Goal: Transaction & Acquisition: Book appointment/travel/reservation

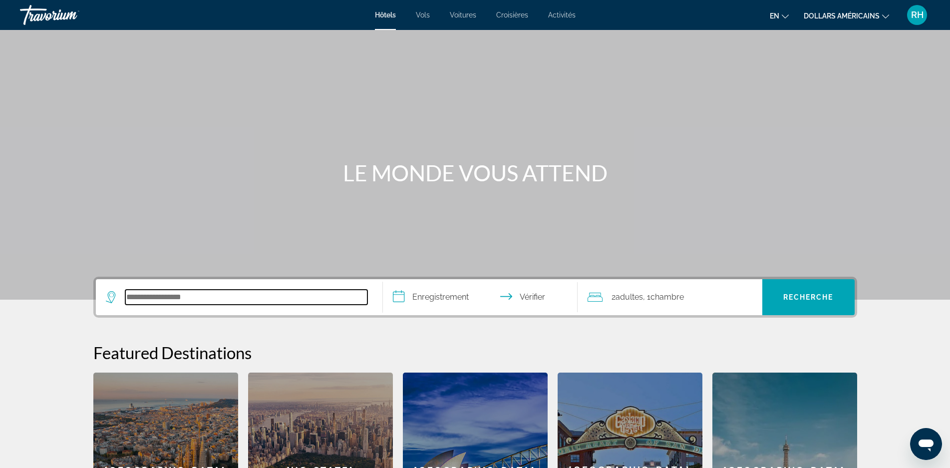
click at [291, 301] on input "Rechercher une destination hôtelière" at bounding box center [246, 296] width 242 height 15
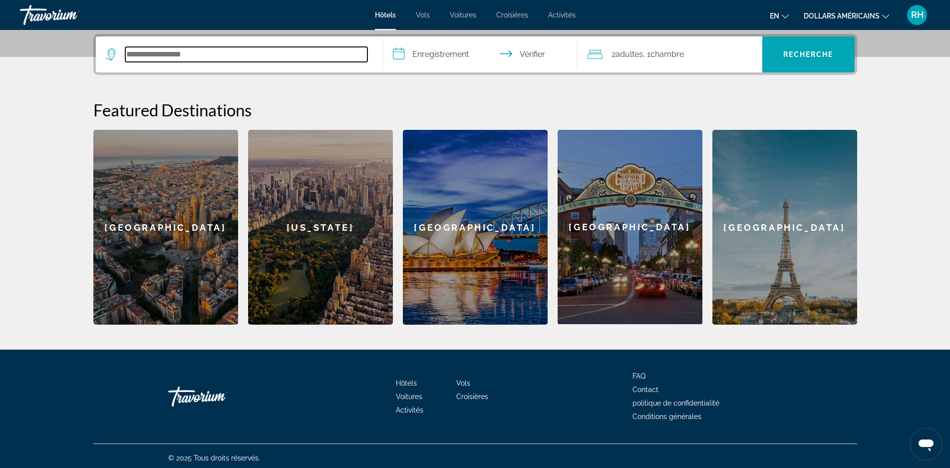
scroll to position [244, 0]
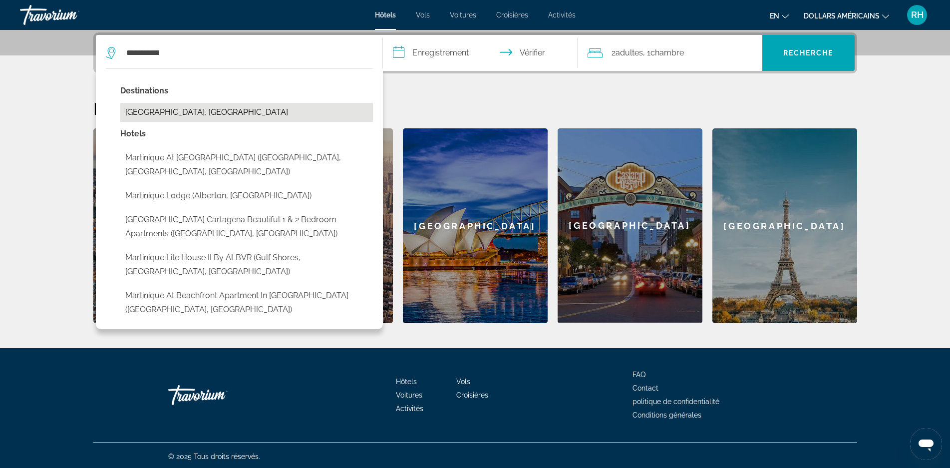
click at [137, 117] on button "[GEOGRAPHIC_DATA], [GEOGRAPHIC_DATA]" at bounding box center [246, 112] width 253 height 19
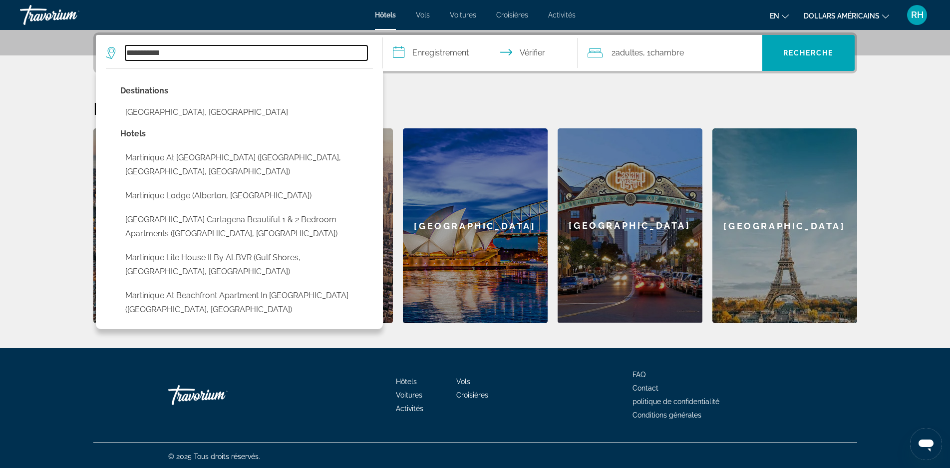
type input "**********"
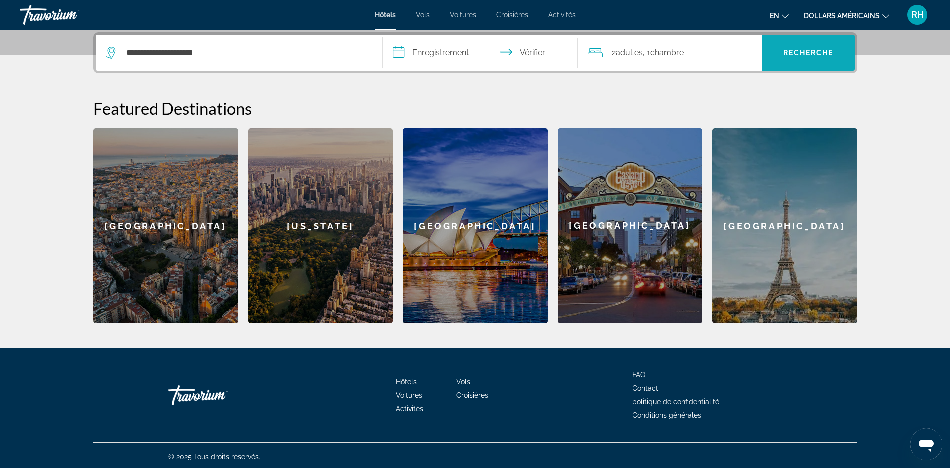
click at [803, 50] on font "Recherche" at bounding box center [808, 53] width 50 height 8
click at [433, 54] on input "**********" at bounding box center [482, 54] width 199 height 39
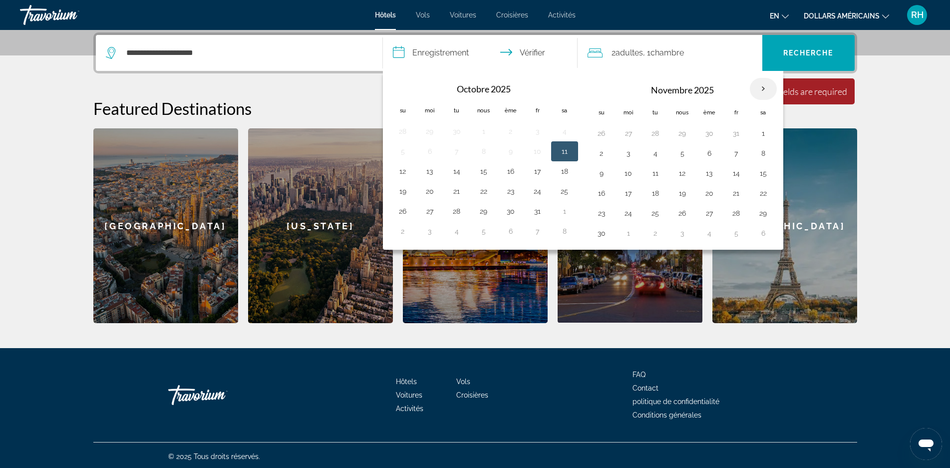
click at [767, 87] on th "Mois prochain" at bounding box center [763, 89] width 27 height 22
click at [763, 91] on th "Mois prochain" at bounding box center [763, 89] width 27 height 22
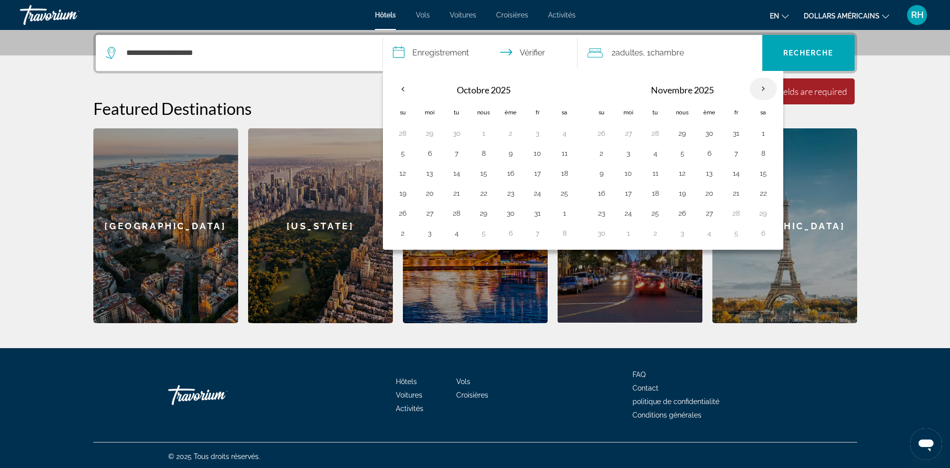
click at [763, 91] on th "Mois prochain" at bounding box center [763, 89] width 27 height 22
click at [761, 90] on th "Mois prochain" at bounding box center [763, 89] width 27 height 22
click at [603, 158] on button "2" at bounding box center [601, 153] width 16 height 14
click at [603, 176] on button "9" at bounding box center [601, 173] width 16 height 14
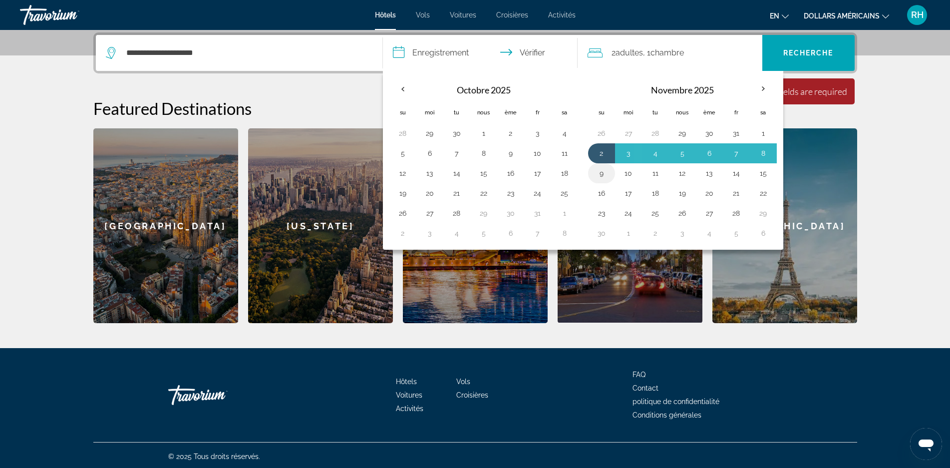
type input "**********"
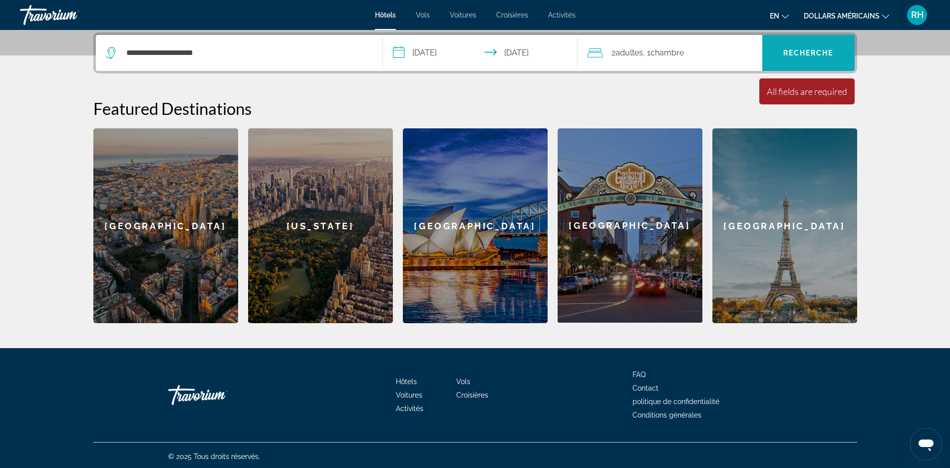
click at [792, 56] on font "Recherche" at bounding box center [808, 53] width 50 height 8
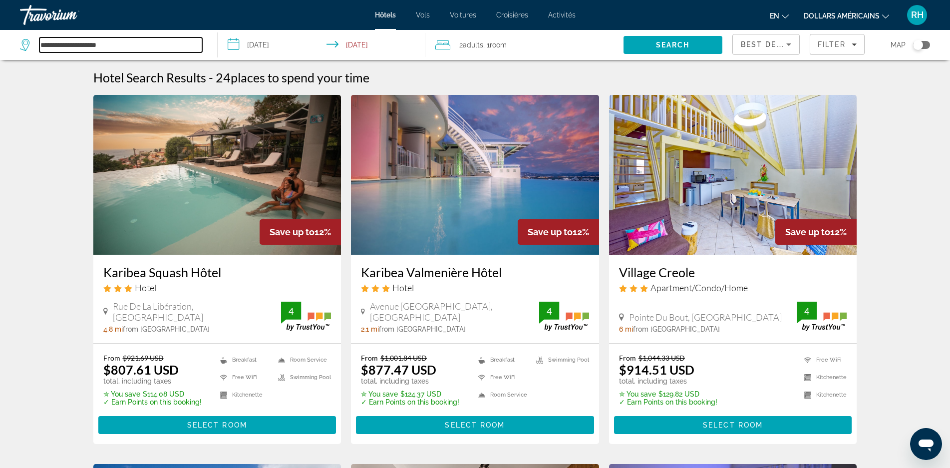
click at [133, 49] on input "**********" at bounding box center [120, 44] width 163 height 15
type input "*"
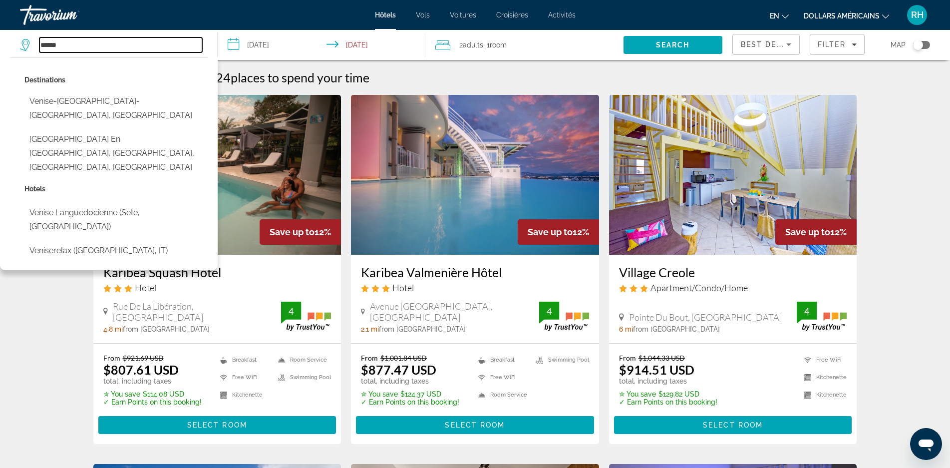
click at [83, 47] on input "******" at bounding box center [120, 44] width 163 height 15
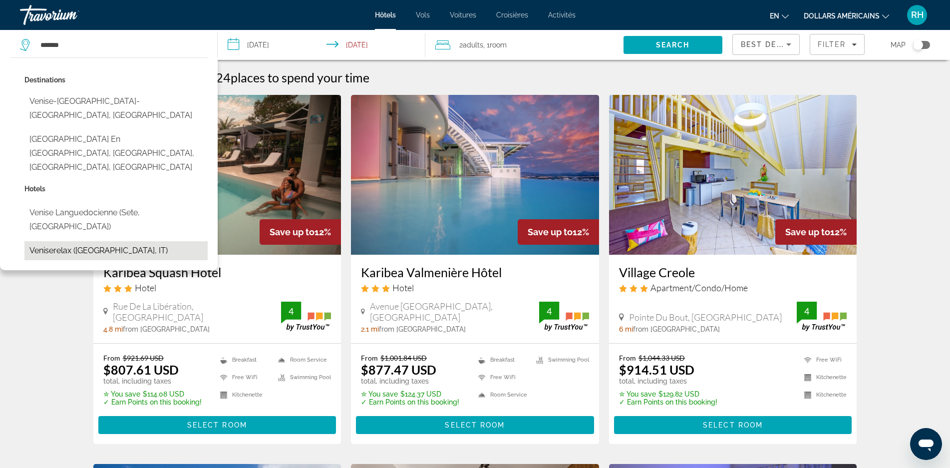
drag, startPoint x: 59, startPoint y: 169, endPoint x: 62, endPoint y: 201, distance: 32.1
click at [62, 201] on div "Hotels Venise Languedocienne (Sete, FR) Veniserelax ([GEOGRAPHIC_DATA], [GEOGRA…" at bounding box center [115, 223] width 183 height 83
click at [60, 241] on button "Veniserelax ([GEOGRAPHIC_DATA], IT)" at bounding box center [115, 250] width 183 height 19
type input "**********"
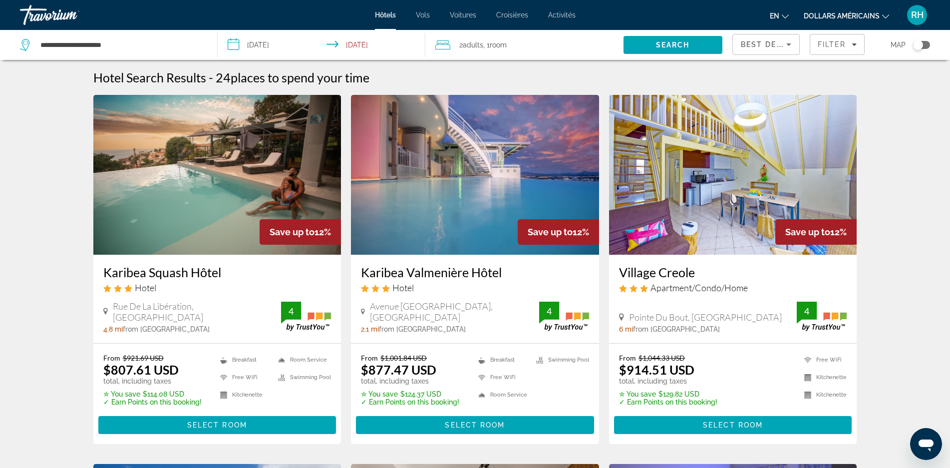
click at [257, 46] on input "**********" at bounding box center [324, 46] width 212 height 33
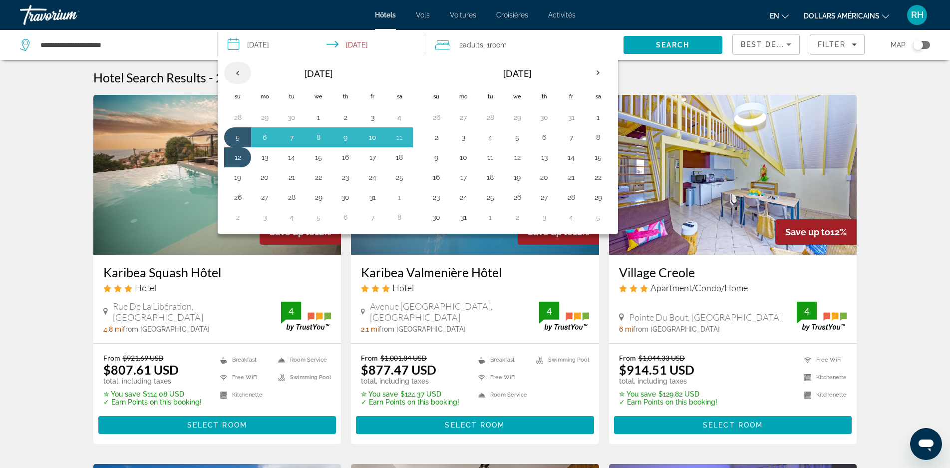
click at [235, 73] on th "Previous month" at bounding box center [237, 73] width 27 height 22
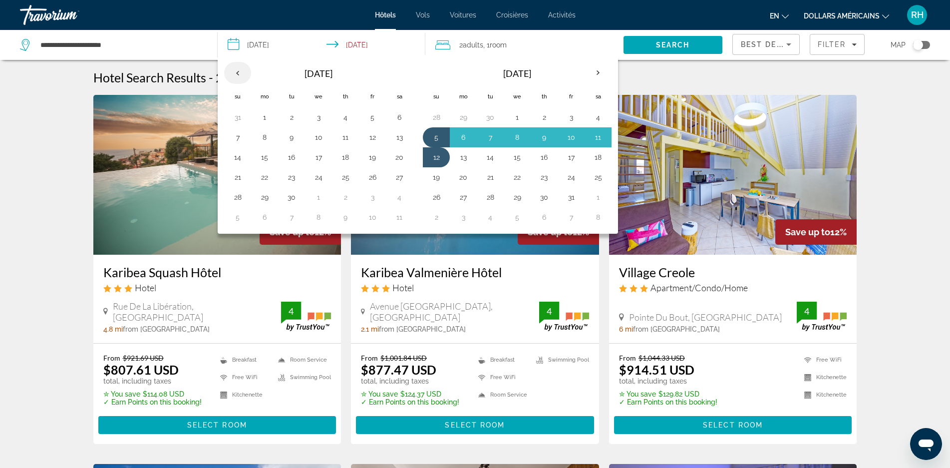
click at [235, 73] on th "Previous month" at bounding box center [237, 73] width 27 height 22
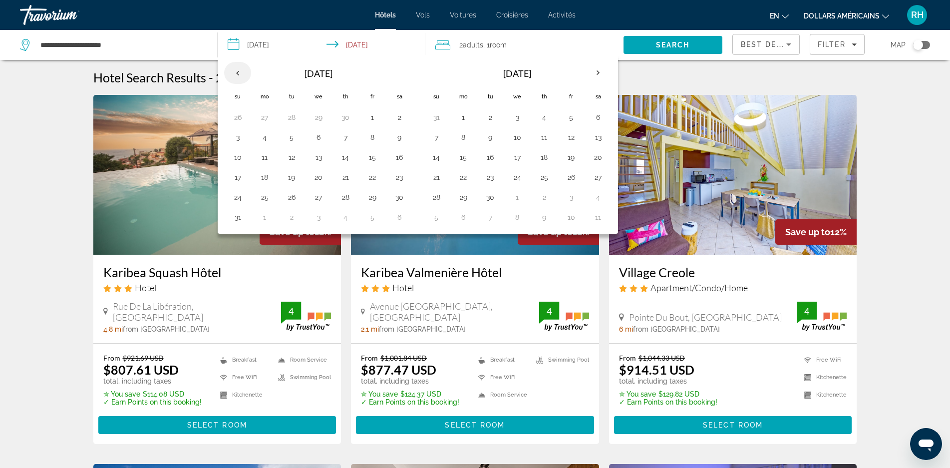
click at [235, 73] on th "Previous month" at bounding box center [237, 73] width 27 height 22
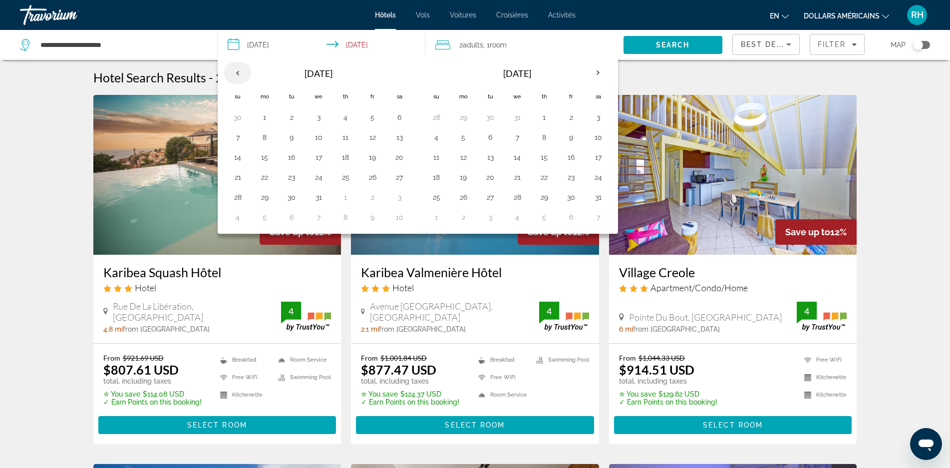
click at [235, 73] on th "Previous month" at bounding box center [237, 73] width 27 height 22
click at [399, 134] on button "11" at bounding box center [399, 135] width 16 height 14
click at [269, 155] on button "13" at bounding box center [265, 155] width 16 height 14
type input "**********"
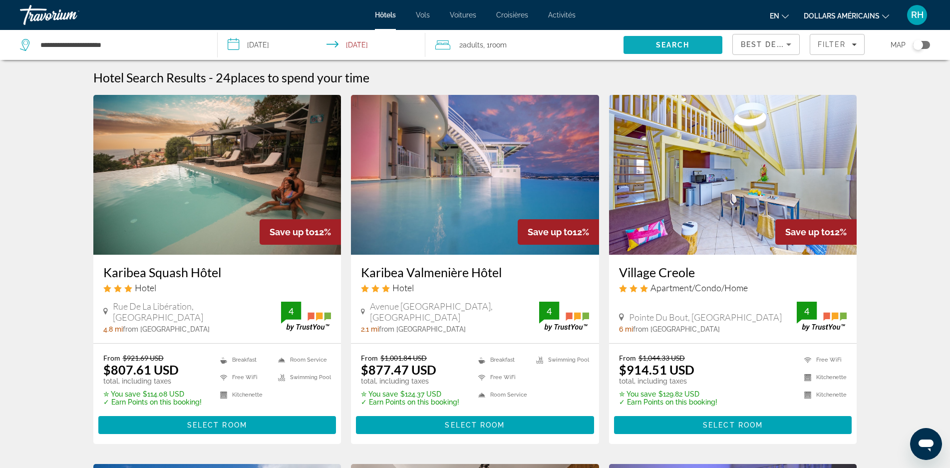
click at [655, 44] on span "Search" at bounding box center [672, 45] width 99 height 24
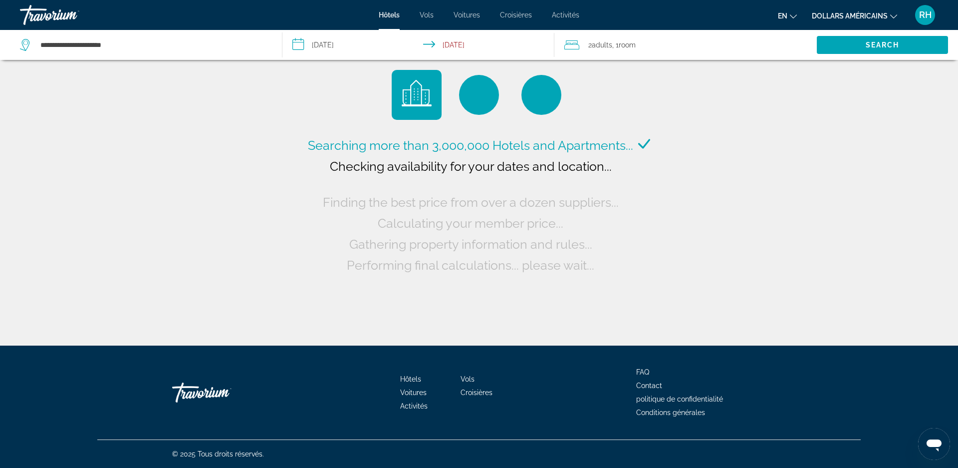
click at [877, 17] on font "dollars américains" at bounding box center [850, 16] width 76 height 8
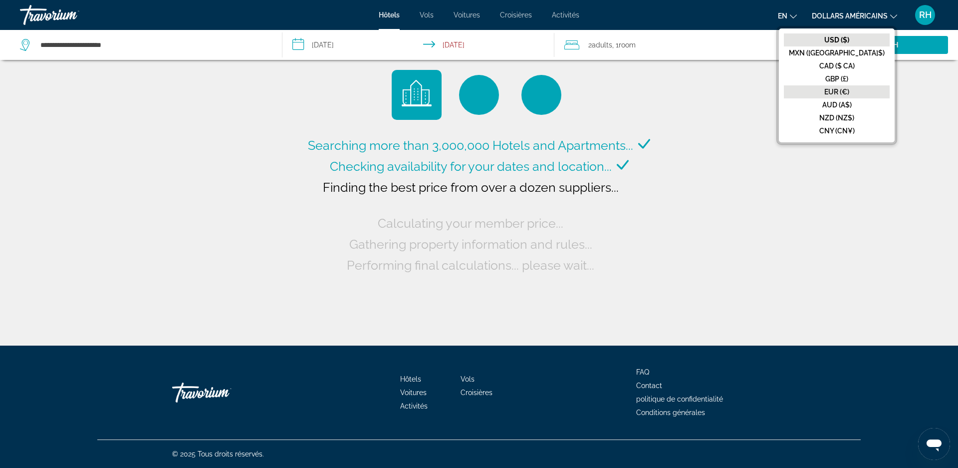
click at [850, 91] on font "EUR (€)" at bounding box center [837, 92] width 25 height 8
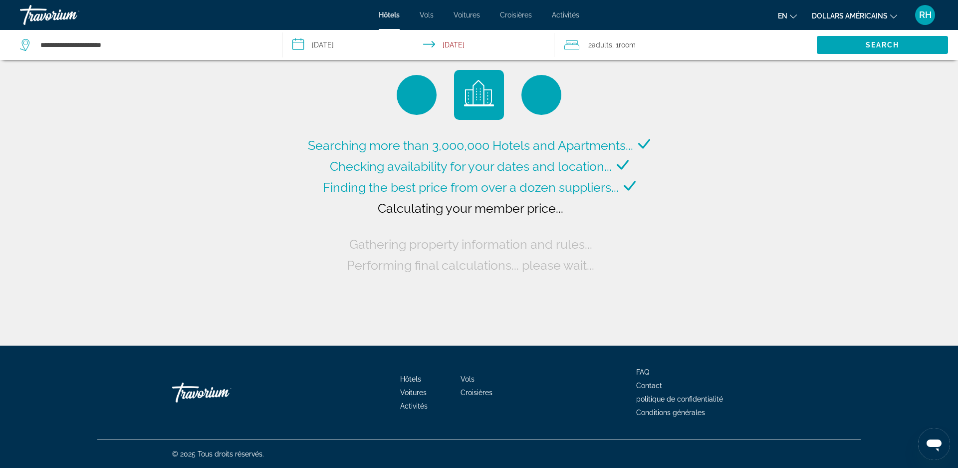
click at [785, 16] on font "en" at bounding box center [782, 16] width 9 height 8
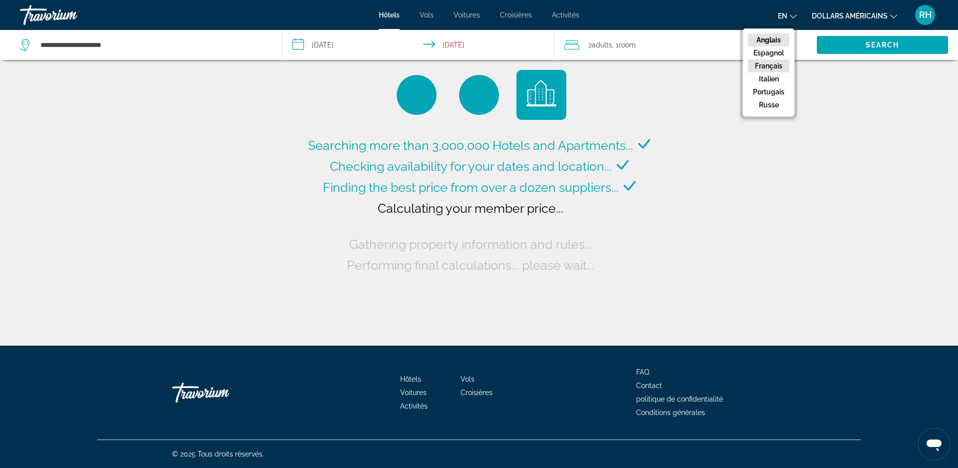
click at [777, 65] on font "Français" at bounding box center [768, 66] width 27 height 8
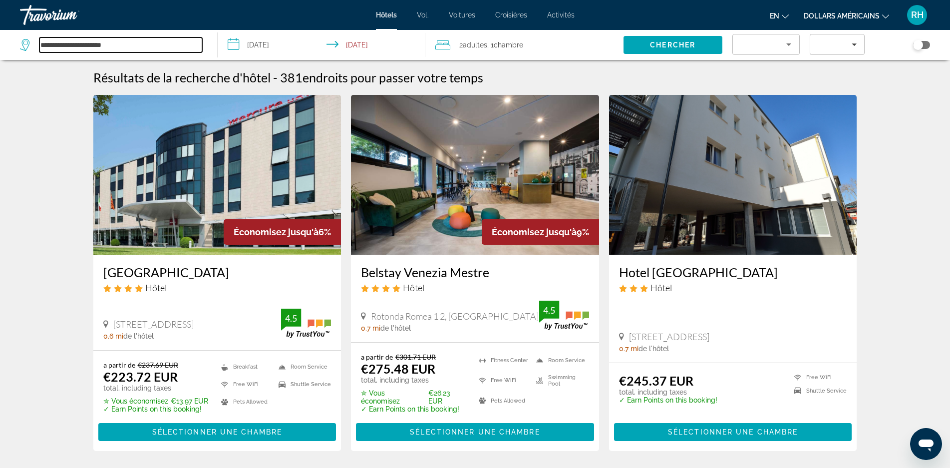
click at [123, 47] on input "**********" at bounding box center [120, 44] width 163 height 15
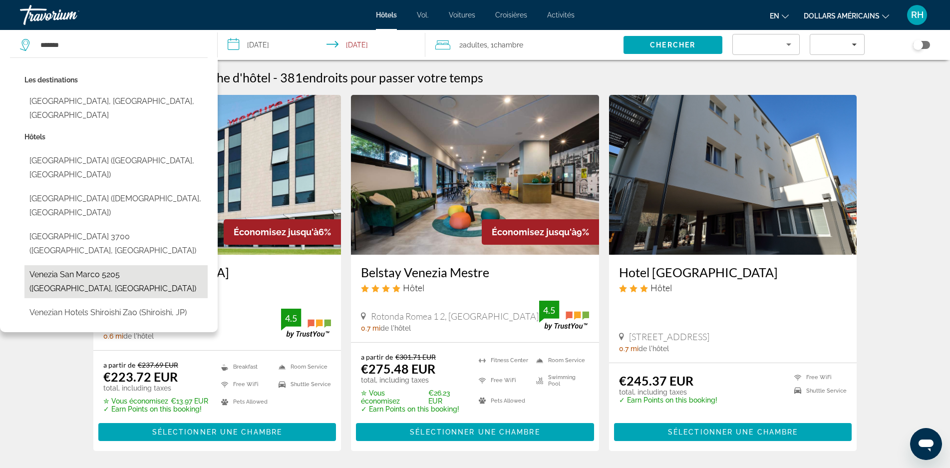
click at [69, 265] on button "Venezia San Marco 5205 ([GEOGRAPHIC_DATA], [GEOGRAPHIC_DATA])" at bounding box center [115, 281] width 183 height 33
type input "**********"
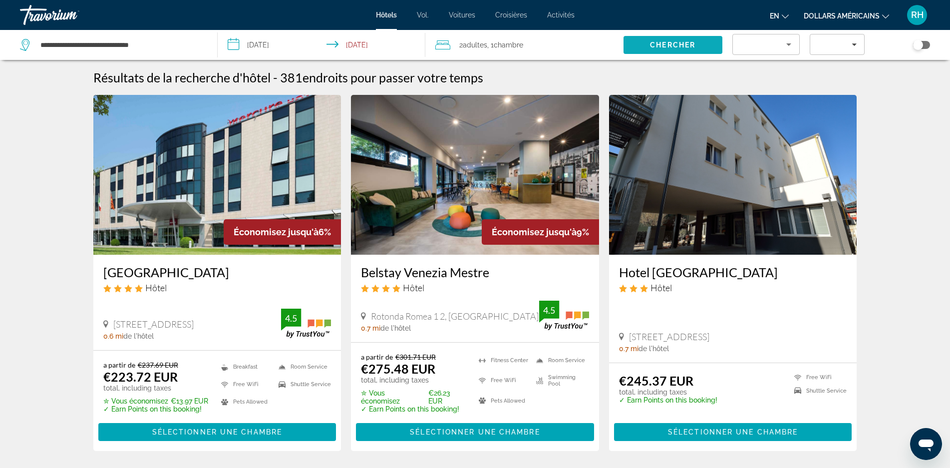
click at [677, 38] on span "Search" at bounding box center [672, 45] width 99 height 24
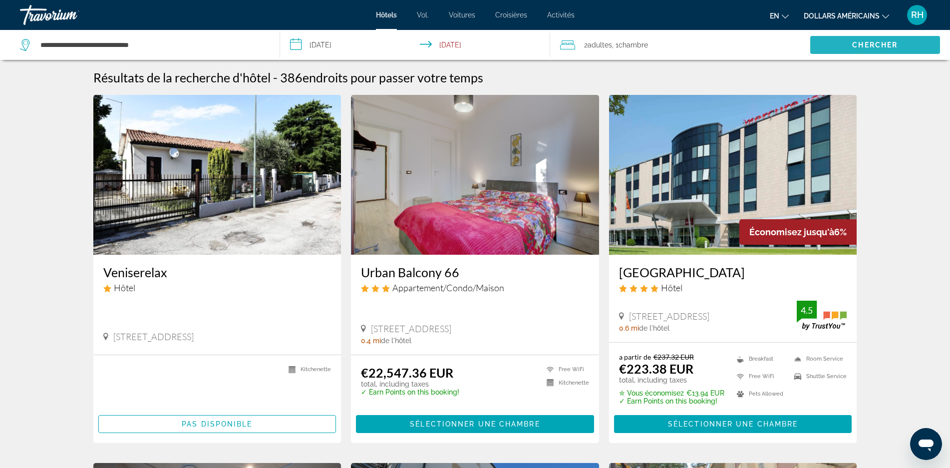
click at [872, 49] on span "Search" at bounding box center [875, 45] width 130 height 24
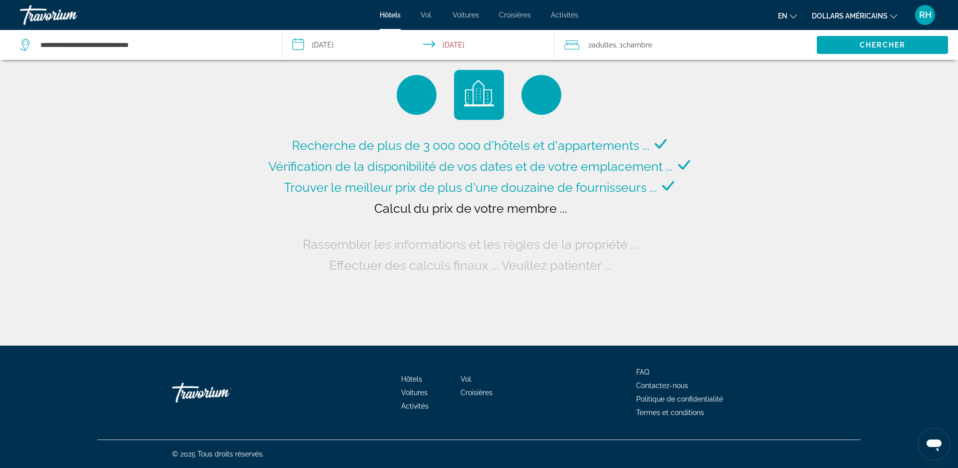
click at [862, 14] on font "dollars américains" at bounding box center [850, 16] width 76 height 8
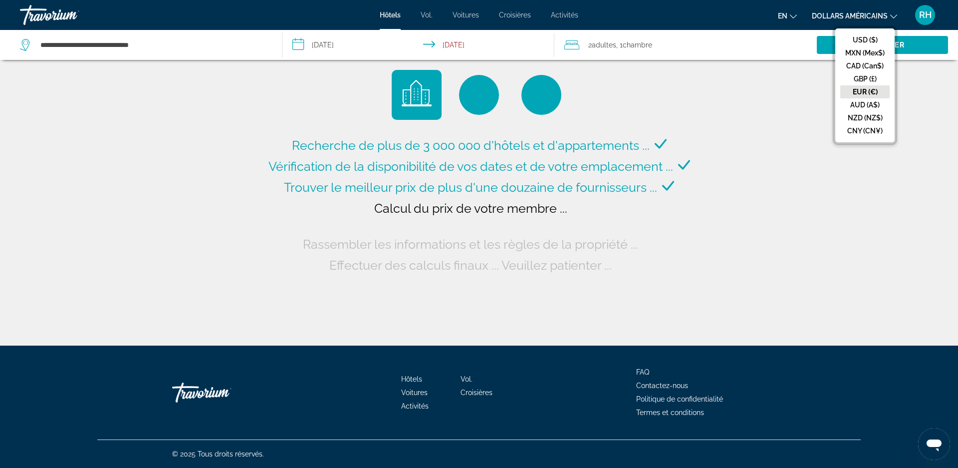
click at [855, 91] on button "EUR (€)" at bounding box center [865, 91] width 49 height 13
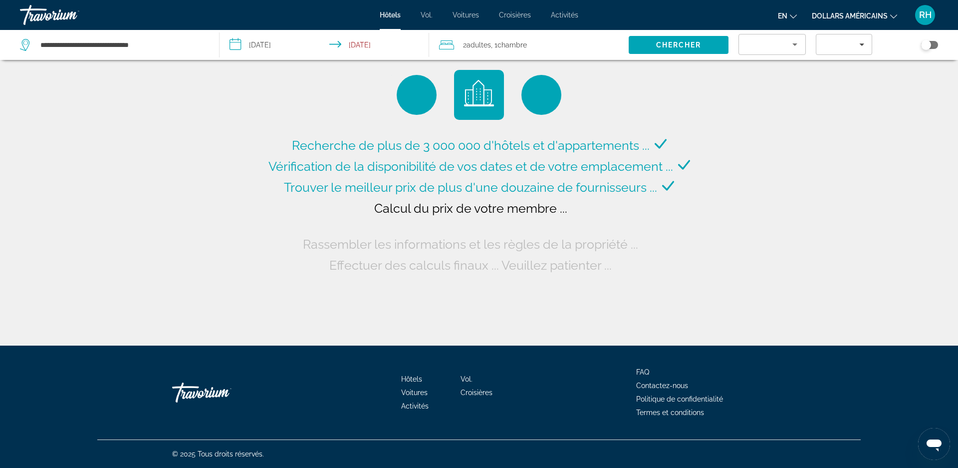
click at [793, 19] on button "en English Español Français Italiano Português русский" at bounding box center [787, 15] width 19 height 14
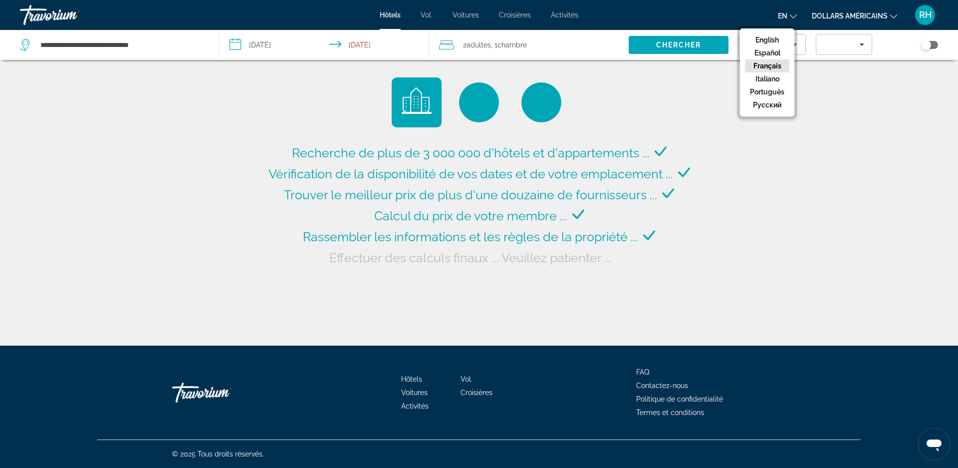
click at [774, 68] on button "Français" at bounding box center [767, 65] width 44 height 13
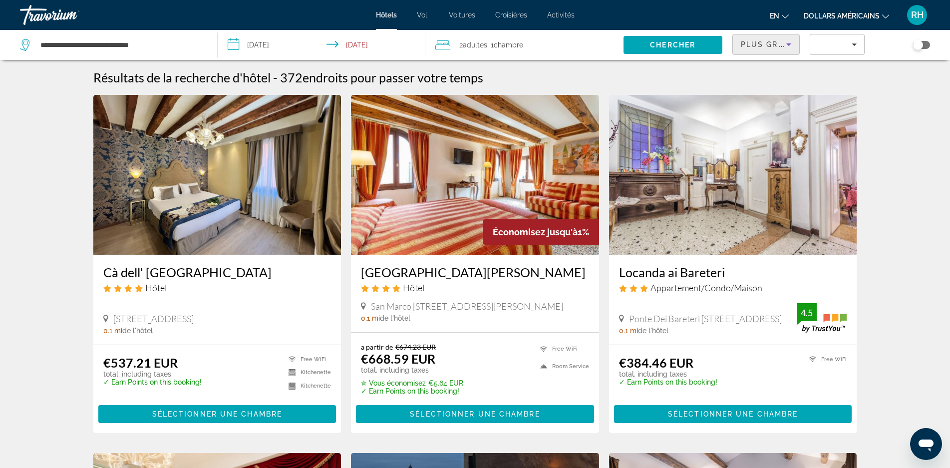
click at [786, 44] on icon "Sort by" at bounding box center [789, 44] width 12 height 12
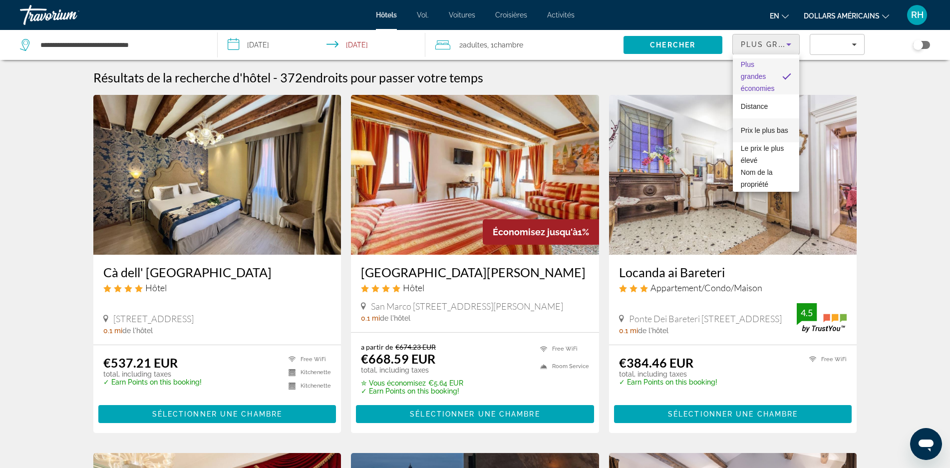
click at [763, 126] on font "Prix ​​le plus bas" at bounding box center [764, 130] width 47 height 8
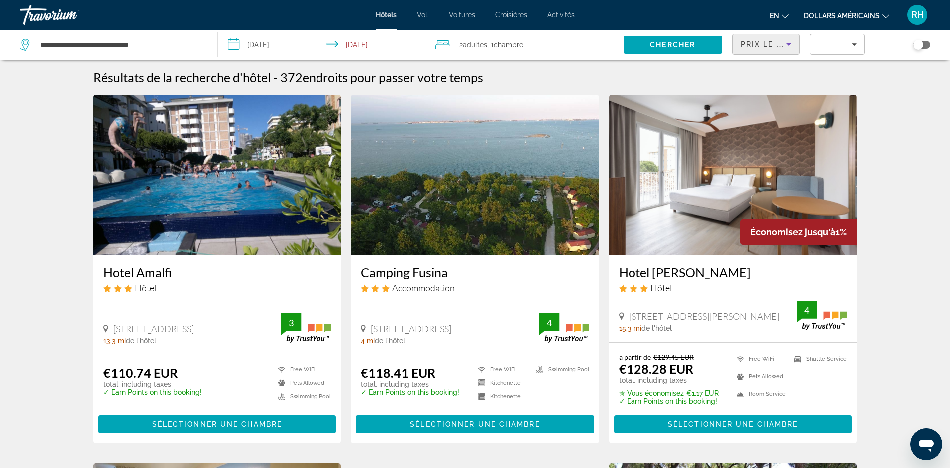
click at [781, 49] on div "Prix ​​le plus bas" at bounding box center [763, 44] width 45 height 12
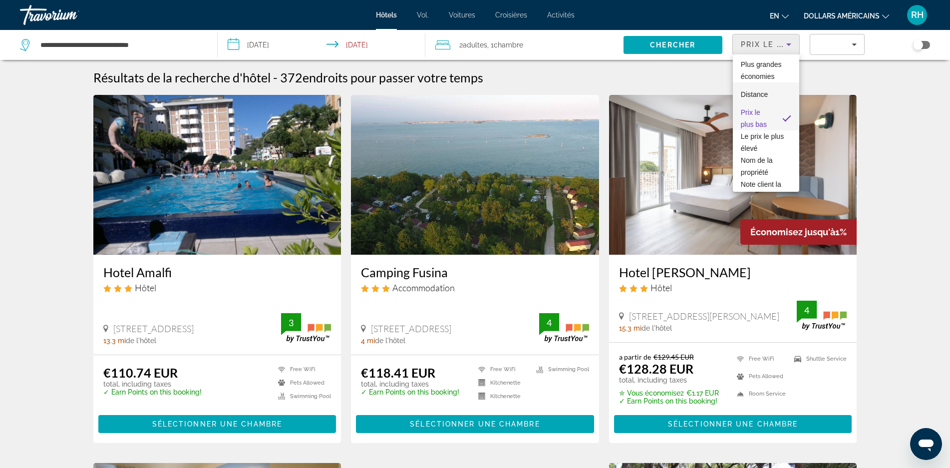
click at [756, 96] on font "Distance" at bounding box center [754, 94] width 27 height 8
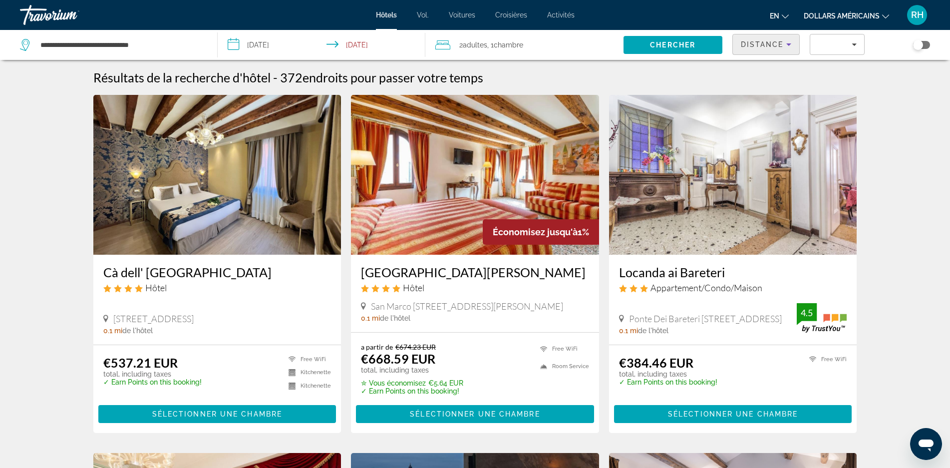
click at [417, 16] on font "Vol." at bounding box center [423, 15] width 12 height 8
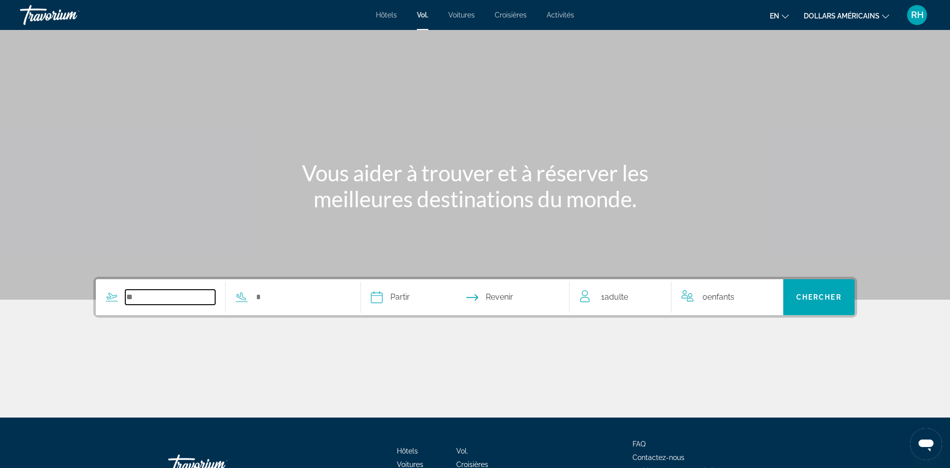
click at [151, 299] on input "Search widget" at bounding box center [170, 296] width 90 height 15
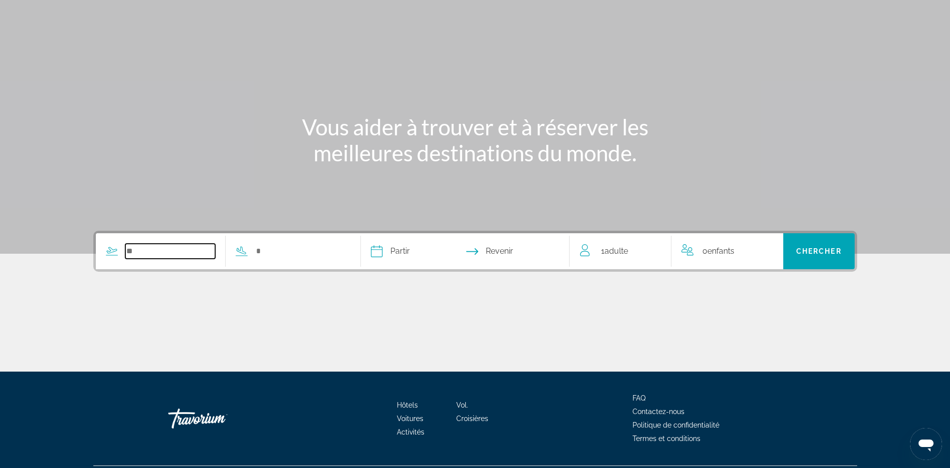
scroll to position [72, 0]
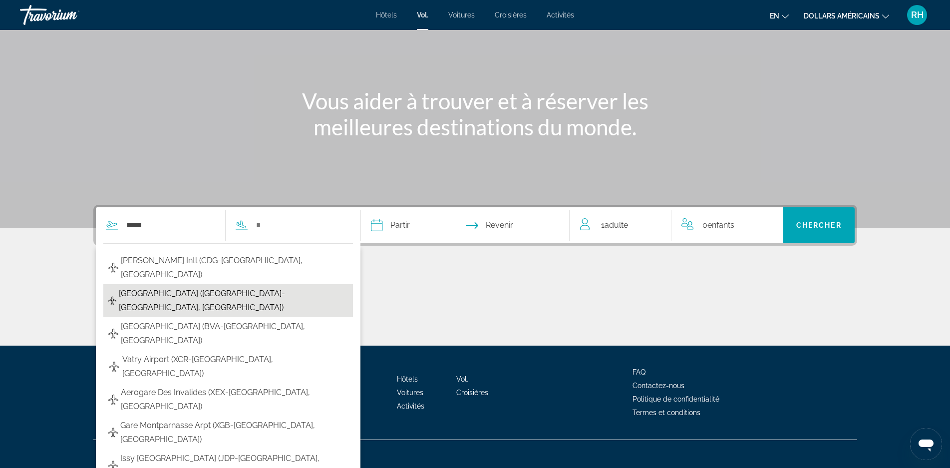
click at [167, 286] on span "[GEOGRAPHIC_DATA] ([GEOGRAPHIC_DATA]-[GEOGRAPHIC_DATA], [GEOGRAPHIC_DATA])" at bounding box center [233, 300] width 229 height 28
type input "**********"
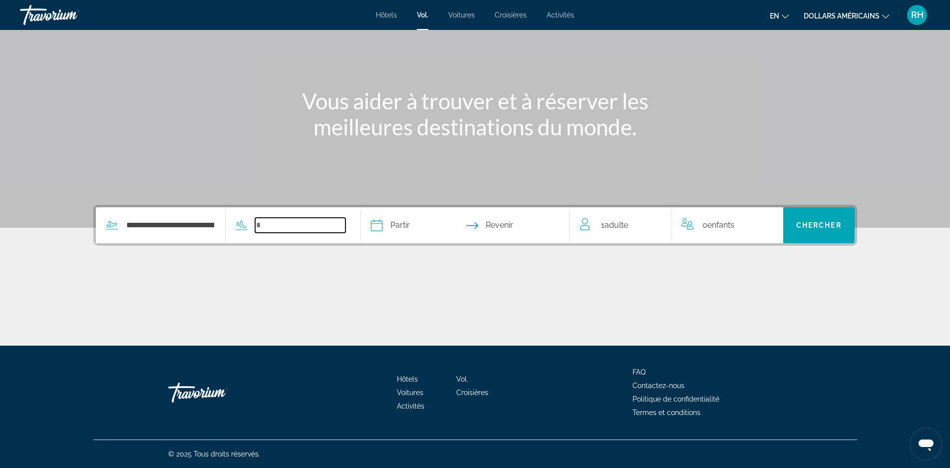
click at [283, 223] on input "Search widget" at bounding box center [300, 225] width 90 height 15
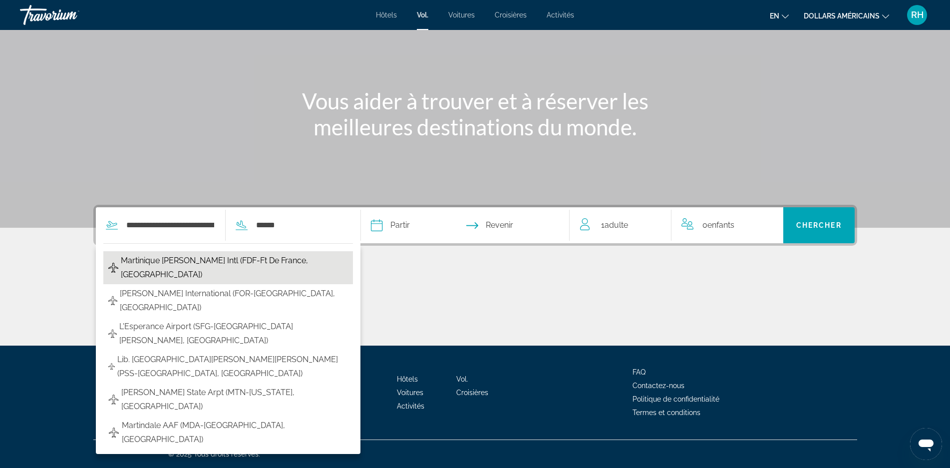
click at [175, 257] on span "Martinique [PERSON_NAME] Intl (FDF-Ft De France, [GEOGRAPHIC_DATA])" at bounding box center [234, 268] width 227 height 28
type input "**********"
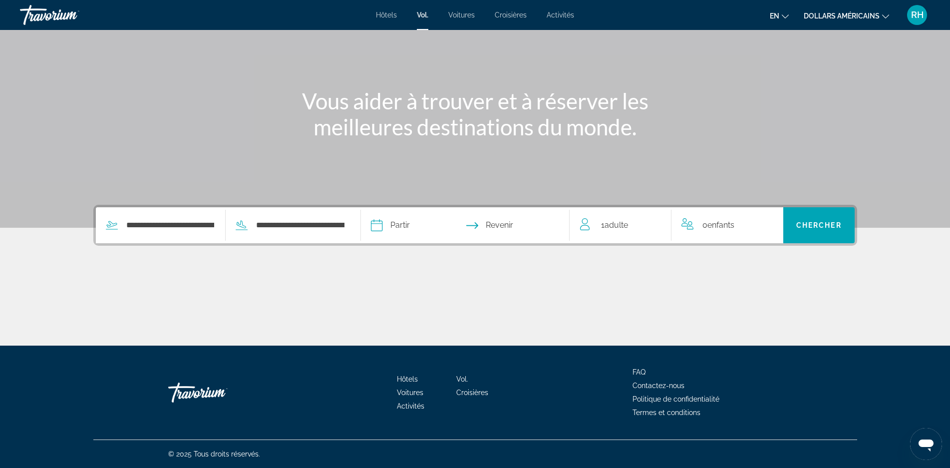
click at [414, 224] on input "Depart date" at bounding box center [419, 226] width 103 height 39
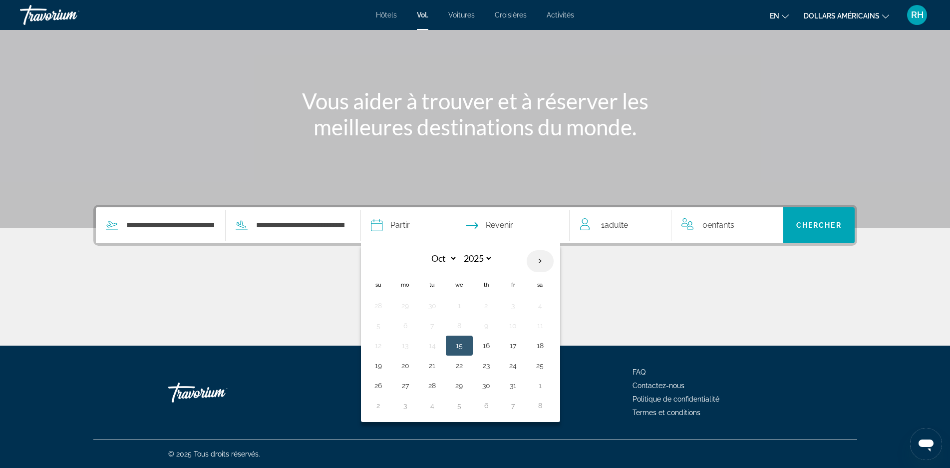
click at [554, 260] on th "Next month" at bounding box center [540, 261] width 27 height 22
select select "*"
select select "****"
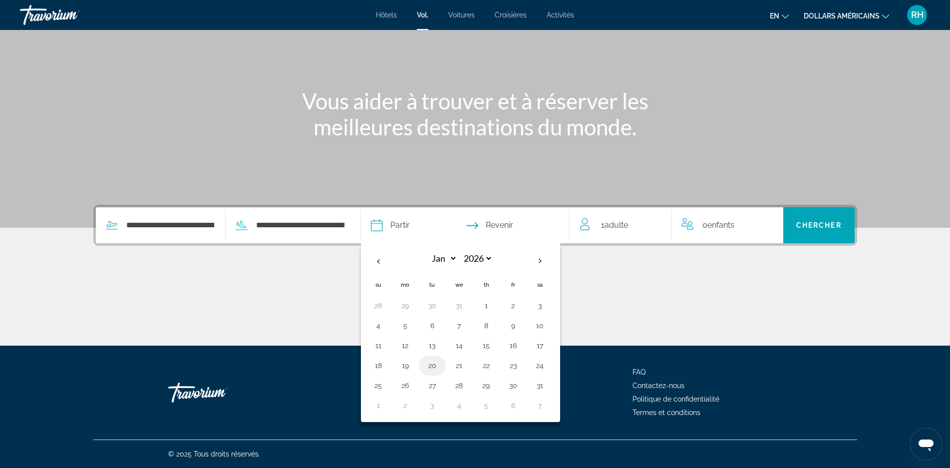
click at [440, 368] on button "20" at bounding box center [432, 365] width 16 height 14
type input "**********"
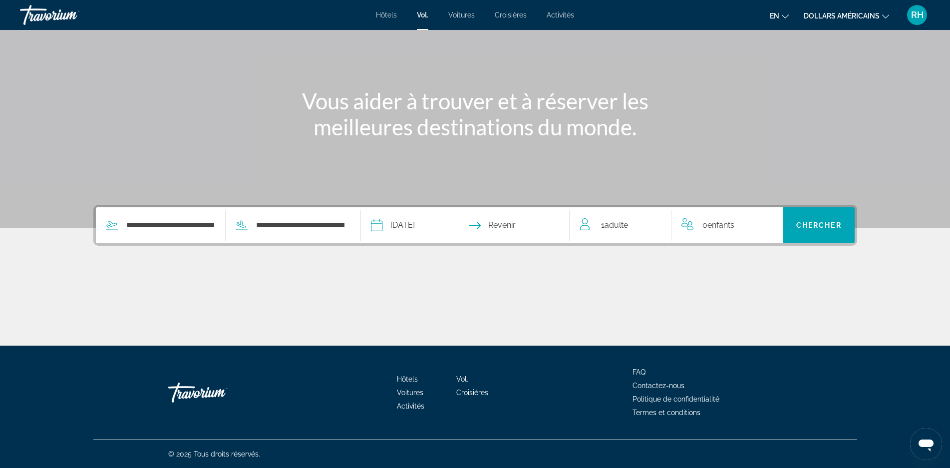
click at [529, 226] on input "Return date" at bounding box center [521, 226] width 103 height 39
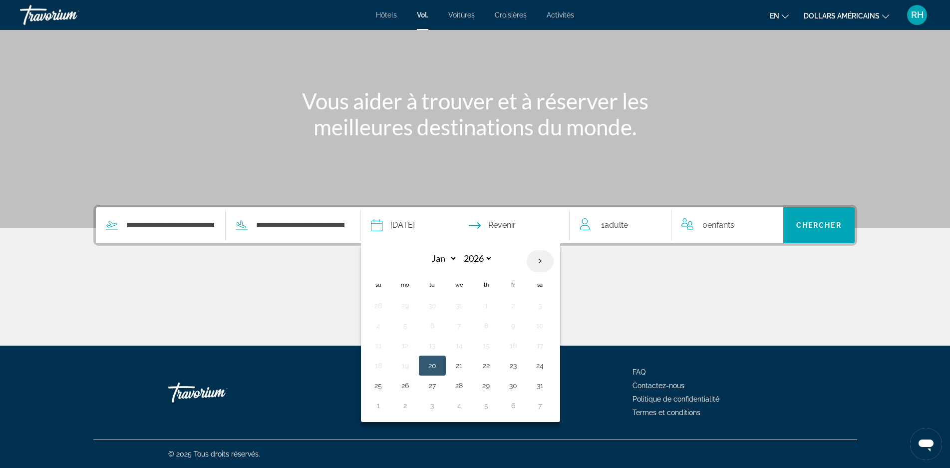
click at [554, 263] on th "Next month" at bounding box center [540, 261] width 27 height 22
select select "*"
click at [413, 327] on button "2" at bounding box center [405, 325] width 16 height 14
type input "**********"
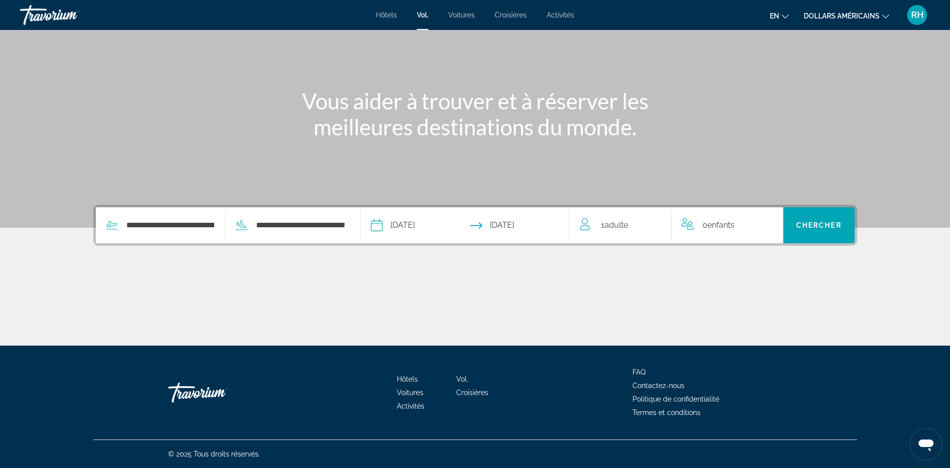
click at [625, 228] on span "Adulte" at bounding box center [615, 224] width 23 height 9
click at [651, 223] on div "1 Adulte Adultes" at bounding box center [625, 225] width 91 height 17
click at [652, 223] on icon "Increment adults" at bounding box center [656, 223] width 9 height 9
click at [811, 219] on span "Search" at bounding box center [818, 225] width 71 height 24
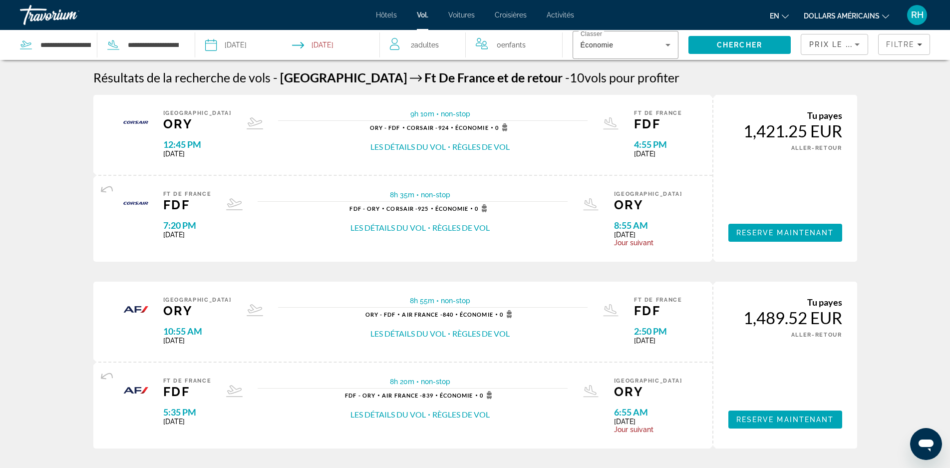
click at [415, 146] on button "Les détails du vol" at bounding box center [407, 146] width 75 height 11
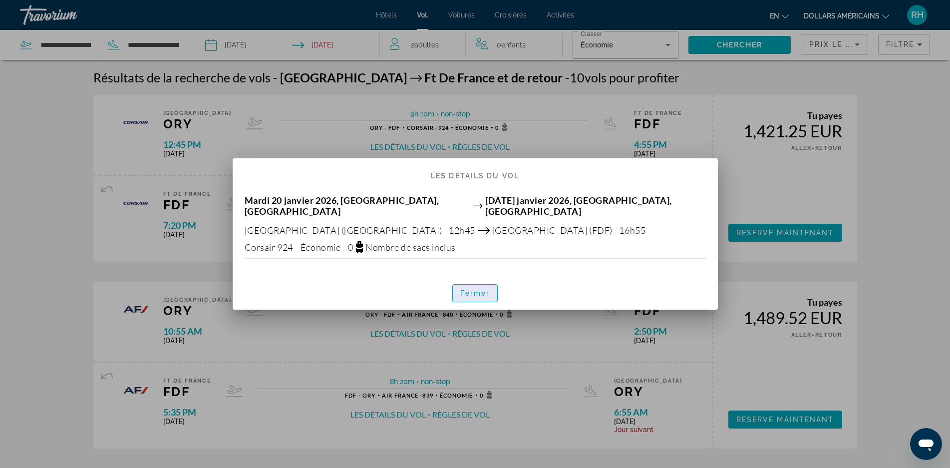
click at [480, 281] on span "button" at bounding box center [475, 293] width 45 height 24
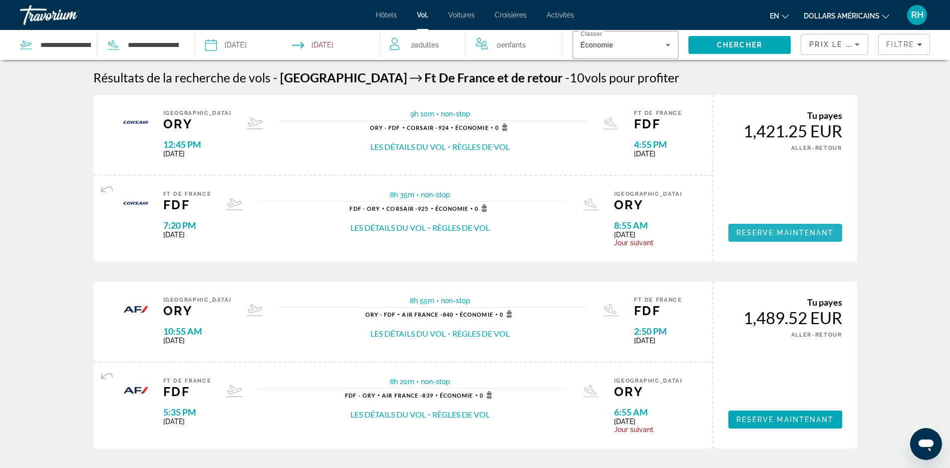
click at [773, 233] on span "Reserve maintenant" at bounding box center [785, 233] width 98 height 8
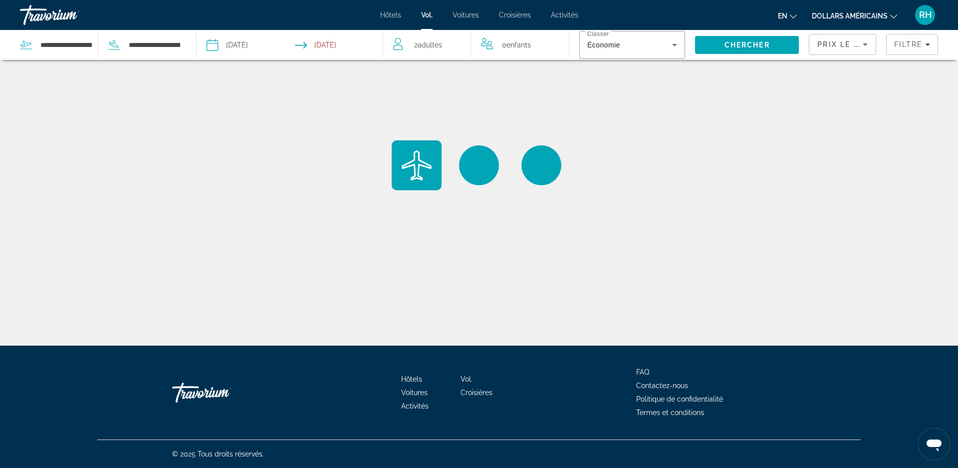
click at [468, 12] on font "Voitures" at bounding box center [466, 15] width 26 height 8
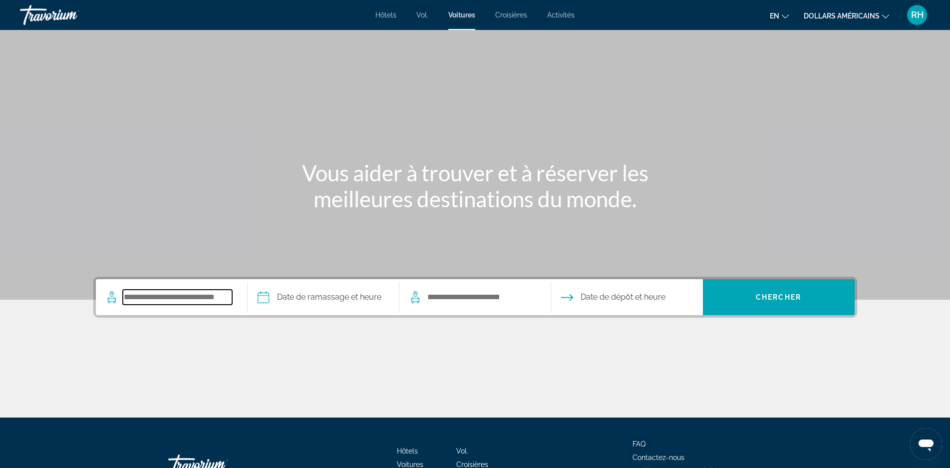
click at [138, 296] on input "Search pickup location" at bounding box center [177, 296] width 109 height 15
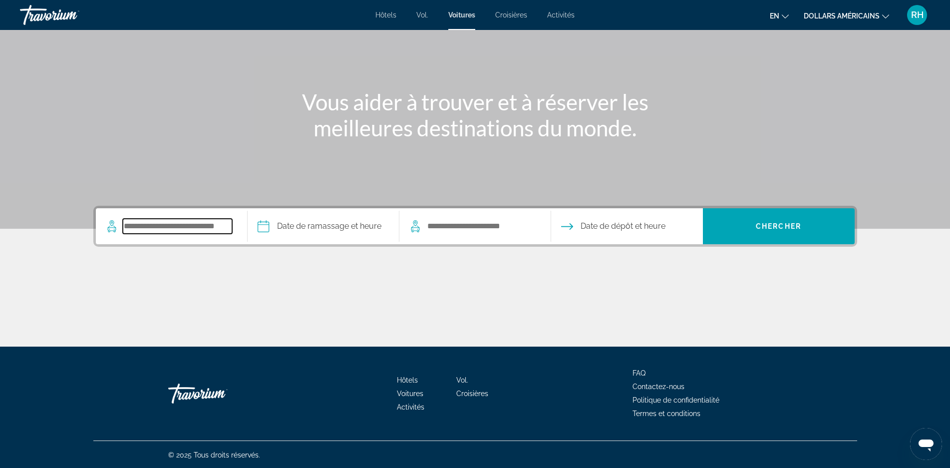
scroll to position [72, 0]
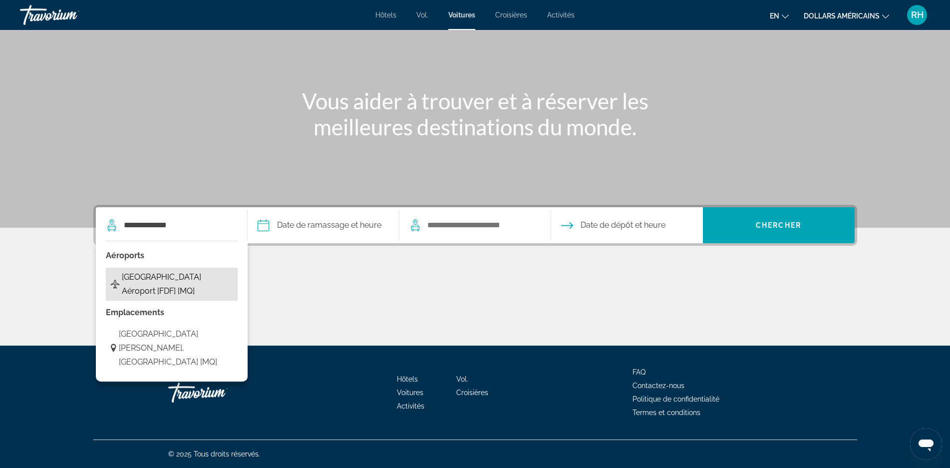
click at [169, 281] on span "[GEOGRAPHIC_DATA] Aéroport [FDF] [MQ]" at bounding box center [177, 284] width 111 height 28
type input "**********"
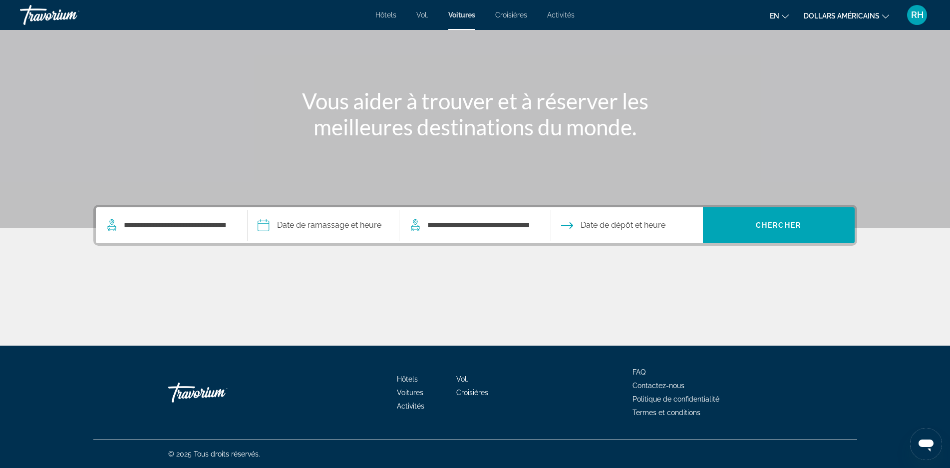
click at [298, 226] on input "Pickup date" at bounding box center [323, 226] width 156 height 39
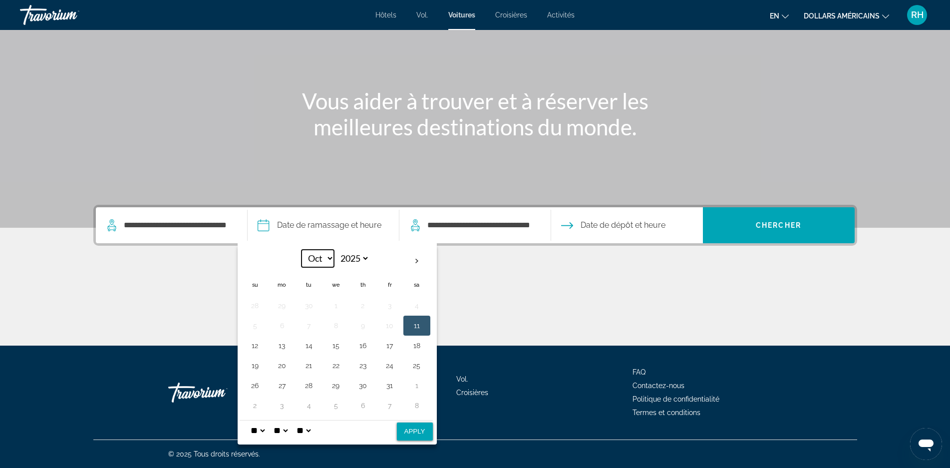
click at [329, 255] on select "*** *** *** *** *** *** *** *** *** *** *** ***" at bounding box center [317, 258] width 32 height 17
click at [346, 256] on select "**** **** **** **** **** ****" at bounding box center [353, 258] width 32 height 17
select select "****"
click at [337, 250] on select "**** **** **** **** **** ****" at bounding box center [353, 258] width 32 height 17
click at [323, 257] on select "*** *** *** *** *** *** *** *** *** *** *** ***" at bounding box center [317, 258] width 32 height 17
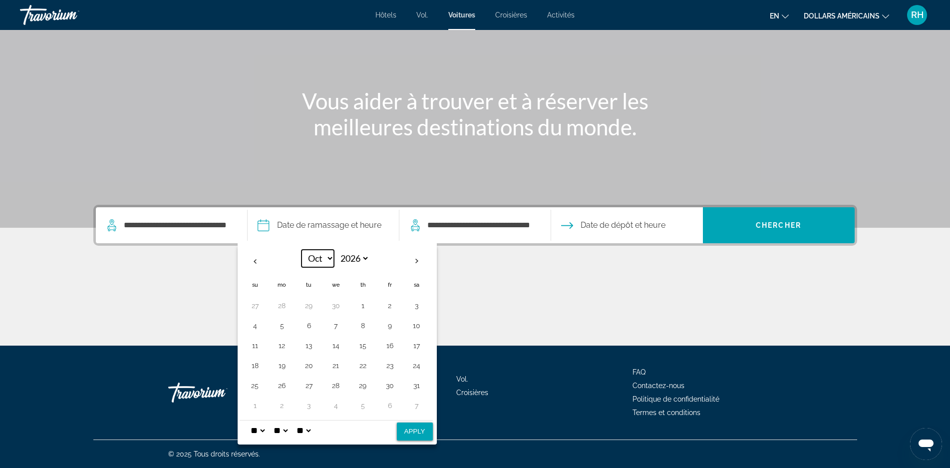
select select "*"
click at [301, 250] on select "*** *** *** *** *** *** *** *** *** *** *** ***" at bounding box center [317, 258] width 32 height 17
click at [309, 367] on button "20" at bounding box center [309, 365] width 16 height 14
click at [412, 429] on button "Apply" at bounding box center [415, 431] width 36 height 18
type input "**********"
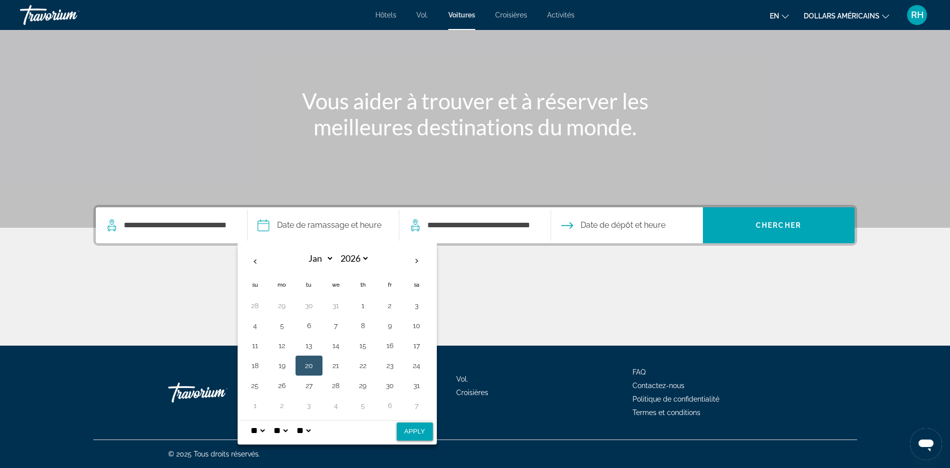
select select "**"
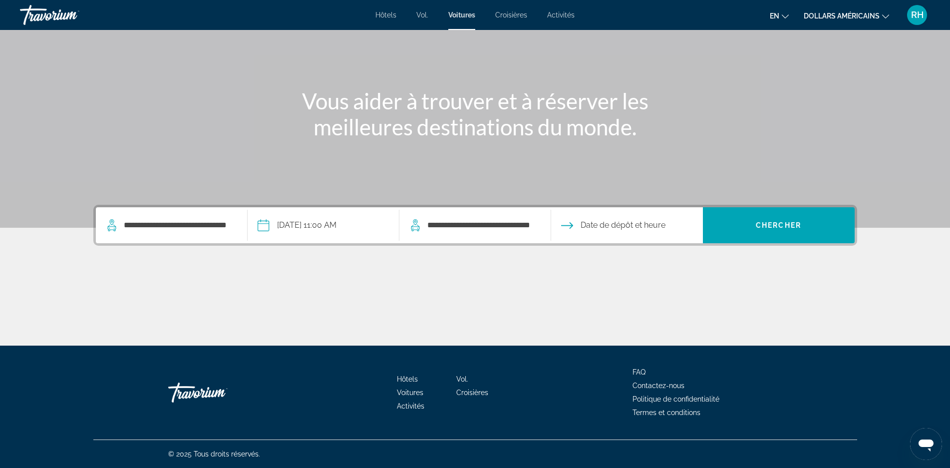
click at [606, 224] on input "Drop-off date" at bounding box center [627, 226] width 156 height 39
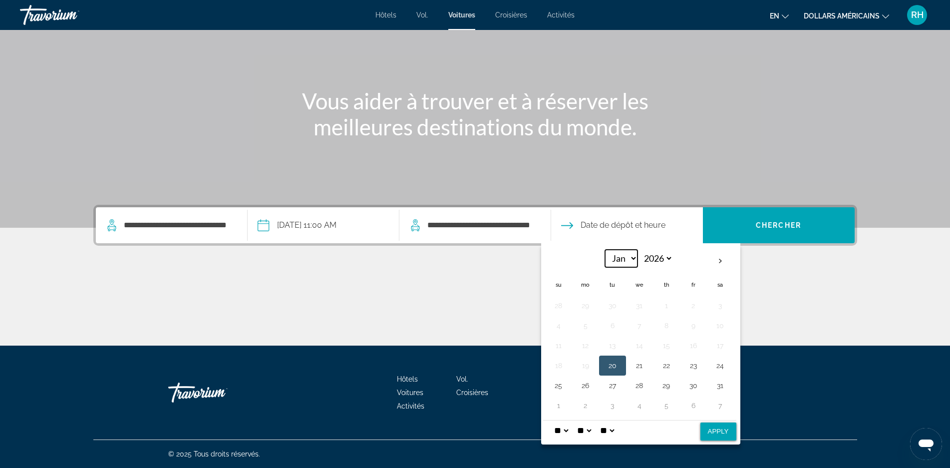
click at [633, 260] on select "*** *** *** *** *** *** *** *** *** *** *** ***" at bounding box center [621, 258] width 32 height 17
select select "*"
click at [605, 250] on select "*** *** *** *** *** *** *** *** *** *** *** ***" at bounding box center [621, 258] width 32 height 17
click at [582, 327] on button "2" at bounding box center [585, 325] width 16 height 14
click at [716, 432] on button "Apply" at bounding box center [718, 431] width 36 height 18
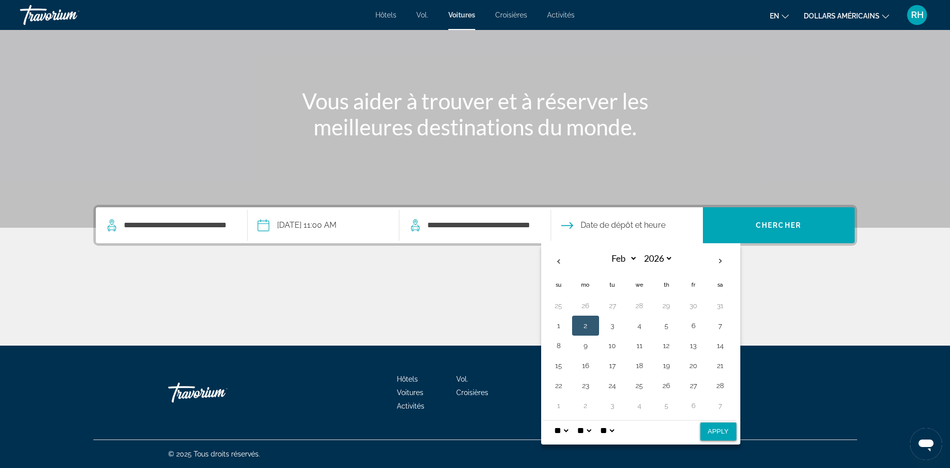
type input "**********"
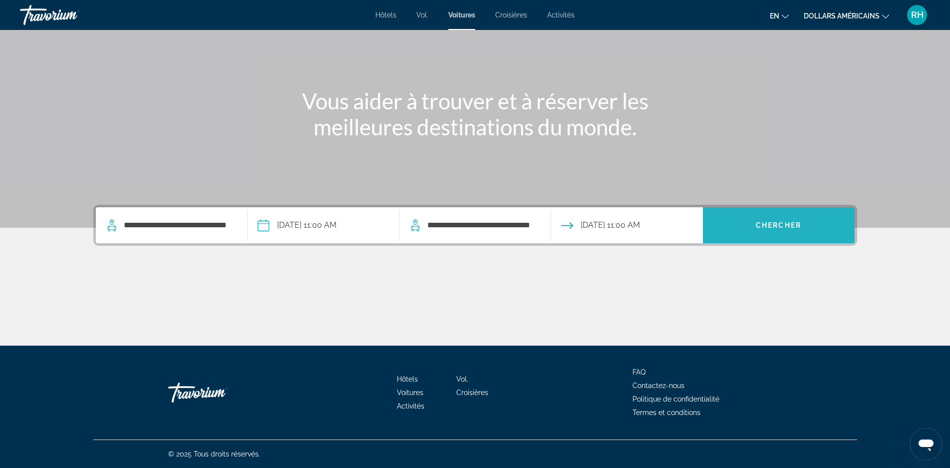
click at [752, 230] on span "Search" at bounding box center [779, 225] width 152 height 24
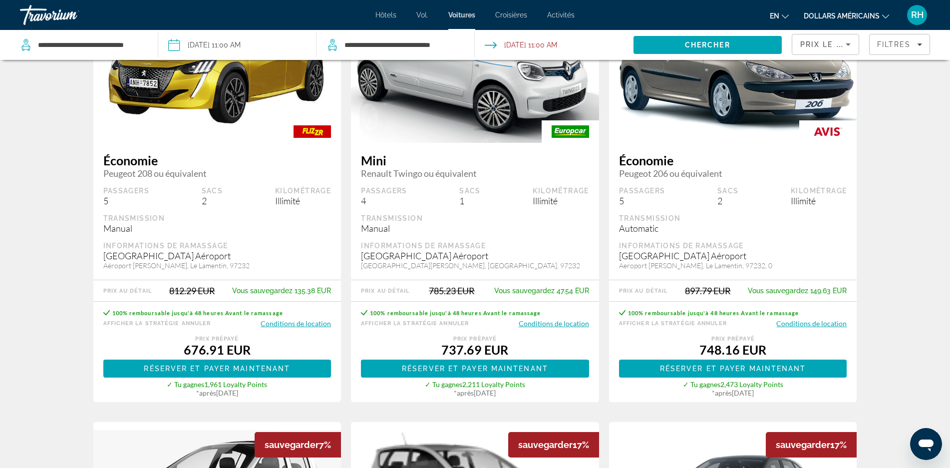
scroll to position [114, 0]
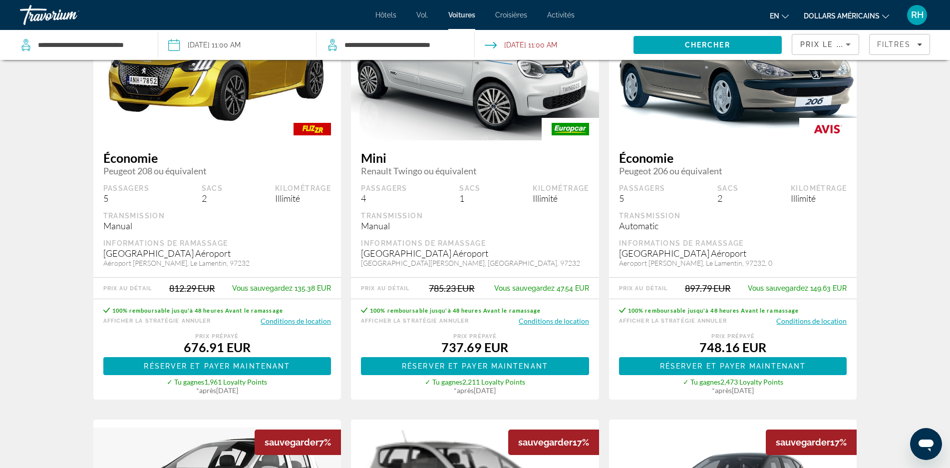
click at [508, 12] on font "Croisières" at bounding box center [511, 15] width 32 height 8
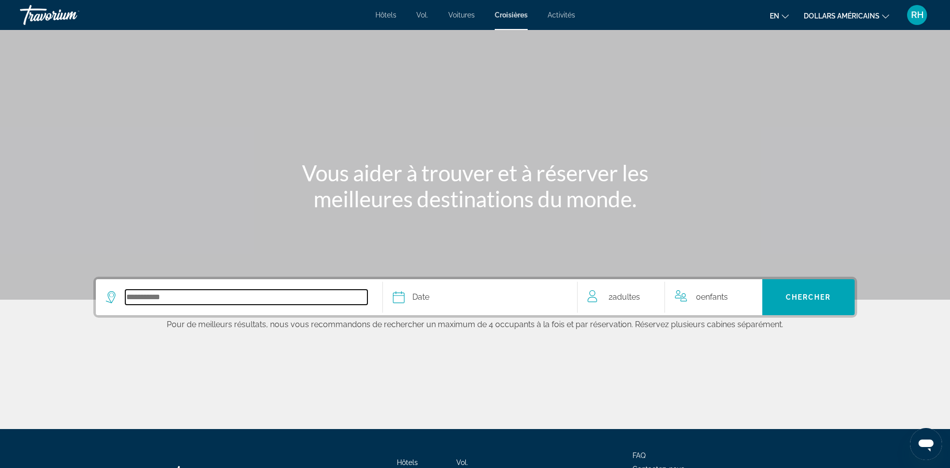
click at [207, 297] on input "Select cruise destination" at bounding box center [246, 296] width 242 height 15
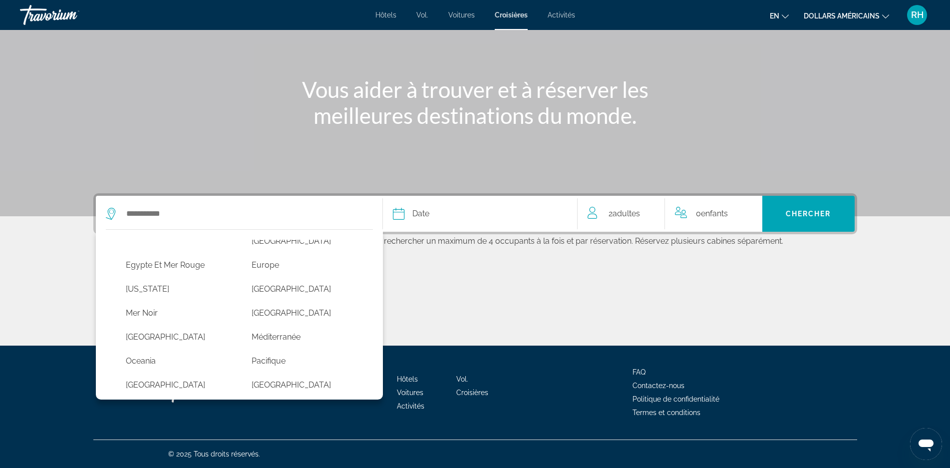
scroll to position [212, 0]
click at [284, 324] on button "Méditerranée" at bounding box center [305, 333] width 116 height 19
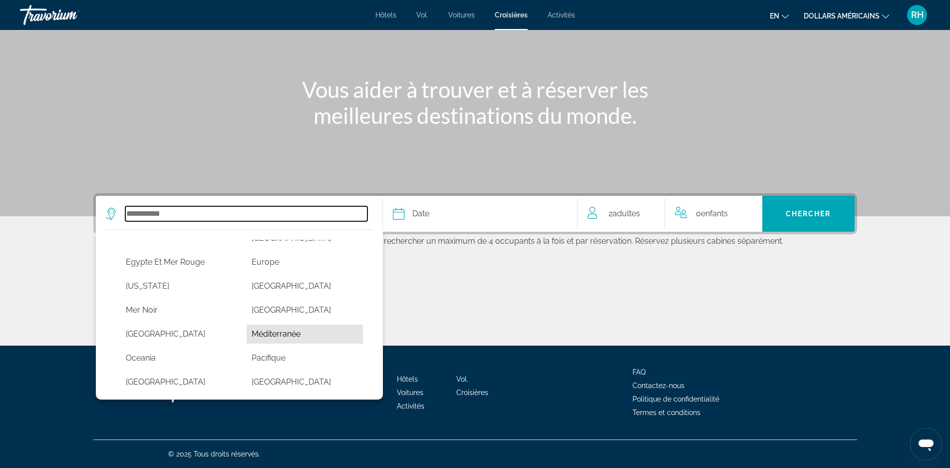
type input "**********"
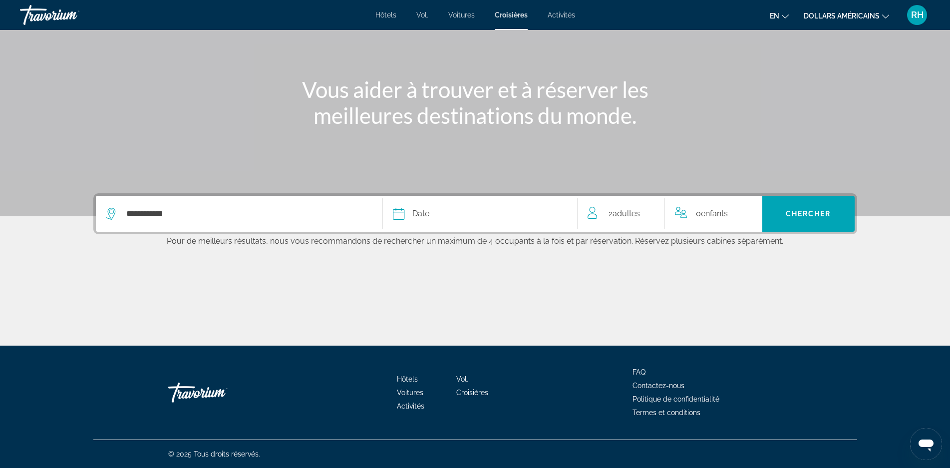
click at [443, 216] on div "Date" at bounding box center [480, 214] width 174 height 14
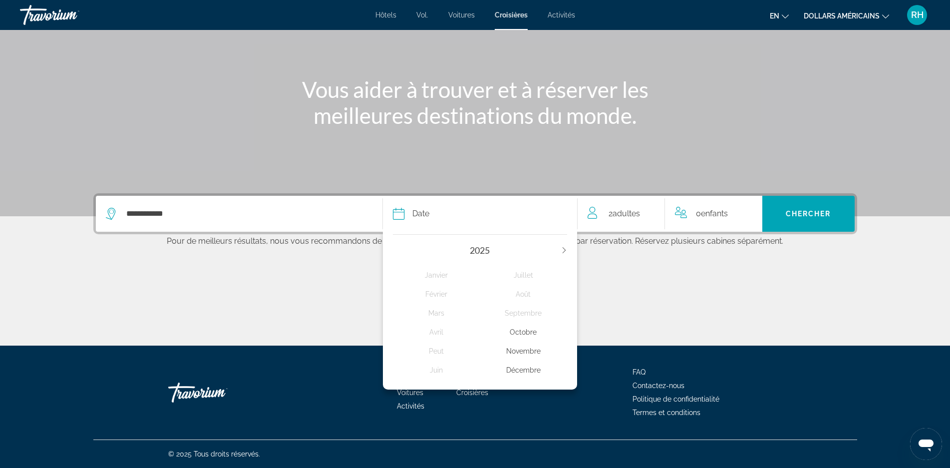
click at [564, 248] on icon "Next year" at bounding box center [564, 250] width 6 height 6
click at [436, 371] on div "Juin" at bounding box center [436, 370] width 87 height 18
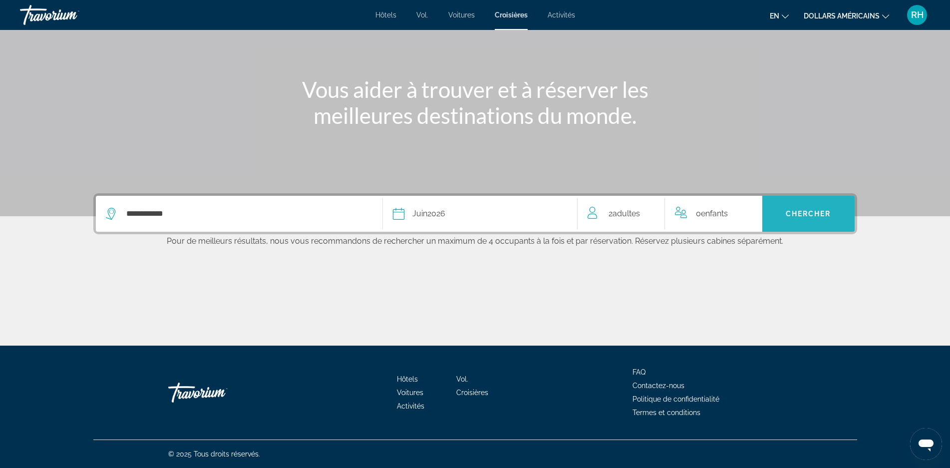
click at [779, 211] on span "Search" at bounding box center [808, 214] width 92 height 24
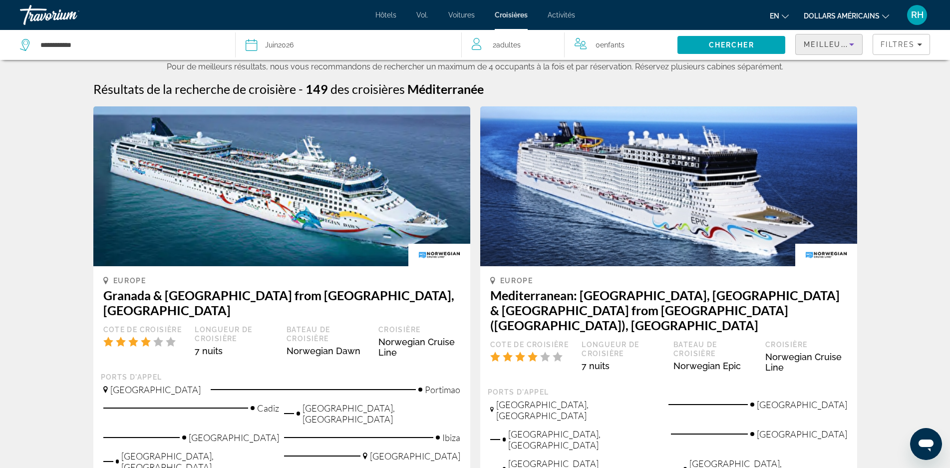
click at [825, 41] on span "Meilleures affaires" at bounding box center [852, 44] width 96 height 8
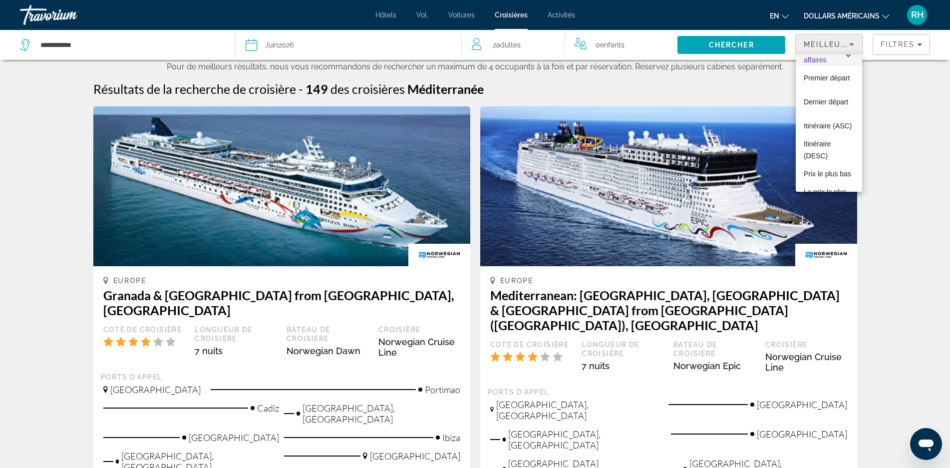
scroll to position [18, 0]
click at [820, 172] on span "Prix ​​​​le plus bas" at bounding box center [827, 172] width 47 height 12
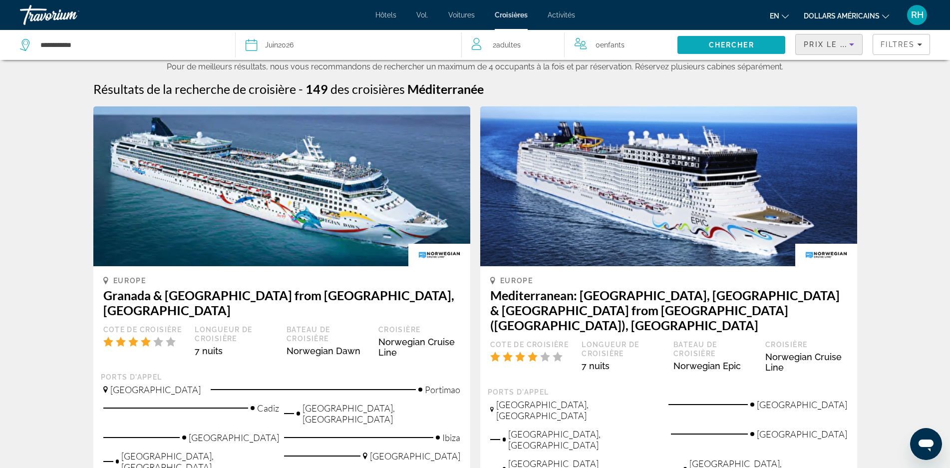
click at [735, 39] on span "Search" at bounding box center [731, 45] width 108 height 24
click at [558, 15] on font "Activités" at bounding box center [561, 15] width 27 height 8
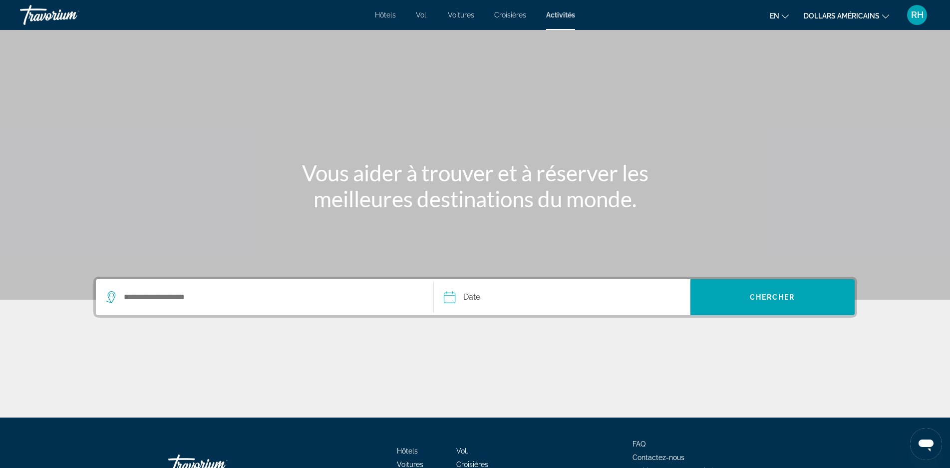
click at [505, 14] on font "Croisières" at bounding box center [510, 15] width 32 height 8
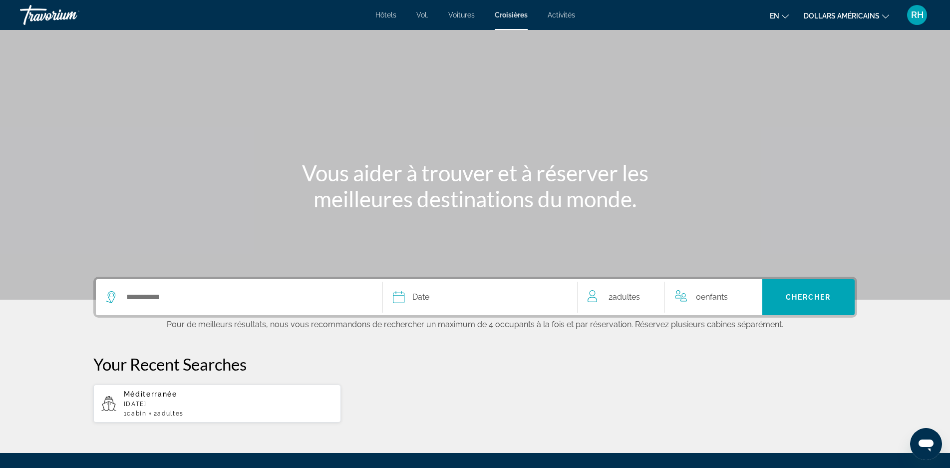
click at [381, 18] on font "Hôtels" at bounding box center [385, 15] width 21 height 8
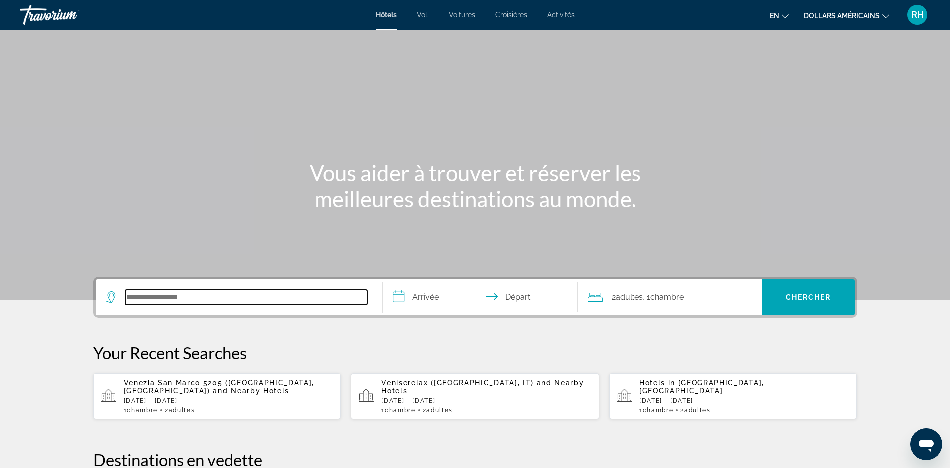
click at [218, 296] on input "Search hotel destination" at bounding box center [246, 296] width 242 height 15
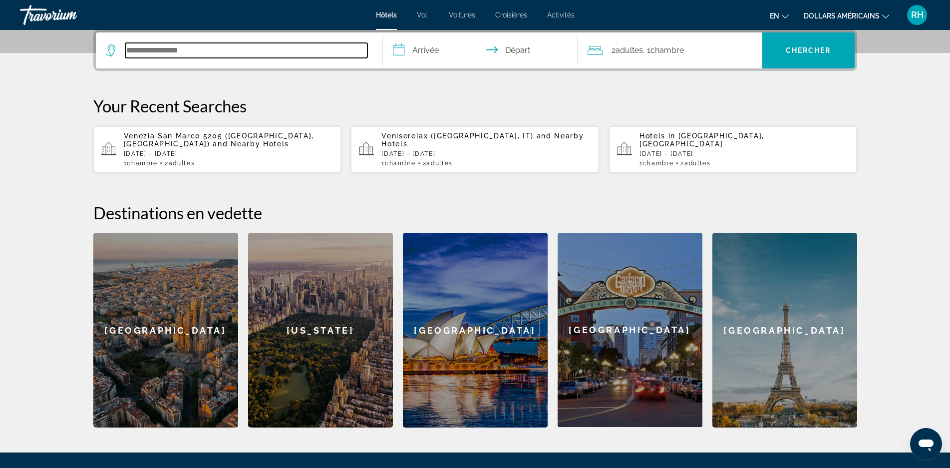
scroll to position [242, 0]
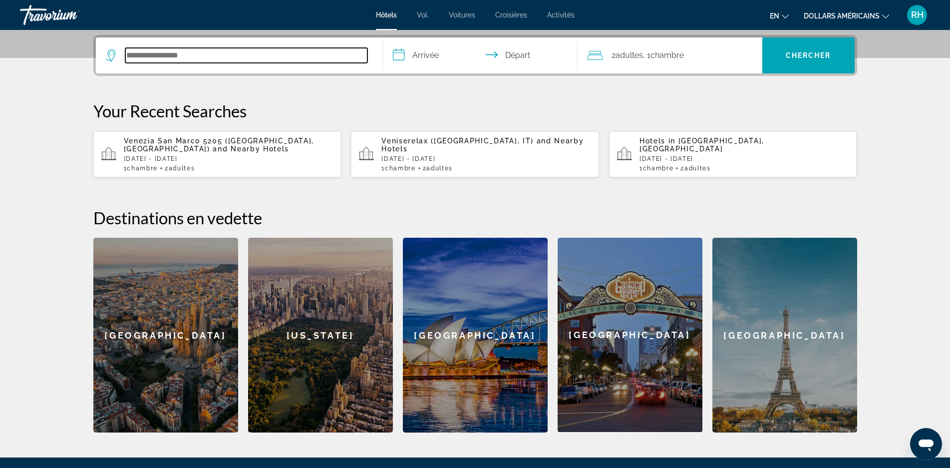
click at [197, 53] on input "Search hotel destination" at bounding box center [246, 55] width 242 height 15
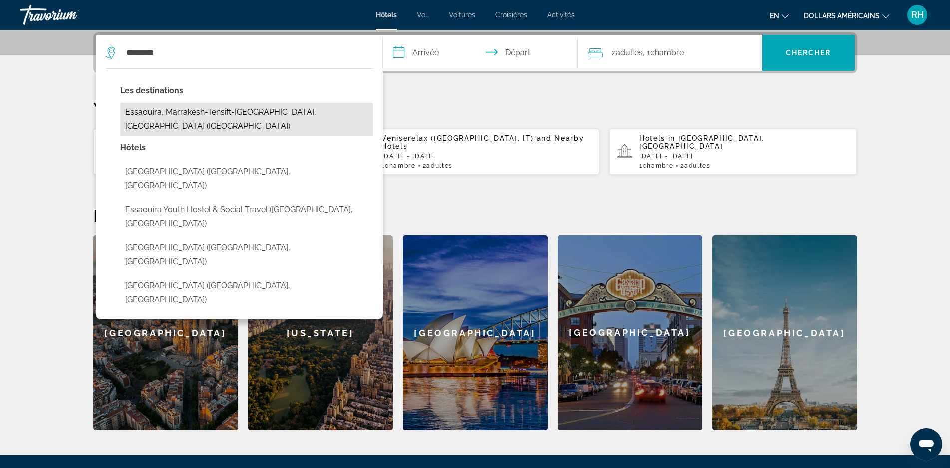
click at [183, 114] on button "Essaouira, Marrakesh-Tensift-[GEOGRAPHIC_DATA], [GEOGRAPHIC_DATA] ([GEOGRAPHIC_…" at bounding box center [246, 119] width 253 height 33
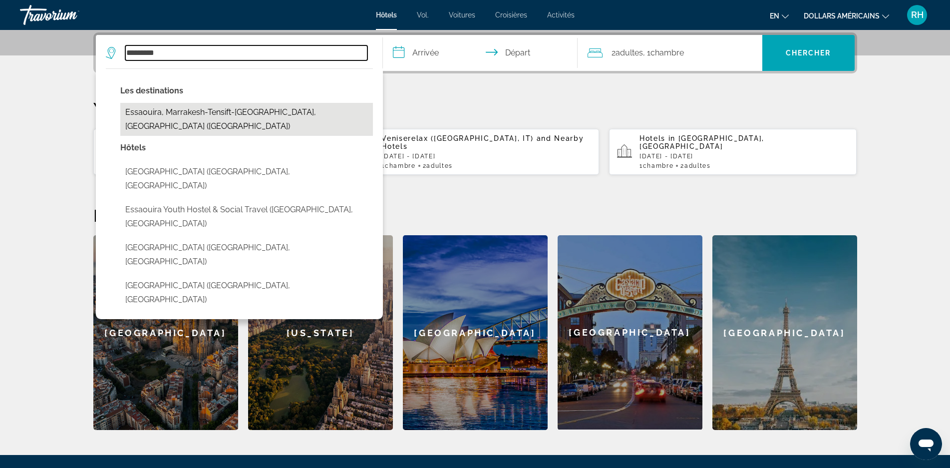
type input "**********"
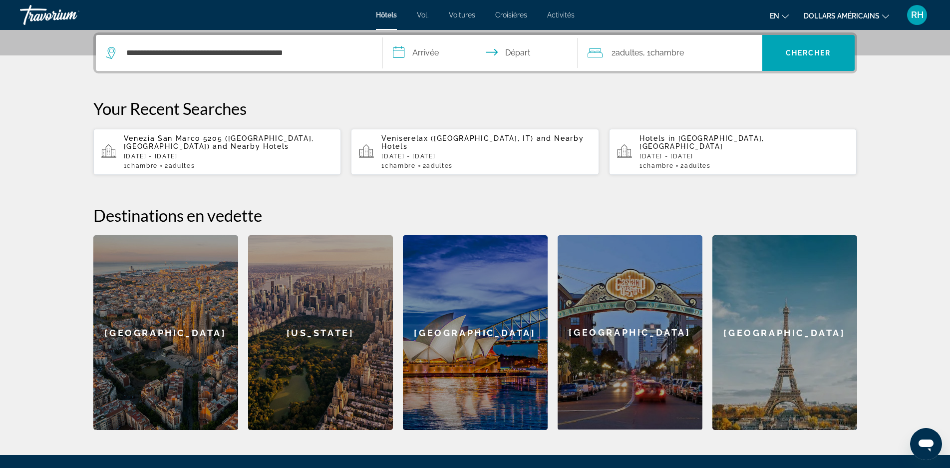
click at [430, 56] on input "**********" at bounding box center [482, 54] width 199 height 39
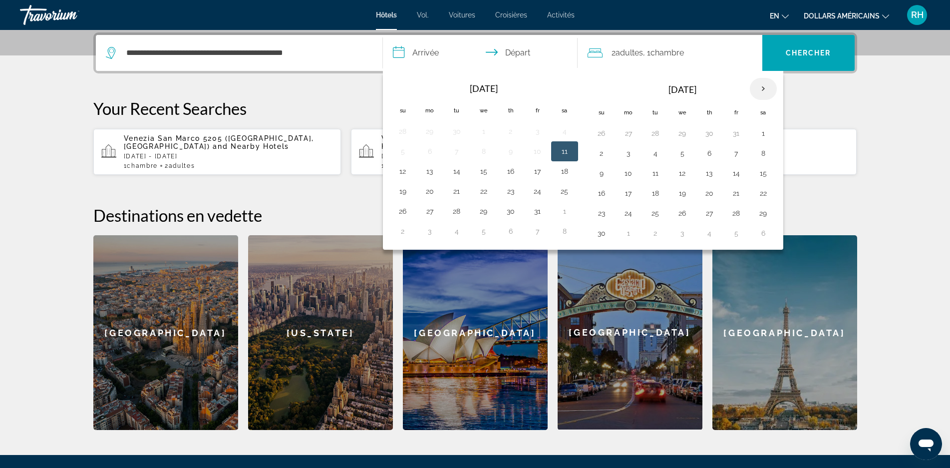
click at [765, 91] on th "Next month" at bounding box center [763, 89] width 27 height 22
click at [765, 89] on th "Next month" at bounding box center [763, 89] width 27 height 22
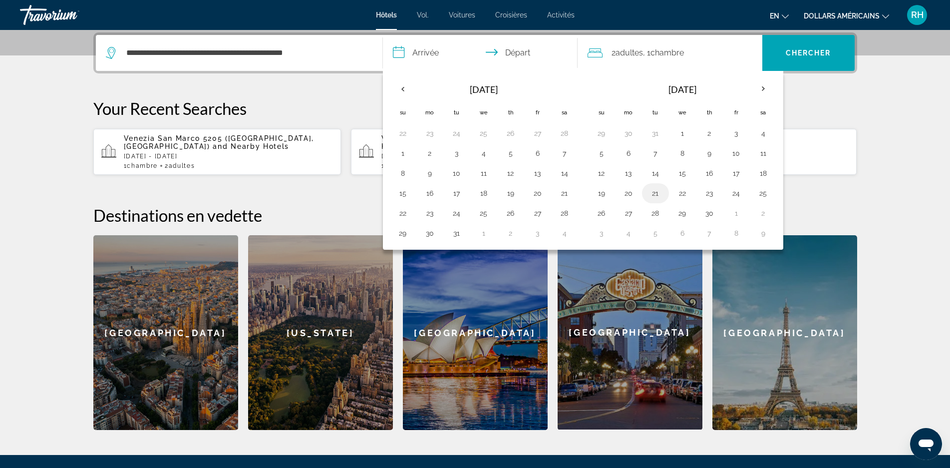
click at [649, 191] on button "21" at bounding box center [655, 193] width 16 height 14
click at [599, 215] on button "26" at bounding box center [601, 213] width 16 height 14
type input "**********"
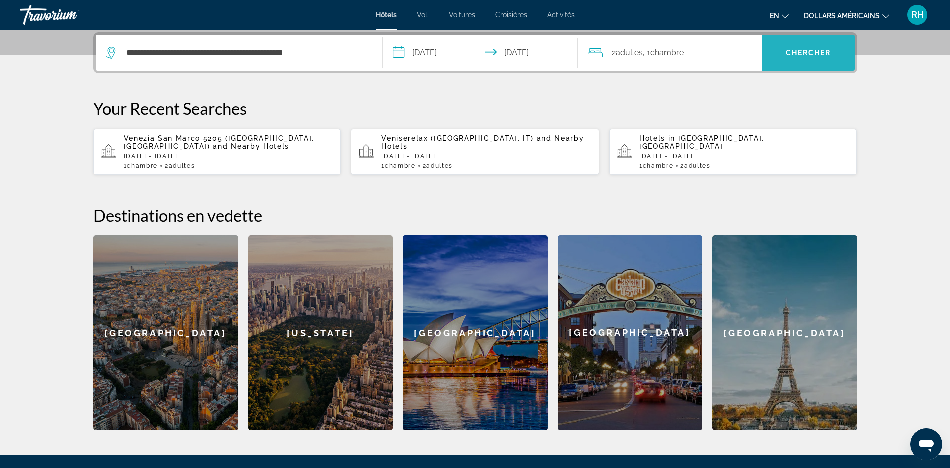
click at [808, 54] on span "Chercher" at bounding box center [808, 53] width 45 height 8
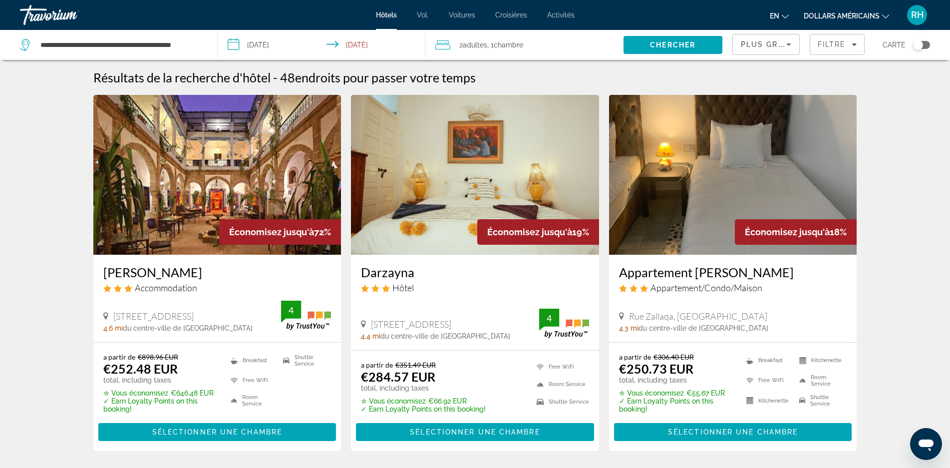
click at [213, 187] on img "Contenu principal" at bounding box center [217, 175] width 248 height 160
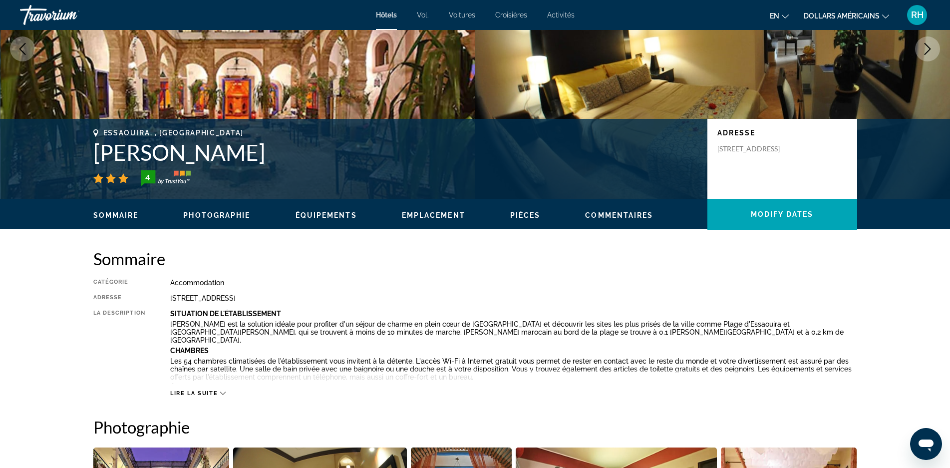
scroll to position [128, 0]
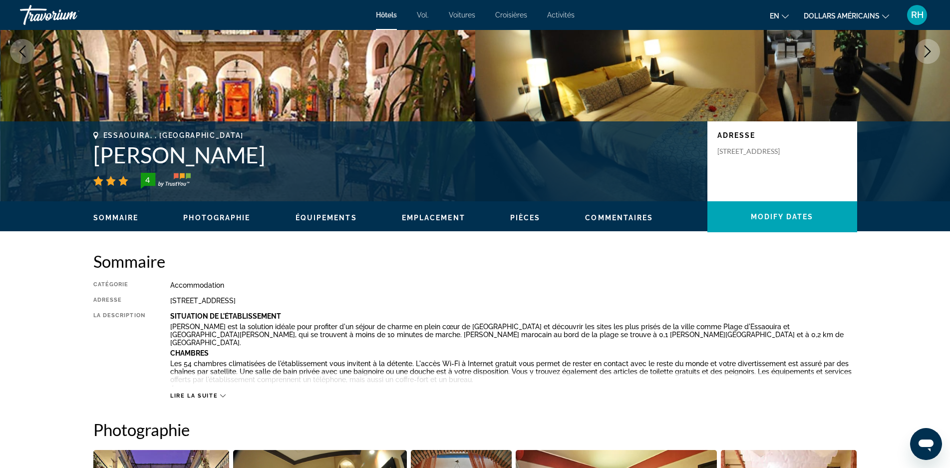
click at [213, 219] on span "Photographie" at bounding box center [216, 218] width 67 height 8
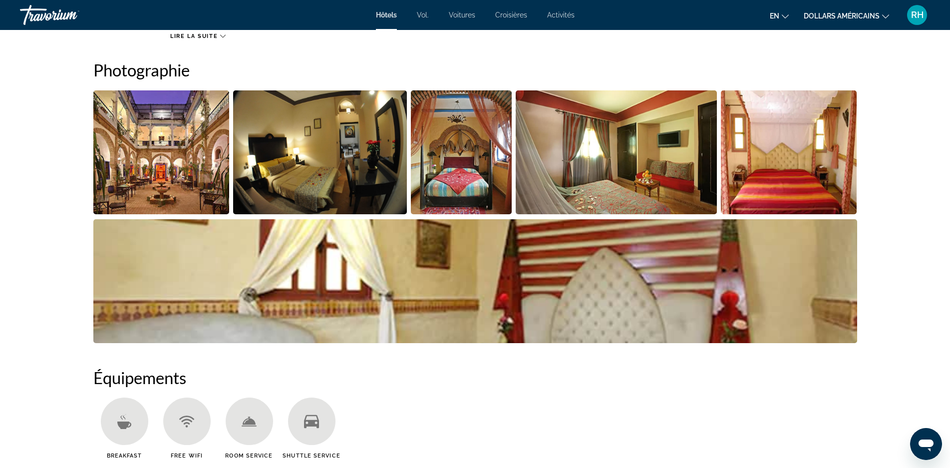
scroll to position [78, 0]
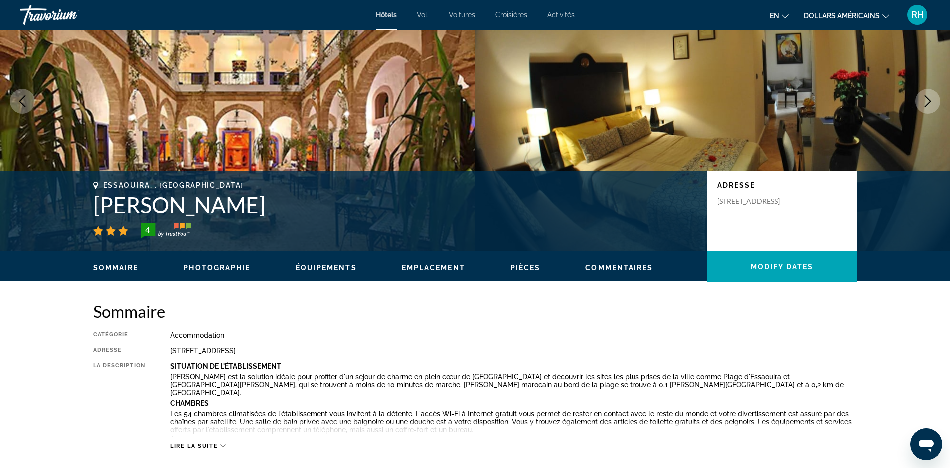
click at [331, 267] on span "Équipements" at bounding box center [325, 268] width 61 height 8
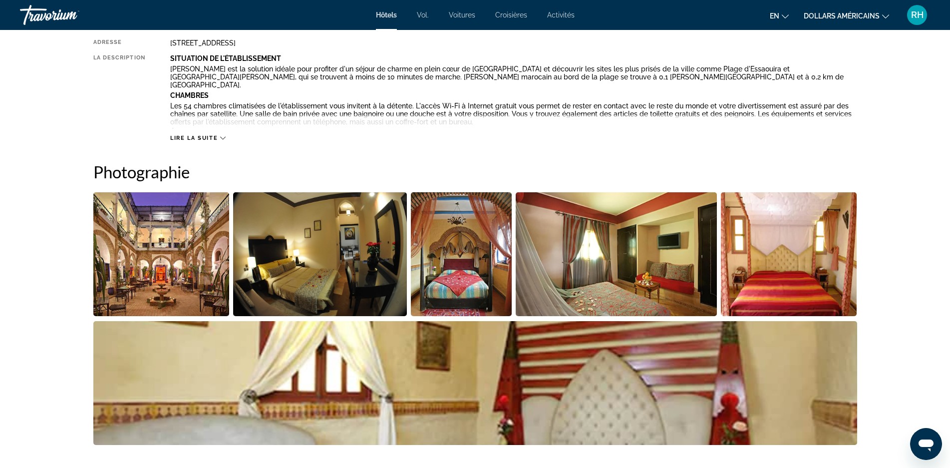
scroll to position [0, 0]
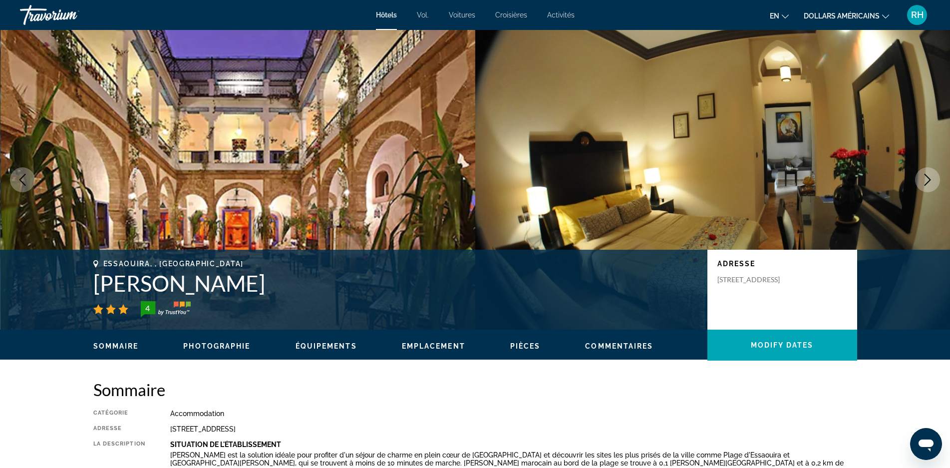
click at [921, 15] on font "RH" at bounding box center [917, 14] width 12 height 10
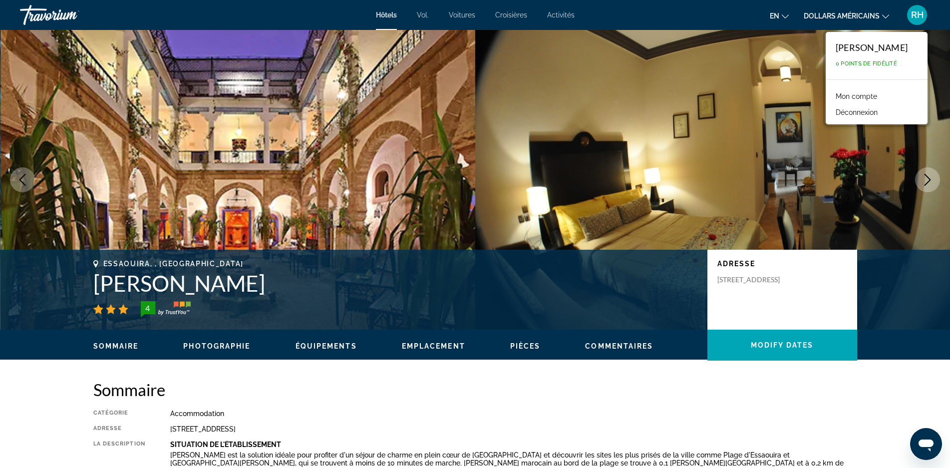
click at [865, 97] on font "Mon compte" at bounding box center [856, 96] width 41 height 8
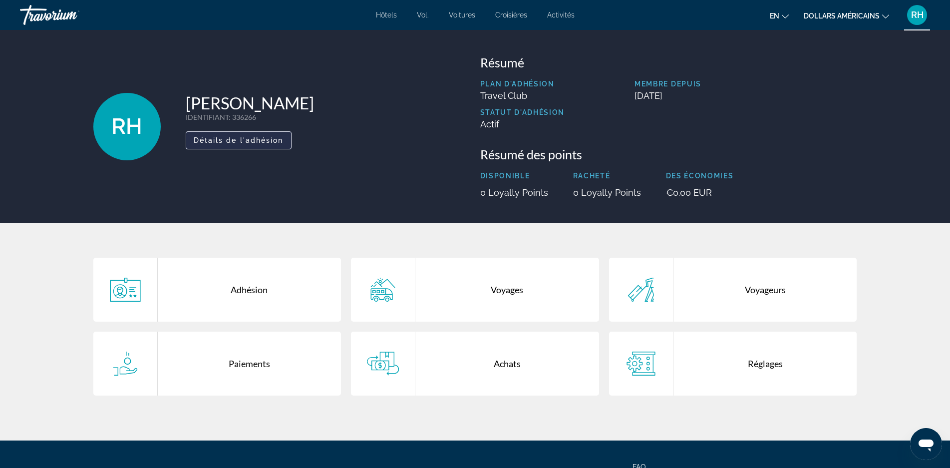
click at [197, 142] on span "Détails de l'adhésion" at bounding box center [239, 140] width 90 height 8
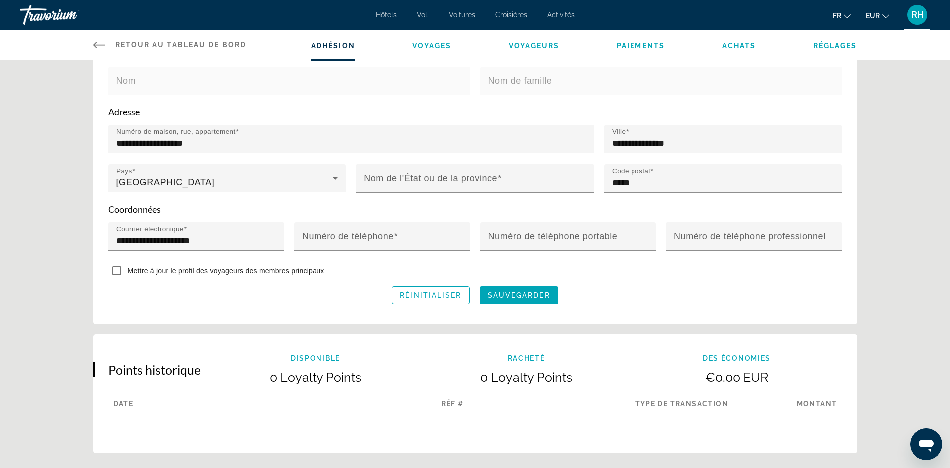
scroll to position [318, 0]
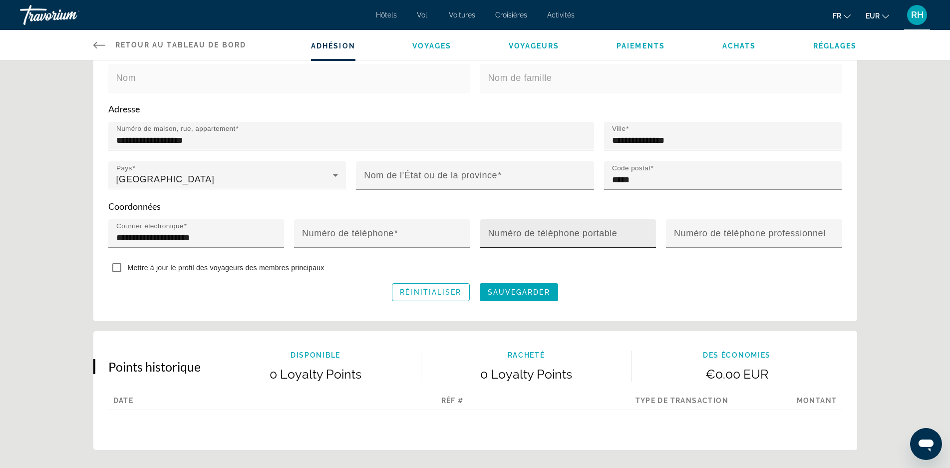
click at [586, 235] on mat-label "Numéro de téléphone portable" at bounding box center [552, 233] width 129 height 10
click at [586, 235] on input "Numéro de téléphone portable" at bounding box center [571, 238] width 166 height 12
type input "**********"
click at [529, 288] on span "sauvegarder" at bounding box center [519, 292] width 62 height 8
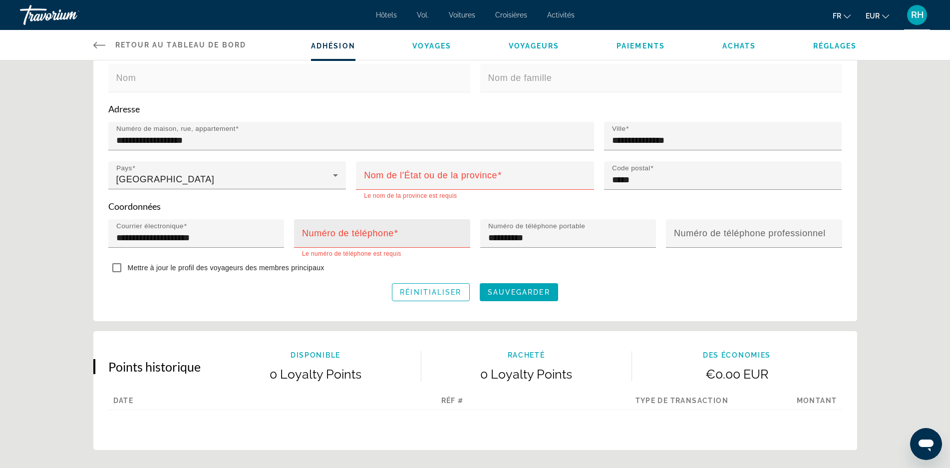
click at [338, 236] on mat-label "Numéro de téléphone" at bounding box center [348, 233] width 92 height 10
click at [338, 236] on input "Numéro de téléphone" at bounding box center [385, 238] width 166 height 12
type input "**********"
click at [398, 180] on input "Nom de l'État ou de la province" at bounding box center [478, 180] width 228 height 12
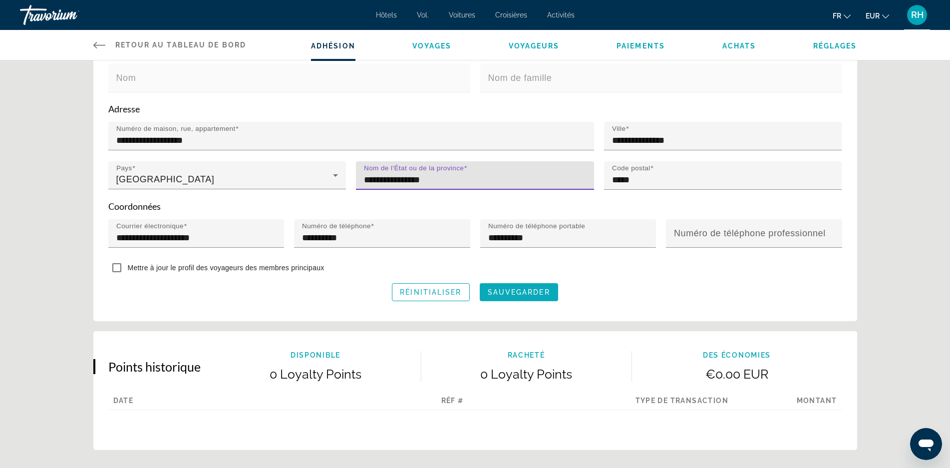
type input "**********"
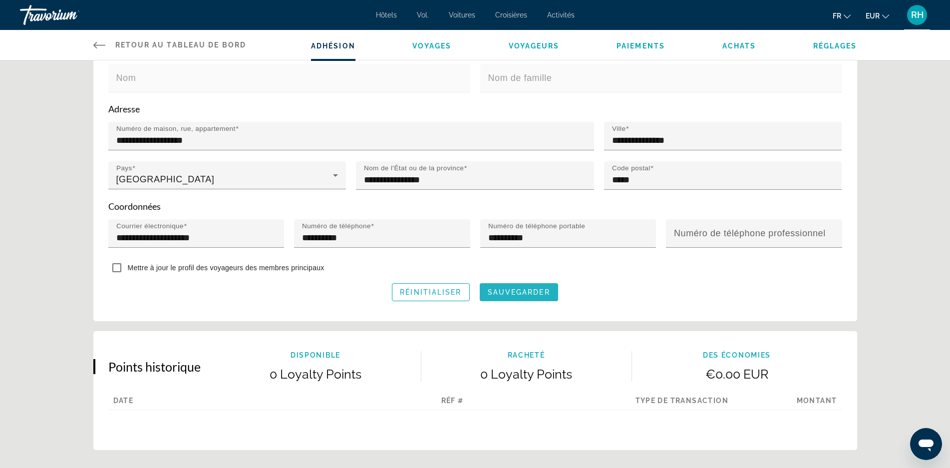
click at [513, 290] on span "sauvegarder" at bounding box center [519, 292] width 62 height 8
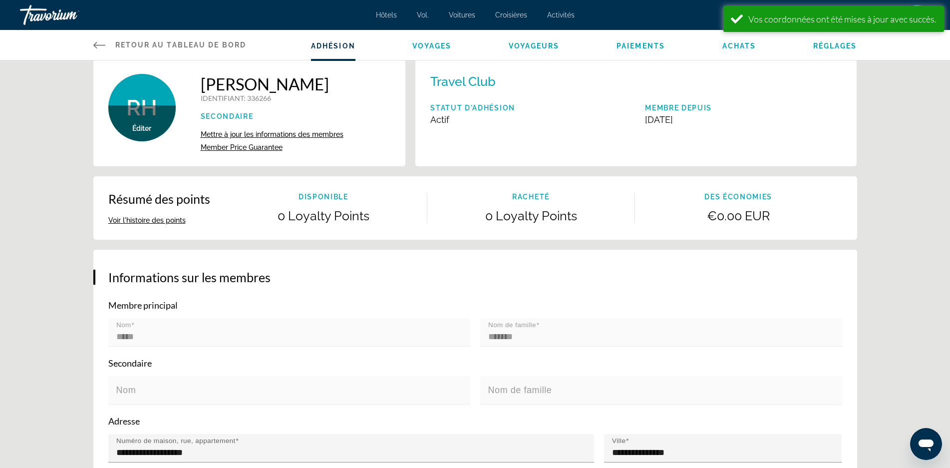
scroll to position [0, 0]
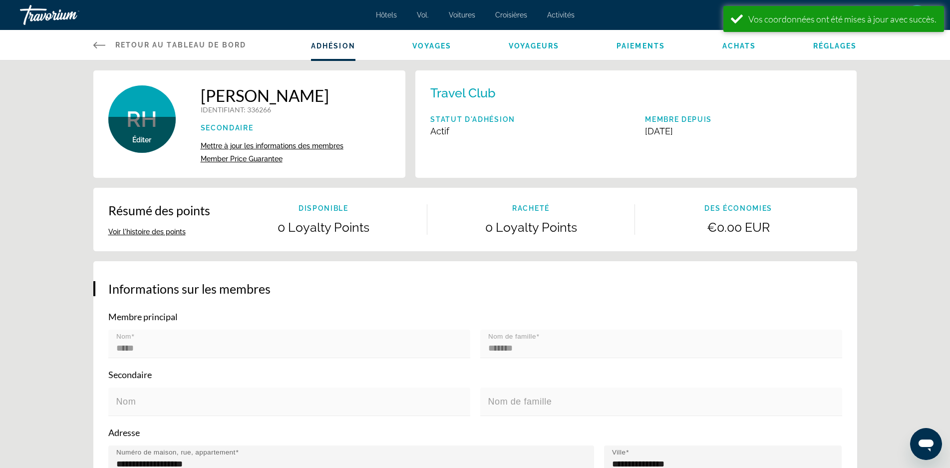
click at [159, 45] on font "Retour au tableau de bord" at bounding box center [180, 45] width 131 height 8
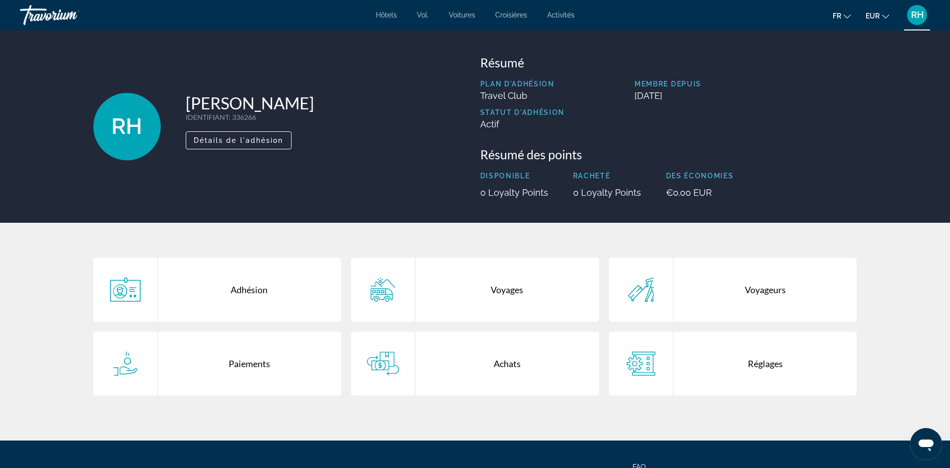
click at [39, 15] on div "Travorium" at bounding box center [70, 15] width 100 height 26
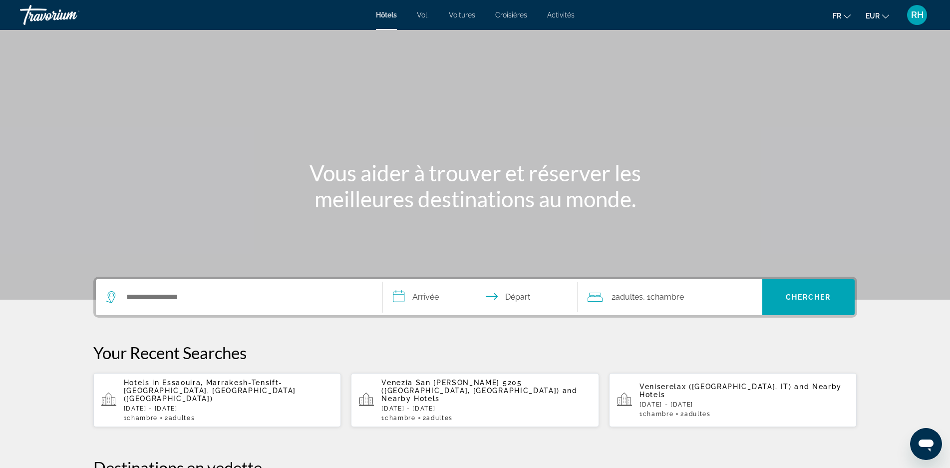
click at [386, 12] on font "Hôtels" at bounding box center [386, 15] width 21 height 8
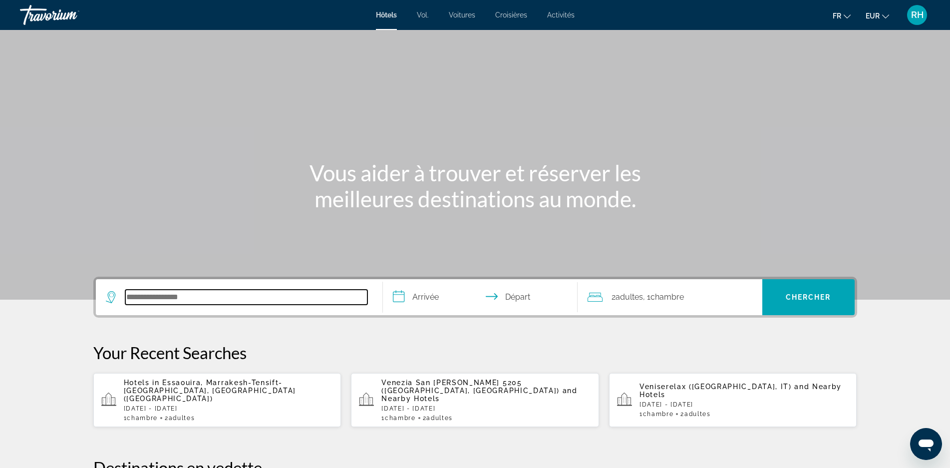
click at [149, 301] on input "Search hotel destination" at bounding box center [246, 296] width 242 height 15
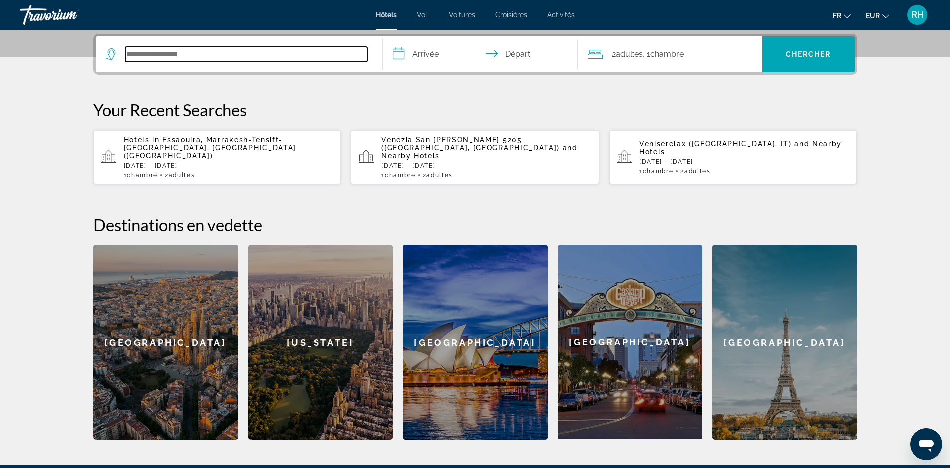
scroll to position [244, 0]
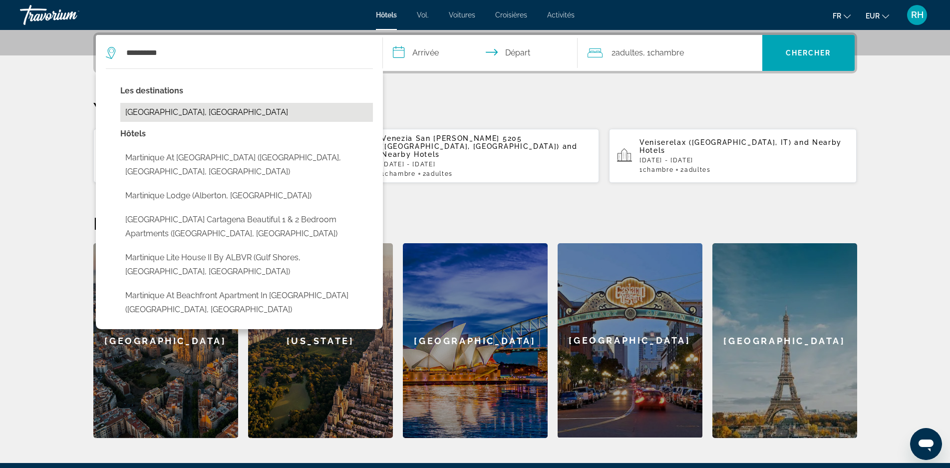
click at [169, 112] on button "[GEOGRAPHIC_DATA], [GEOGRAPHIC_DATA]" at bounding box center [246, 112] width 253 height 19
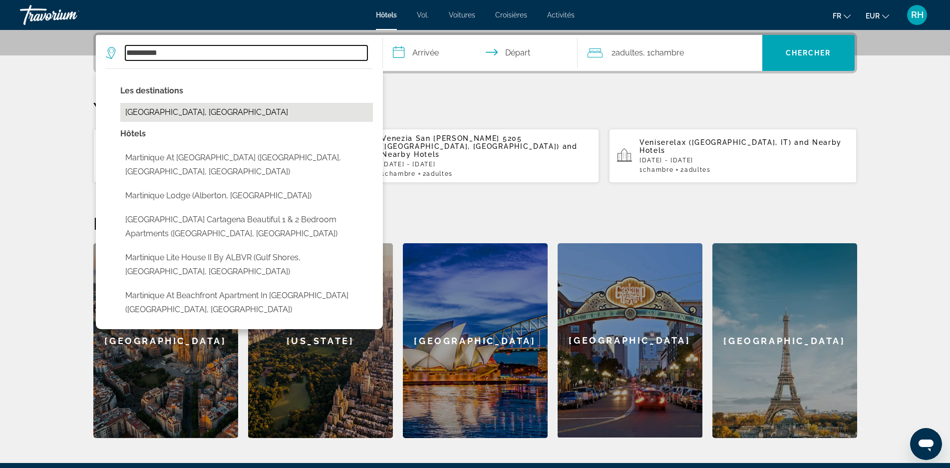
type input "**********"
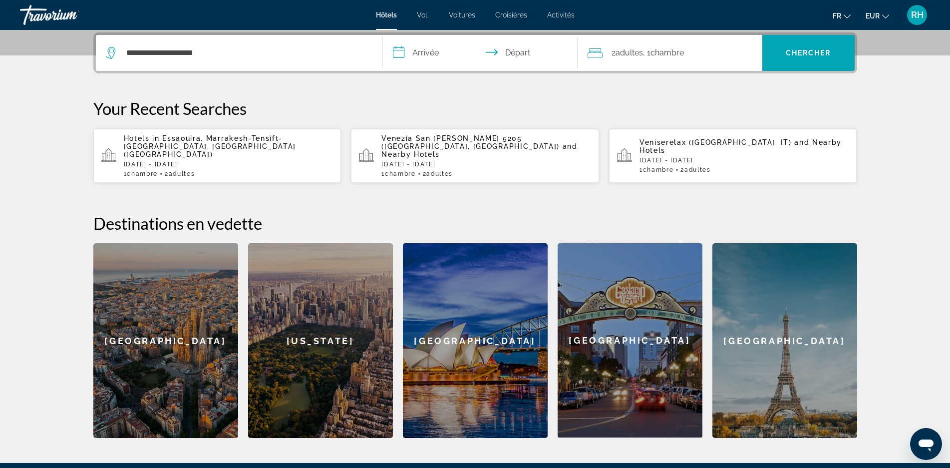
click at [424, 53] on input "**********" at bounding box center [482, 54] width 199 height 39
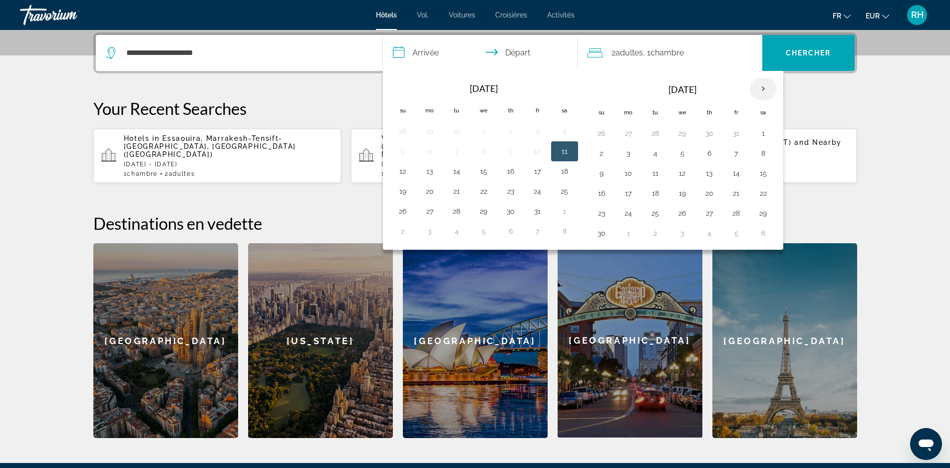
click at [765, 91] on th "Next month" at bounding box center [763, 89] width 27 height 22
click at [655, 191] on button "20" at bounding box center [655, 193] width 16 height 14
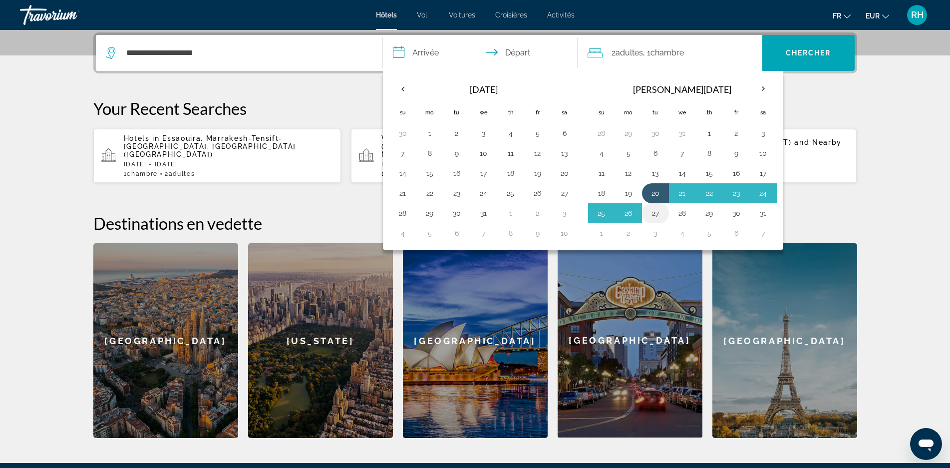
click at [655, 216] on button "27" at bounding box center [655, 213] width 16 height 14
type input "**********"
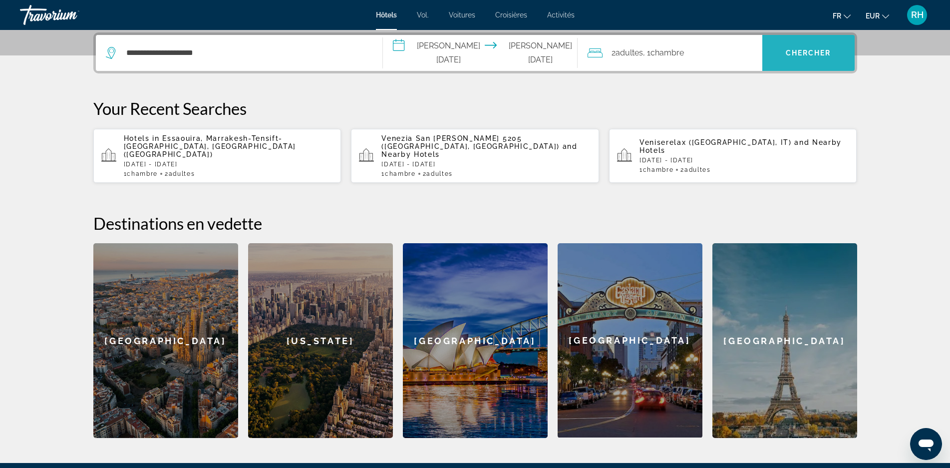
click at [790, 58] on span "Search" at bounding box center [808, 53] width 92 height 24
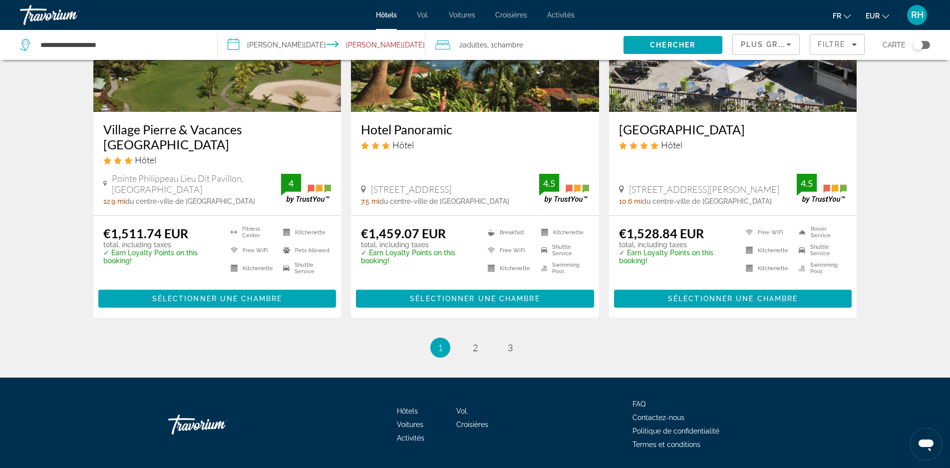
scroll to position [1277, 0]
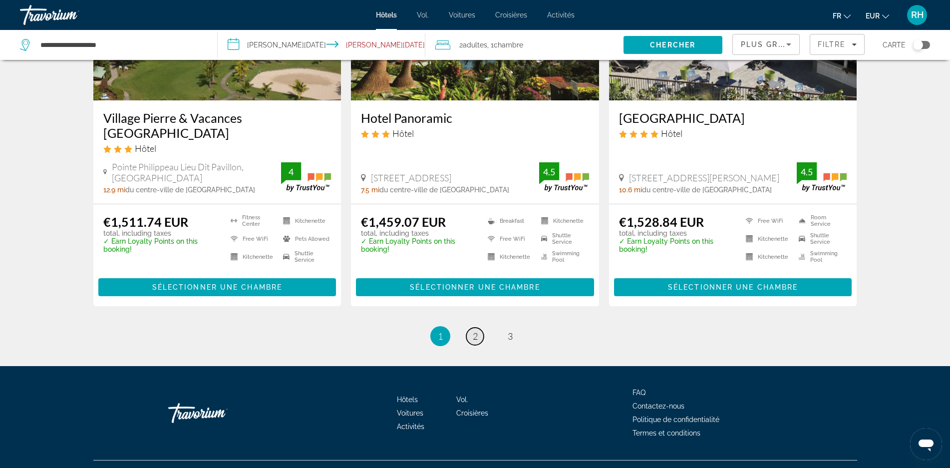
click at [478, 327] on link "page 2" at bounding box center [474, 335] width 17 height 17
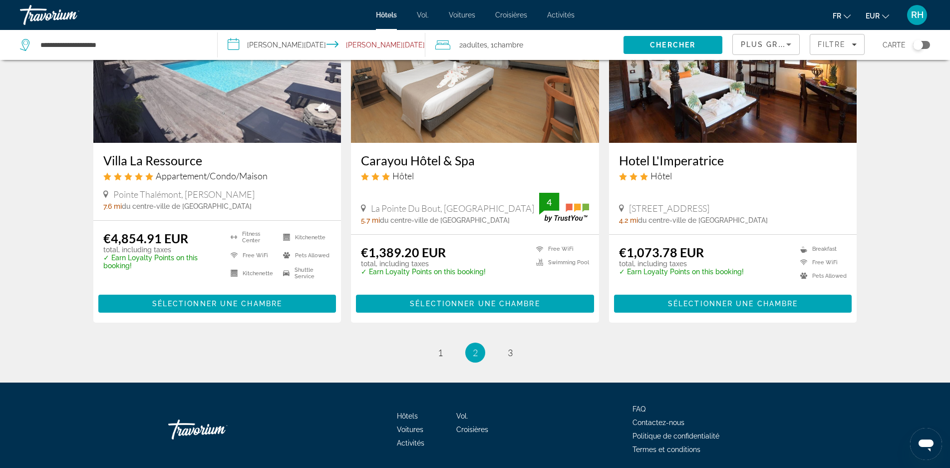
scroll to position [1215, 0]
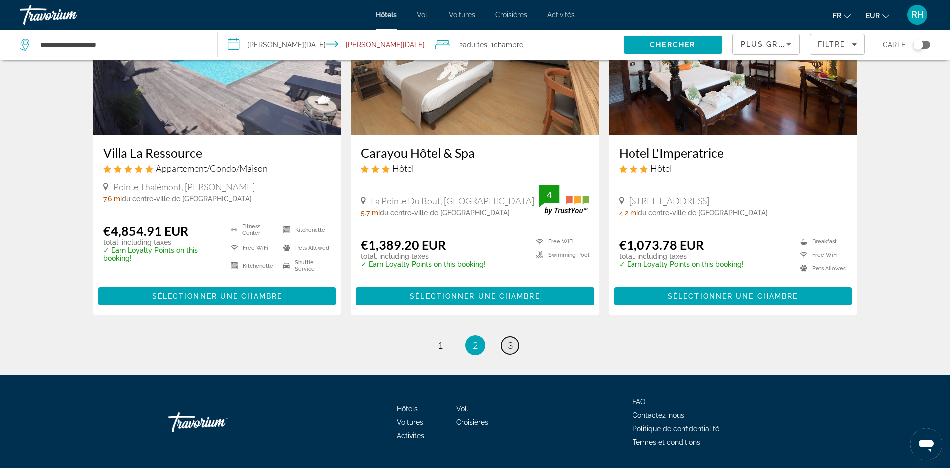
click at [506, 344] on link "page 3" at bounding box center [509, 344] width 17 height 17
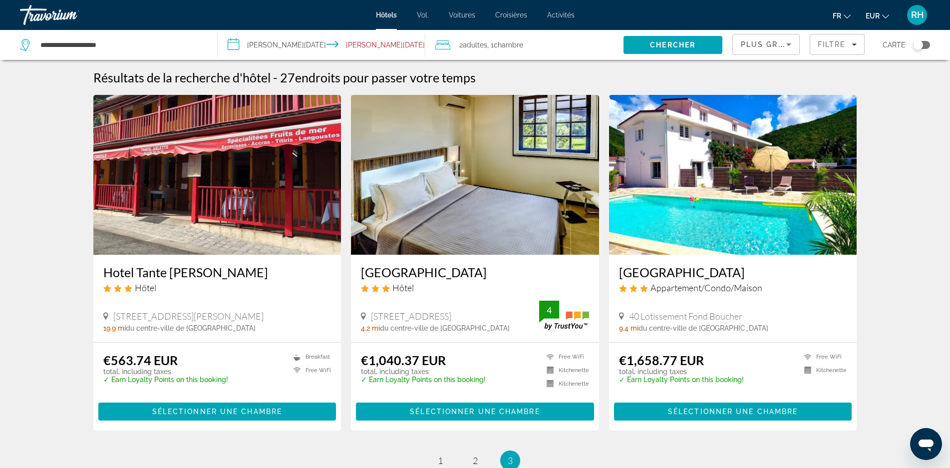
click at [920, 43] on div "Toggle map" at bounding box center [918, 45] width 10 height 10
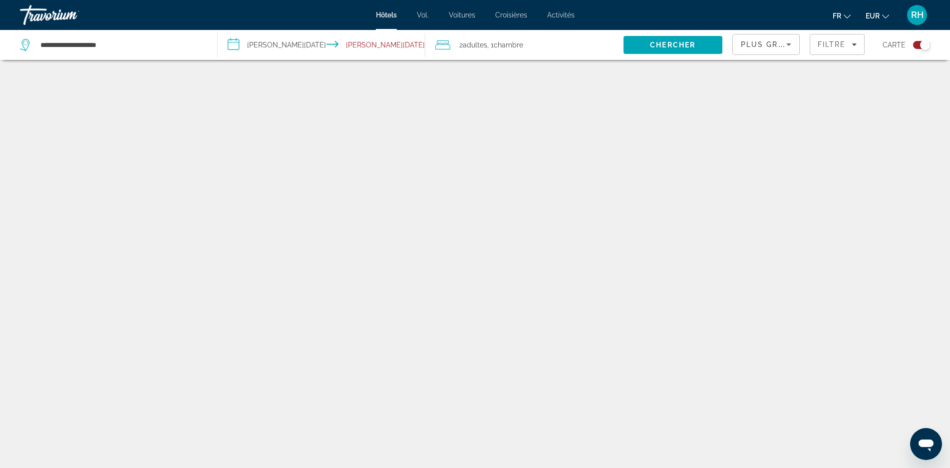
scroll to position [60, 0]
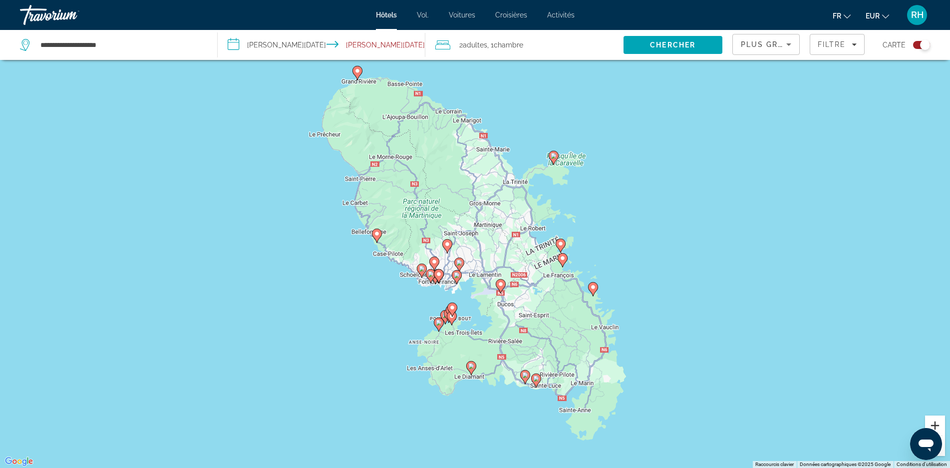
click at [931, 420] on button "Zoom avant" at bounding box center [935, 425] width 20 height 20
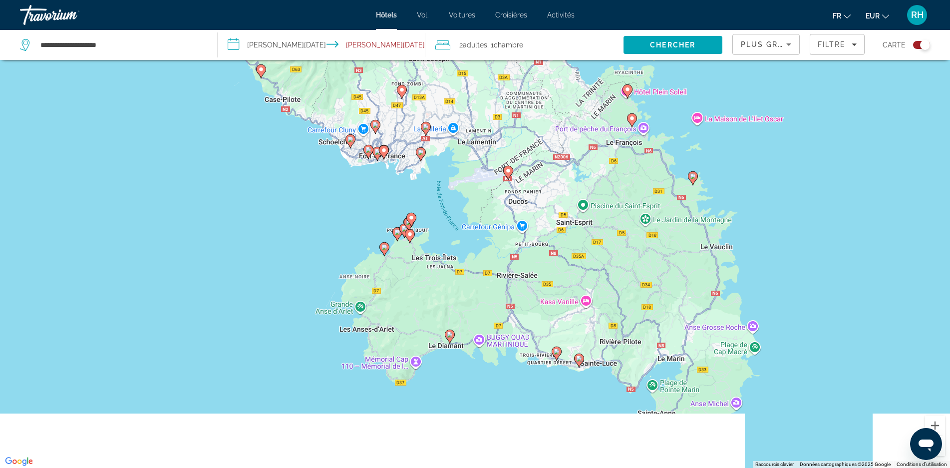
drag, startPoint x: 861, startPoint y: 357, endPoint x: 842, endPoint y: 176, distance: 182.8
click at [842, 176] on div "Pour activer le glissement avec le clavier, appuyez sur Alt+Entrée. Une fois ce…" at bounding box center [475, 234] width 950 height 468
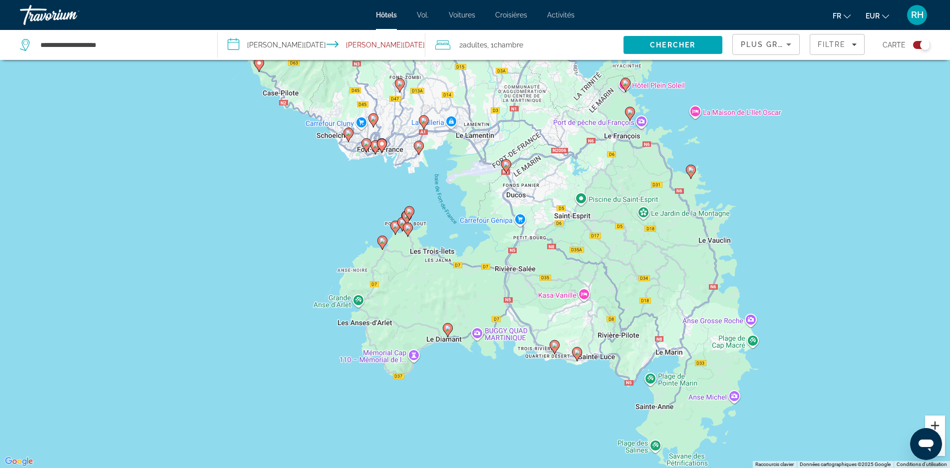
click at [937, 423] on button "Zoom avant" at bounding box center [935, 425] width 20 height 20
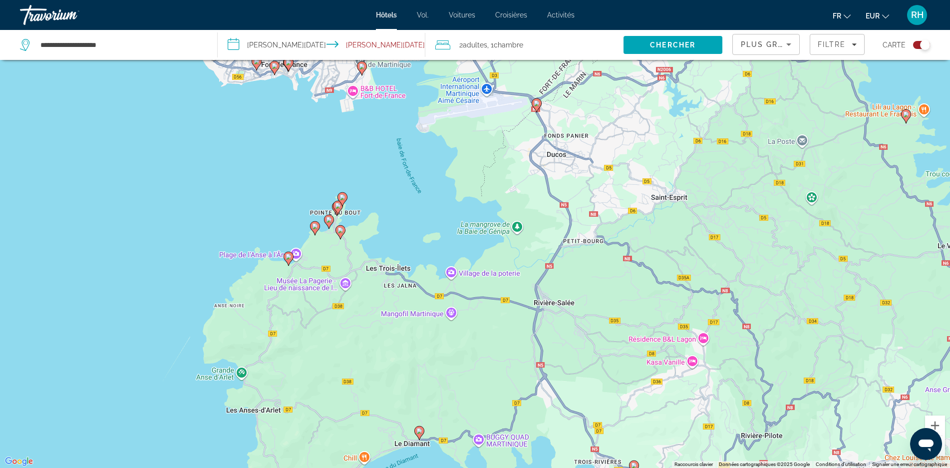
click at [418, 430] on image "Contenu principal" at bounding box center [419, 431] width 6 height 6
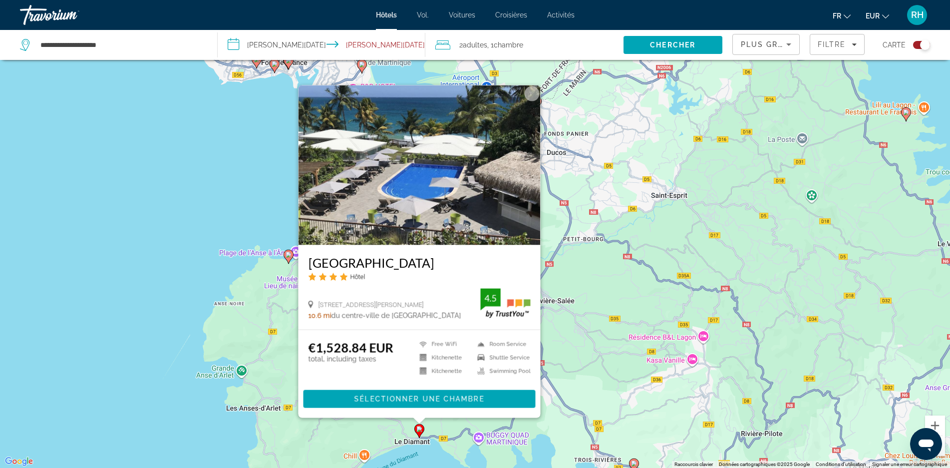
click at [921, 44] on div "Toggle map" at bounding box center [925, 45] width 10 height 10
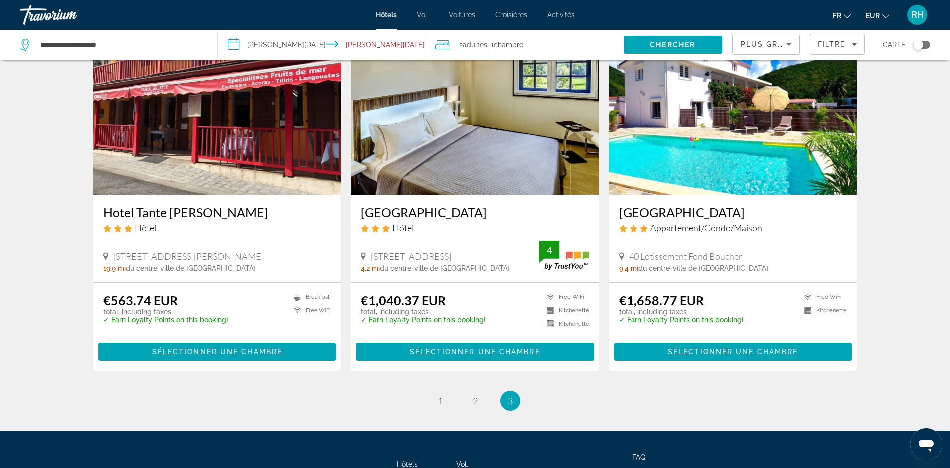
scroll to position [70, 0]
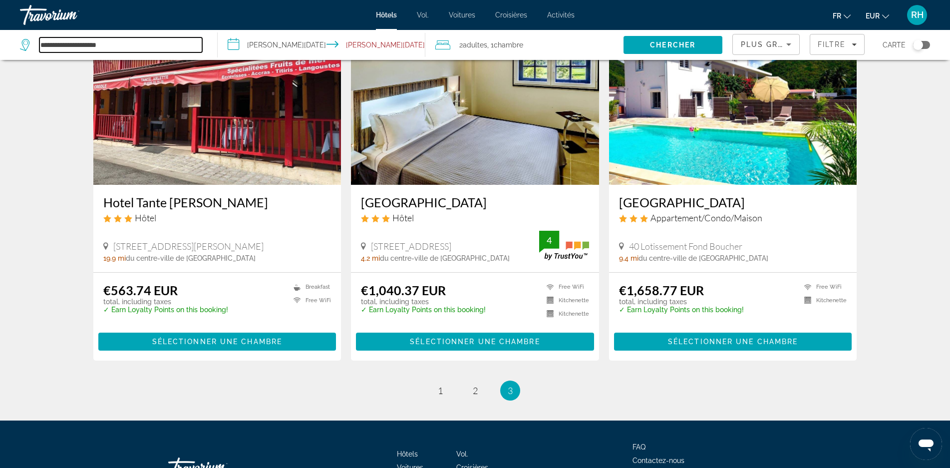
click at [120, 46] on input "**********" at bounding box center [120, 44] width 163 height 15
click at [385, 14] on font "Hôtels" at bounding box center [386, 15] width 21 height 8
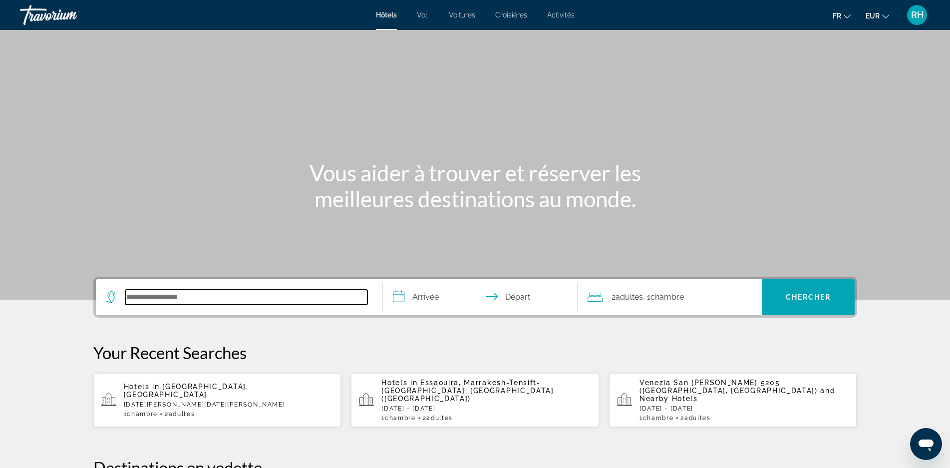
click at [176, 300] on input "Search hotel destination" at bounding box center [246, 296] width 242 height 15
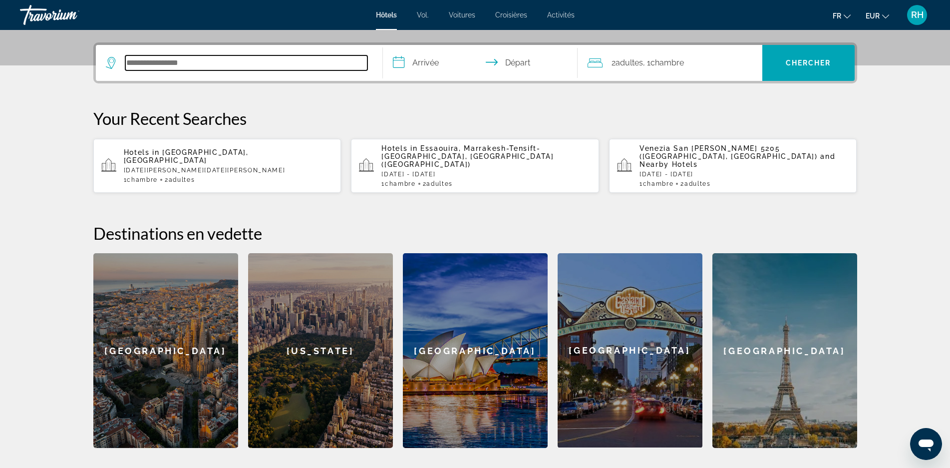
scroll to position [244, 0]
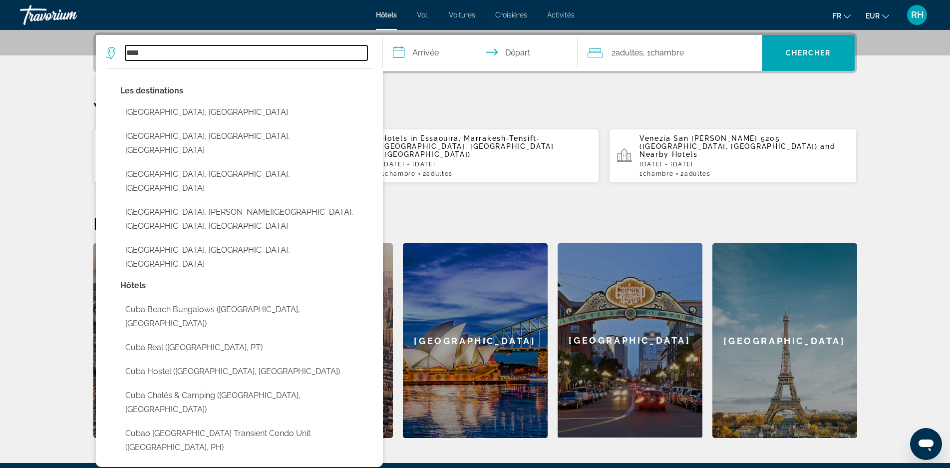
click at [159, 55] on input "****" at bounding box center [246, 52] width 242 height 15
type input "*"
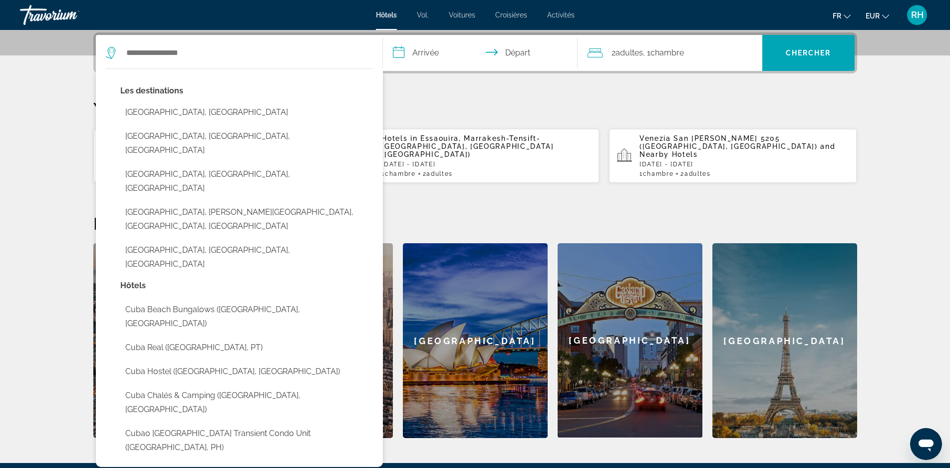
click at [628, 329] on div "[GEOGRAPHIC_DATA]" at bounding box center [630, 340] width 145 height 194
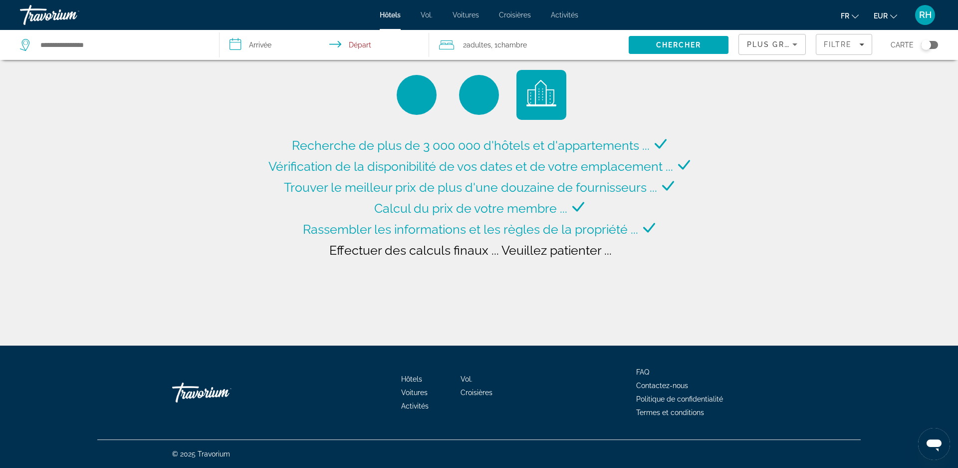
type input "**********"
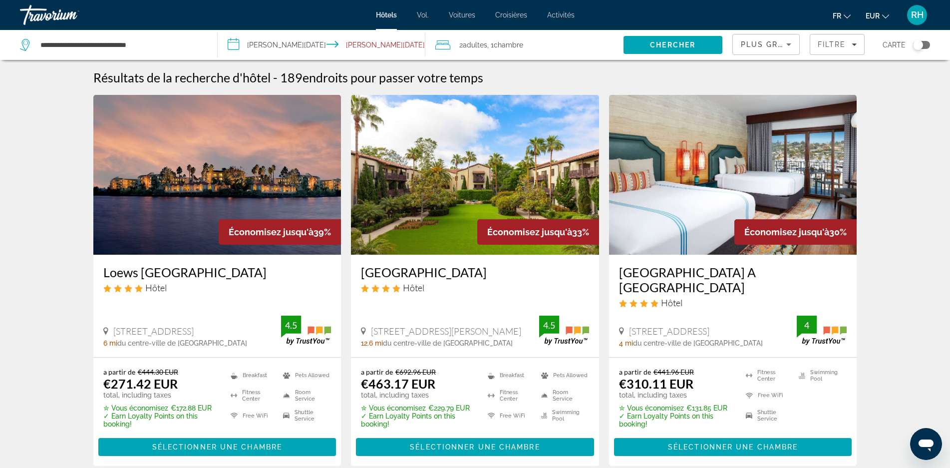
click at [462, 15] on font "Voitures" at bounding box center [462, 15] width 26 height 8
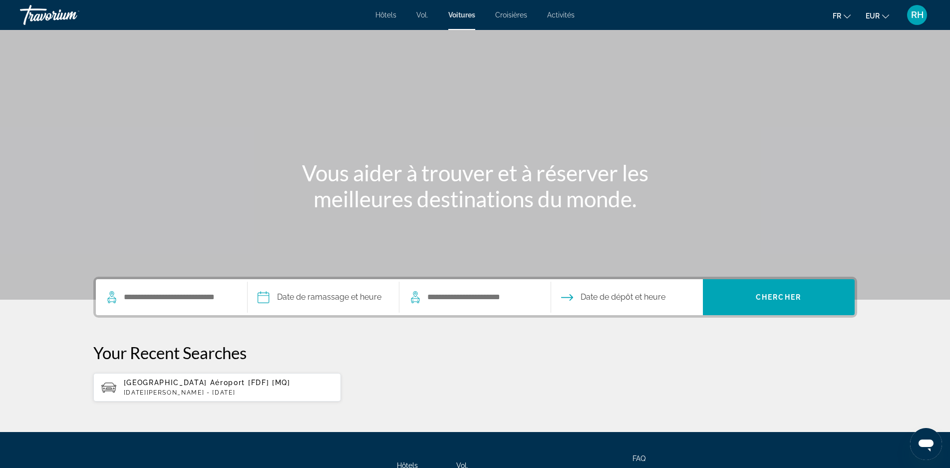
click at [190, 387] on div "Fort De France Aéroport [FDF] [MQ] Tue, 20 Jan - Mon, 02 Feb" at bounding box center [229, 386] width 210 height 17
click at [72, 17] on div "Travorium" at bounding box center [70, 15] width 100 height 26
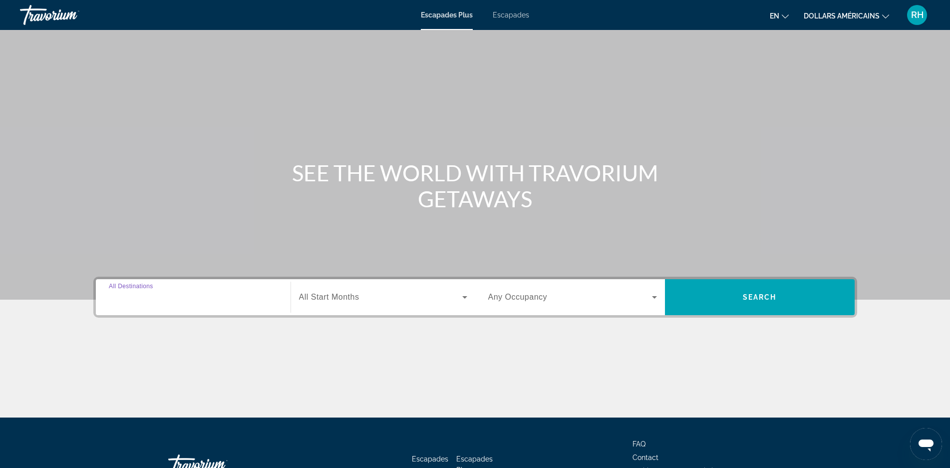
click at [179, 301] on input "Destination All Destinations" at bounding box center [193, 297] width 169 height 12
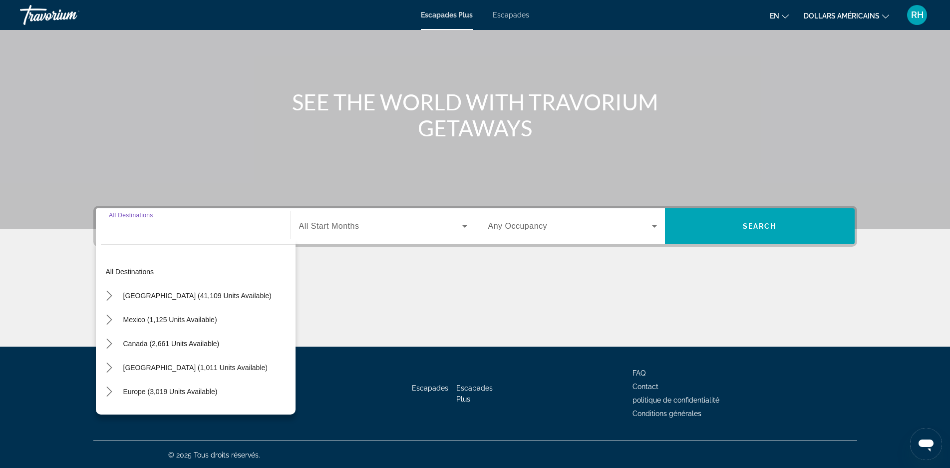
scroll to position [72, 0]
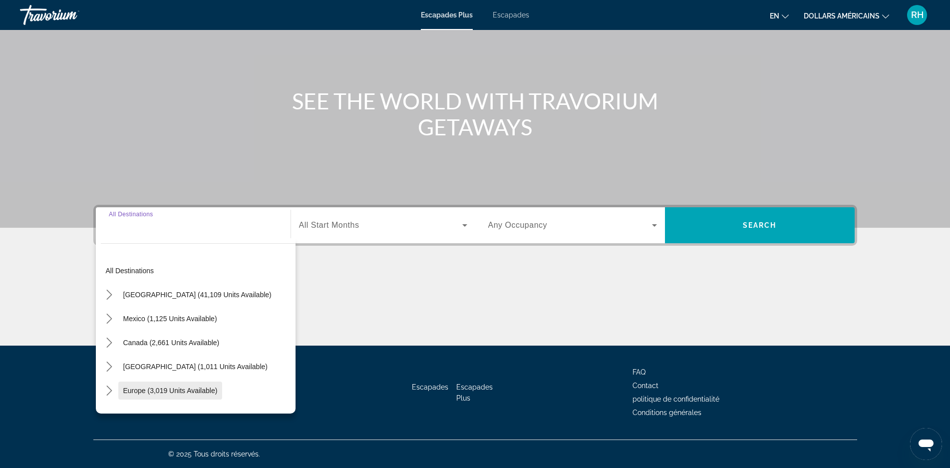
click at [160, 388] on span "Europe (3,019 units available)" at bounding box center [170, 390] width 94 height 8
type input "**********"
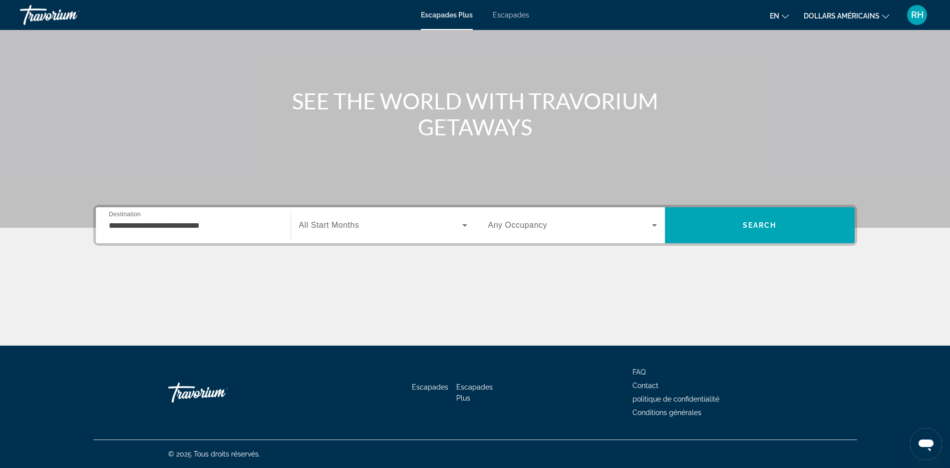
click at [331, 227] on span "All Start Months" at bounding box center [329, 225] width 60 height 8
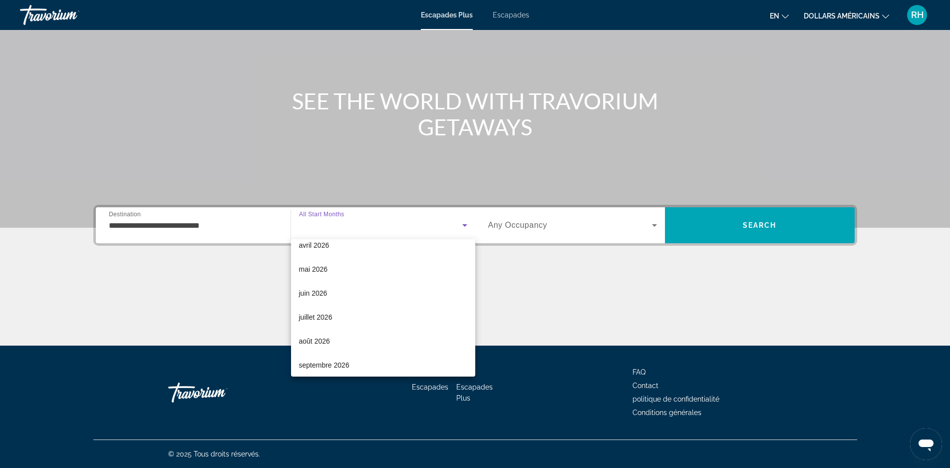
scroll to position [188, 0]
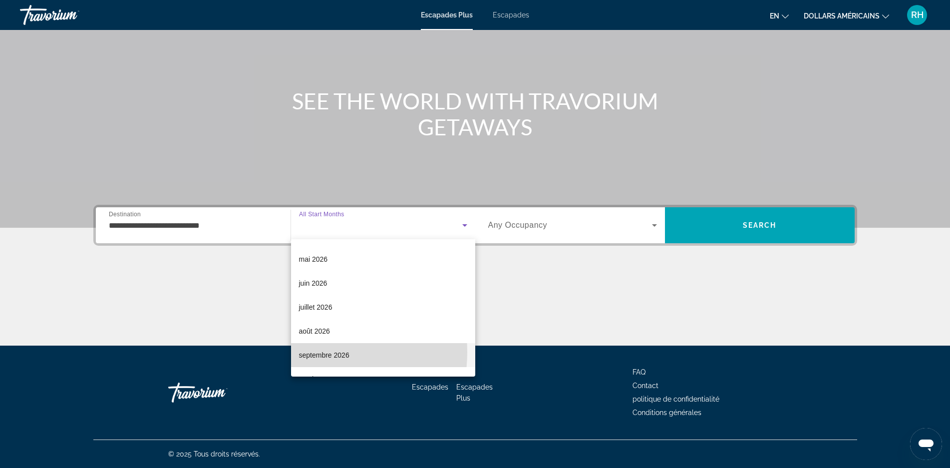
click at [311, 352] on font "septembre 2026" at bounding box center [324, 355] width 50 height 8
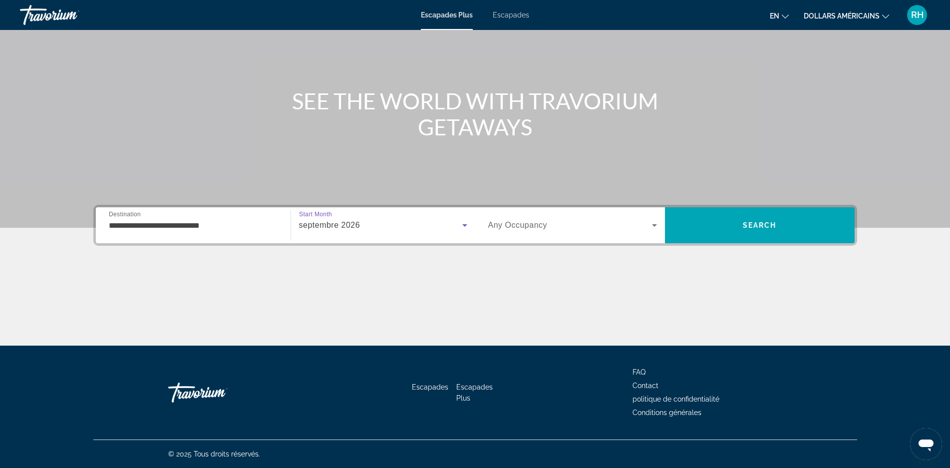
click at [522, 227] on span "Any Occupancy" at bounding box center [517, 225] width 59 height 8
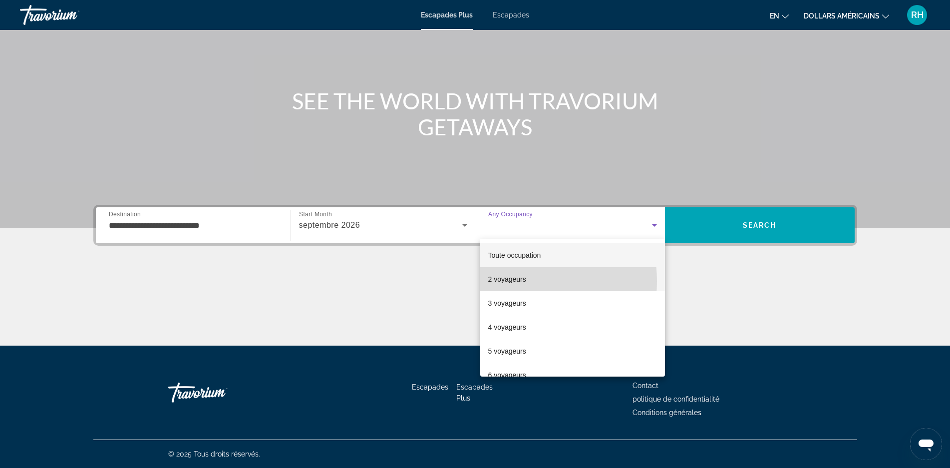
click at [512, 281] on font "2 voyageurs" at bounding box center [507, 279] width 38 height 8
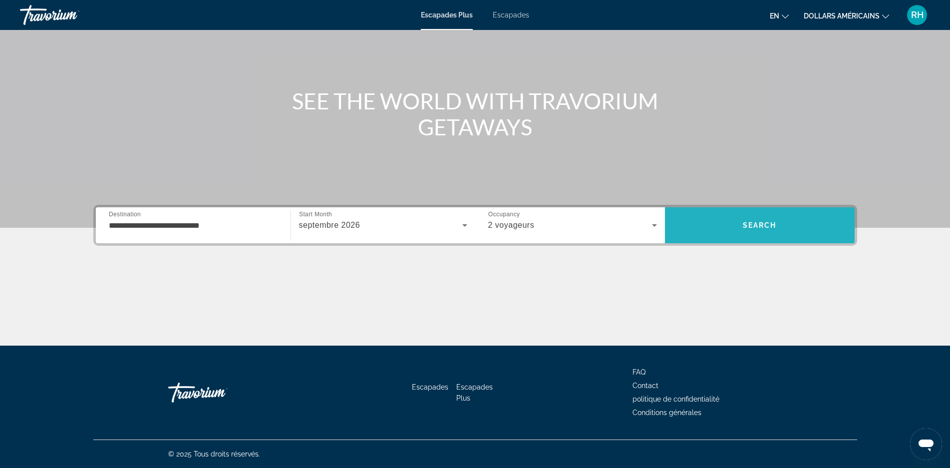
click at [729, 223] on span "Recherche" at bounding box center [760, 225] width 190 height 24
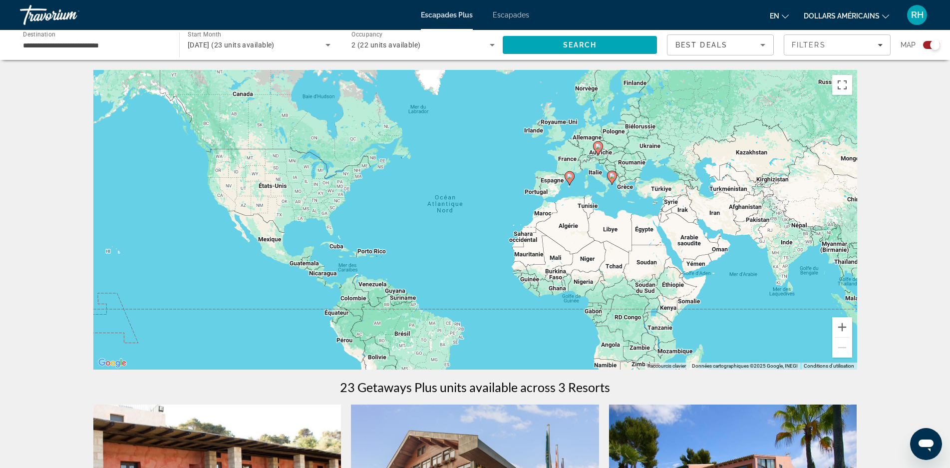
click at [933, 44] on div "Search widget" at bounding box center [935, 45] width 10 height 10
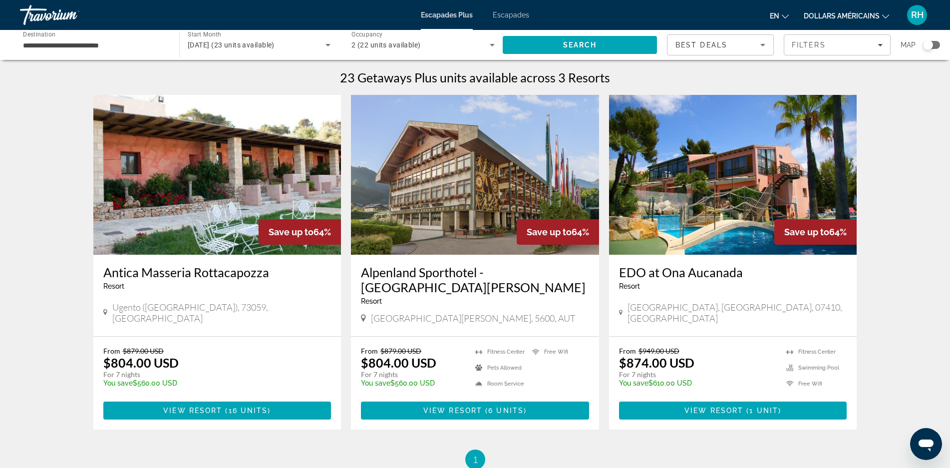
click at [815, 16] on font "dollars américains" at bounding box center [842, 16] width 76 height 8
click at [846, 92] on button "EUR (€)" at bounding box center [856, 91] width 49 height 13
click at [779, 17] on font "en" at bounding box center [774, 16] width 9 height 8
click at [767, 64] on button "Français" at bounding box center [759, 65] width 44 height 13
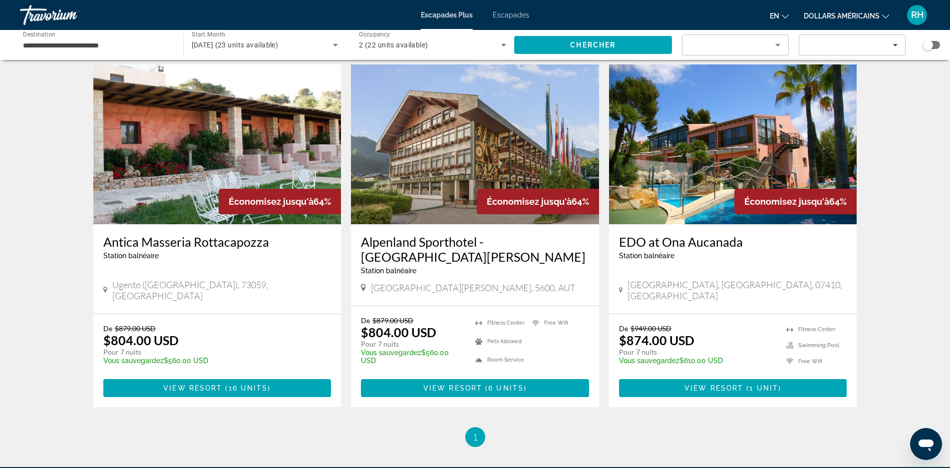
scroll to position [31, 0]
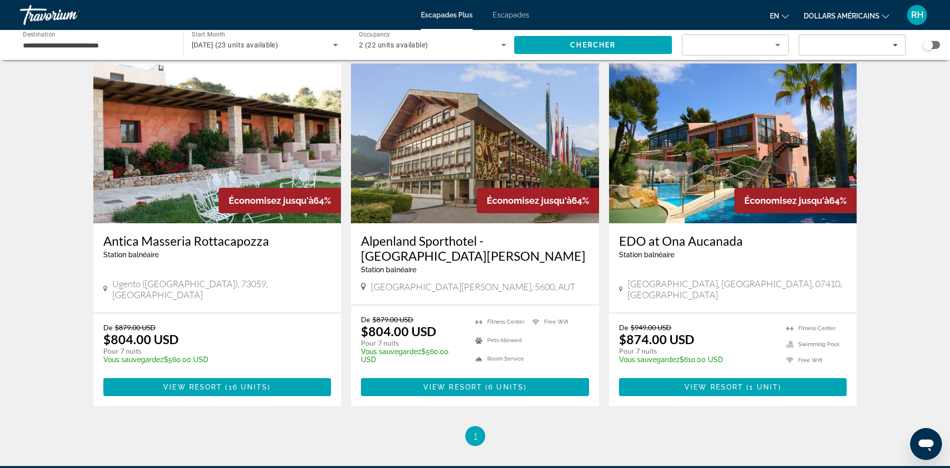
click at [808, 17] on font "dollars américains" at bounding box center [842, 16] width 76 height 8
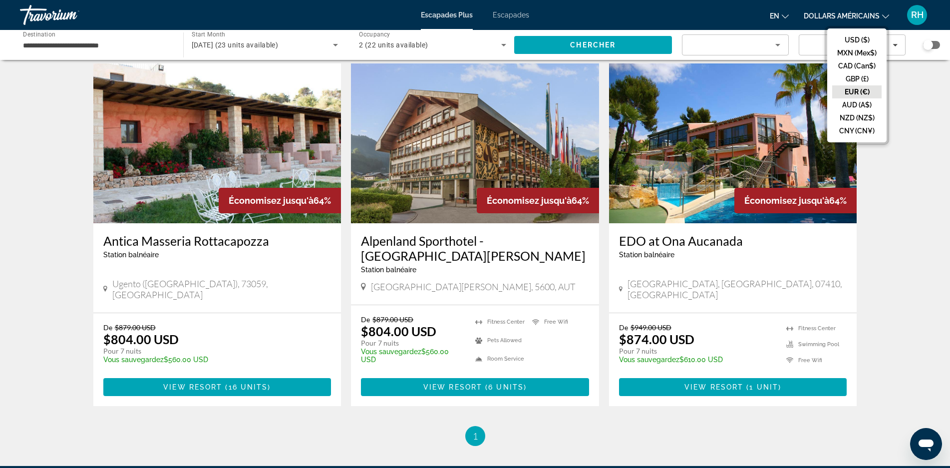
click at [848, 90] on button "EUR (€)" at bounding box center [856, 91] width 49 height 13
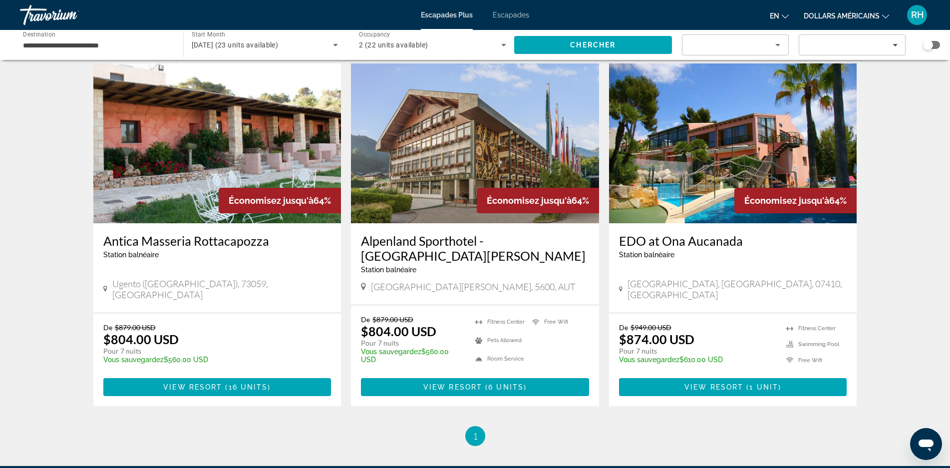
click at [782, 14] on icon "Changer de langue" at bounding box center [785, 16] width 7 height 7
click at [761, 67] on button "Français" at bounding box center [759, 65] width 44 height 13
click at [614, 46] on span "Chercher" at bounding box center [592, 45] width 45 height 8
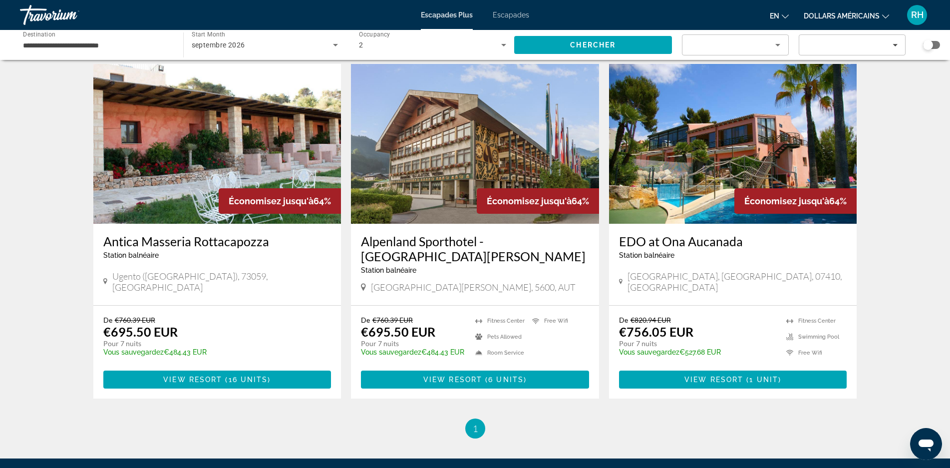
scroll to position [0, 0]
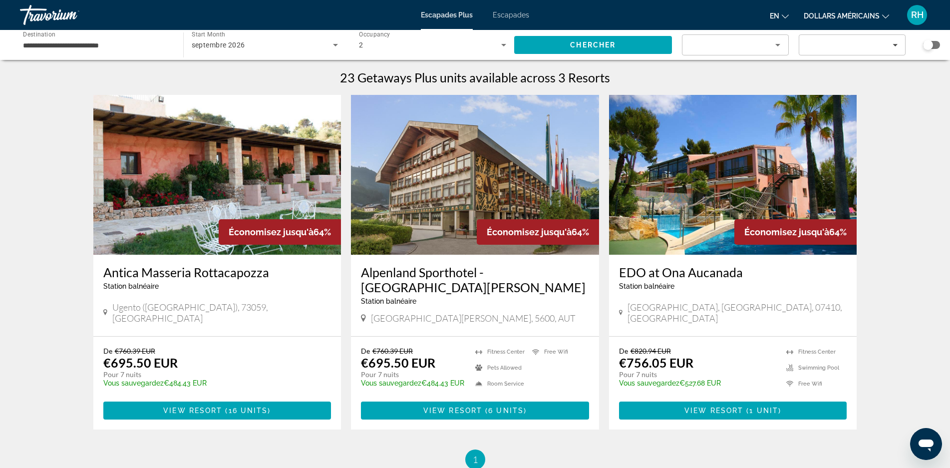
click at [192, 192] on img "Contenu principal" at bounding box center [217, 175] width 248 height 160
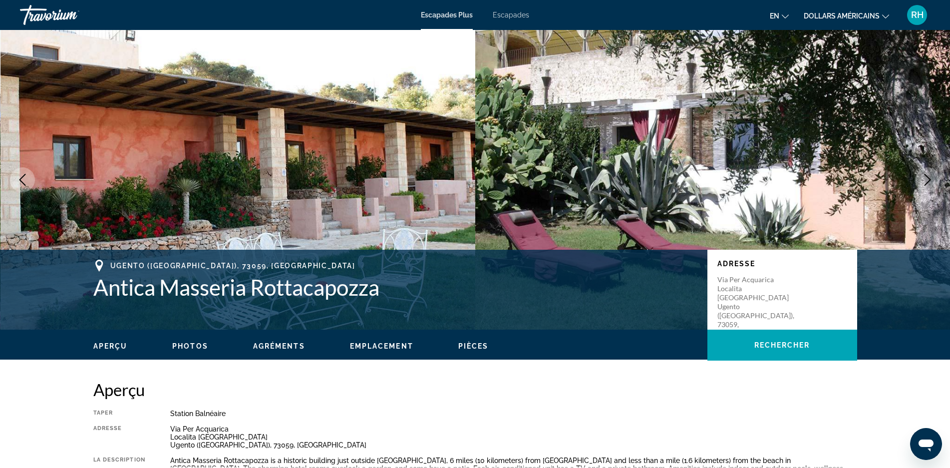
click at [509, 15] on font "Escapades" at bounding box center [511, 15] width 36 height 8
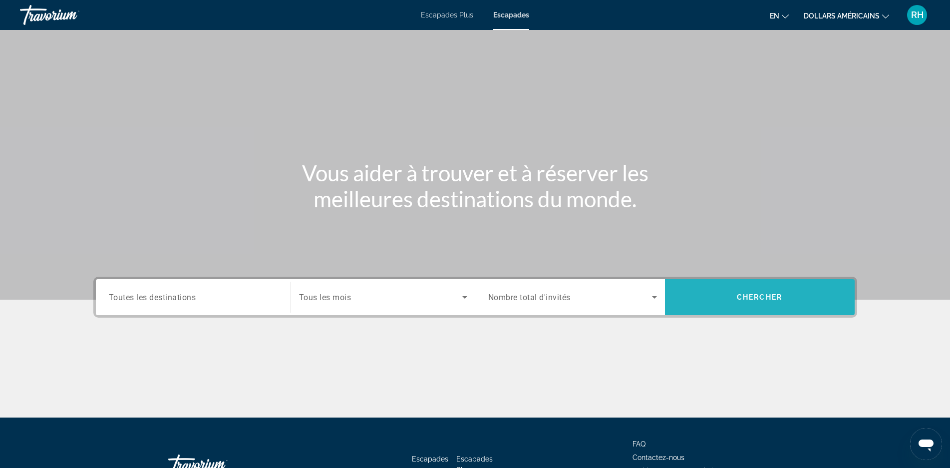
click at [719, 291] on span "Search" at bounding box center [760, 297] width 190 height 24
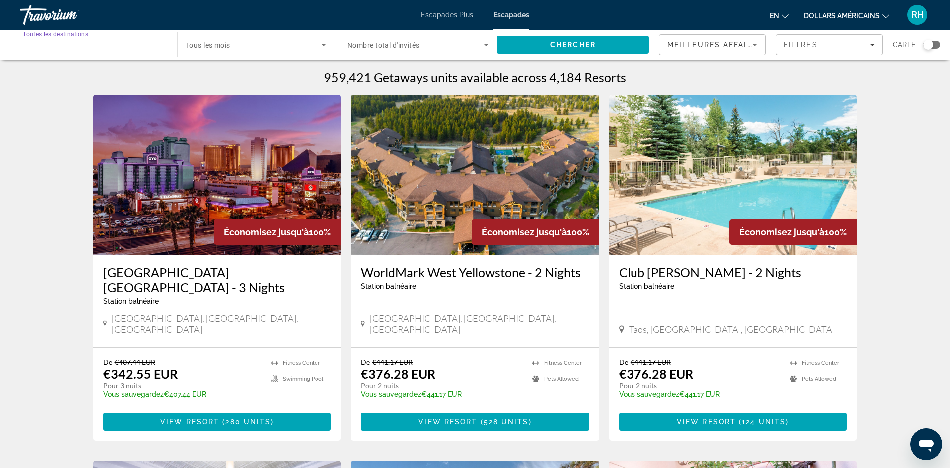
click at [113, 46] on input "Destination Toutes les destinations" at bounding box center [93, 45] width 141 height 12
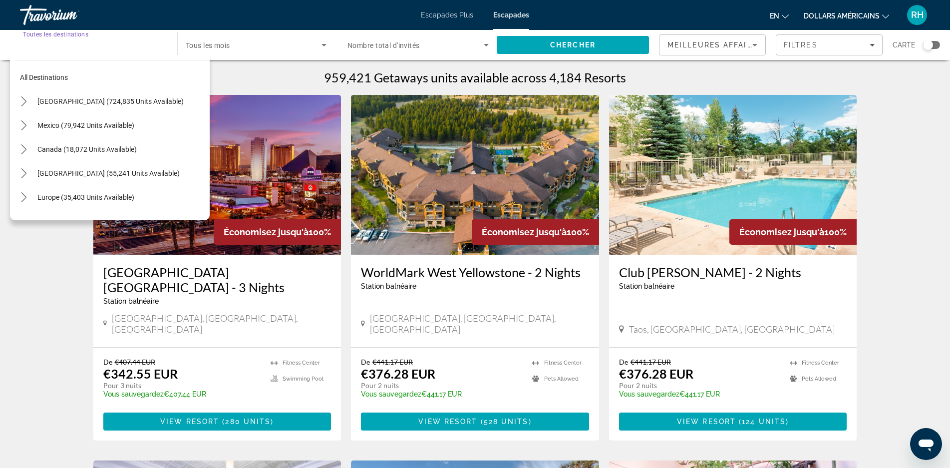
click at [113, 46] on input "Destination Toutes les destinations" at bounding box center [93, 45] width 141 height 12
click at [72, 52] on div "Search widget" at bounding box center [93, 45] width 141 height 28
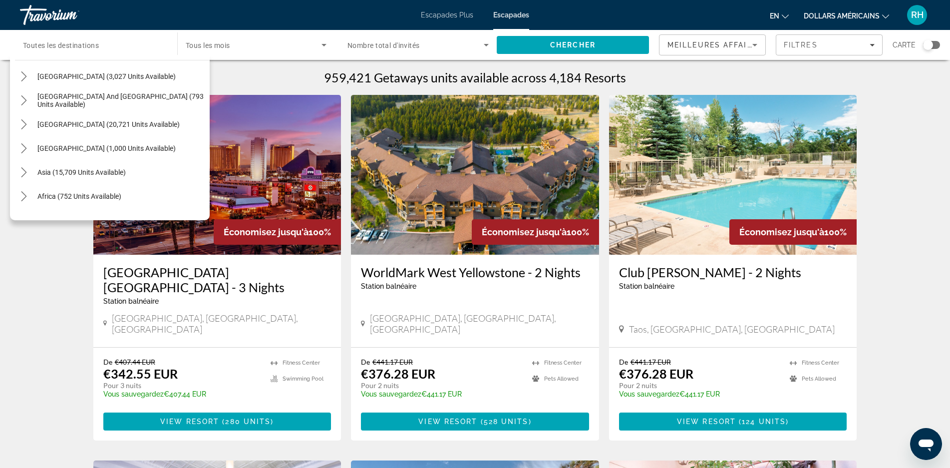
scroll to position [162, 0]
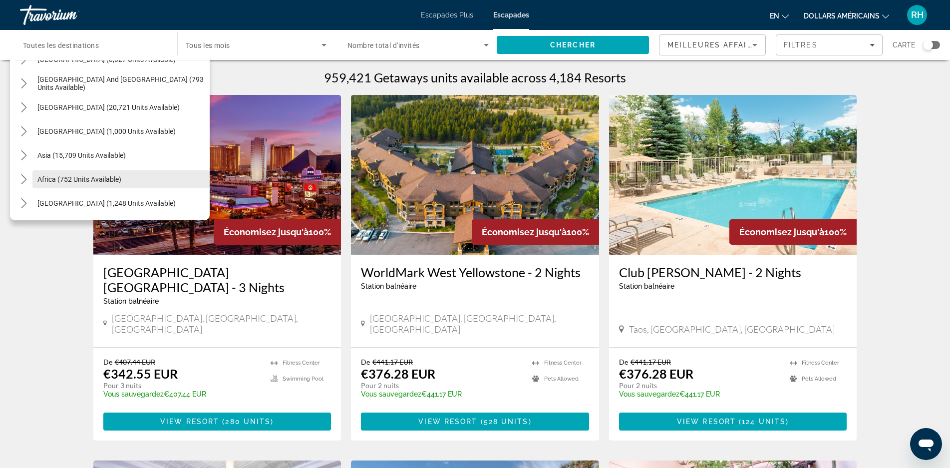
click at [39, 178] on span "Africa (752 units available)" at bounding box center [79, 179] width 84 height 8
type input "**********"
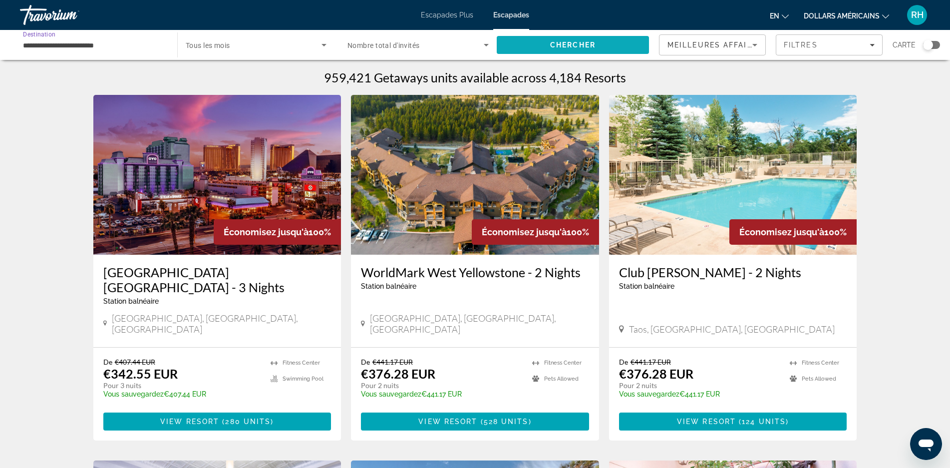
click at [535, 36] on span "Search" at bounding box center [573, 45] width 152 height 24
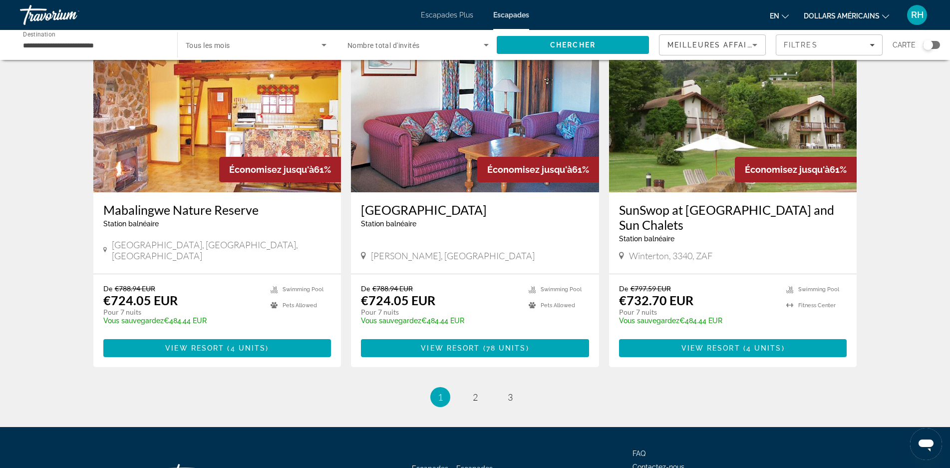
scroll to position [1092, 0]
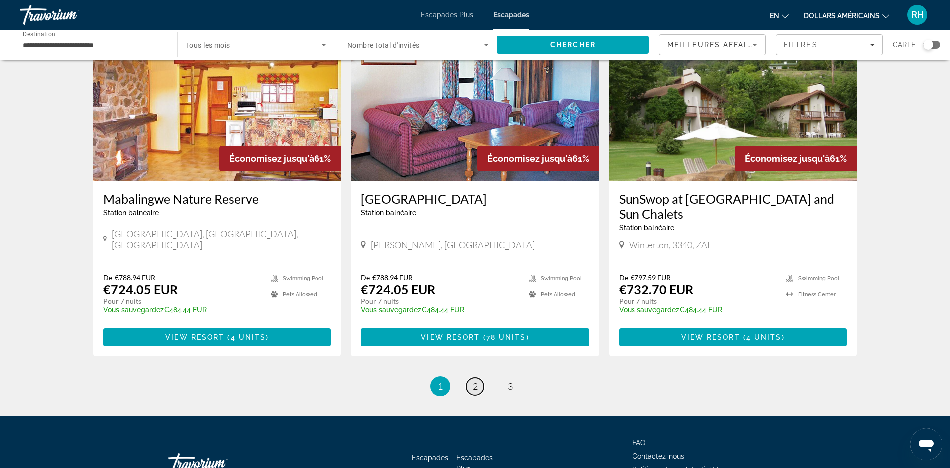
click at [472, 380] on link "page 2" at bounding box center [474, 385] width 17 height 17
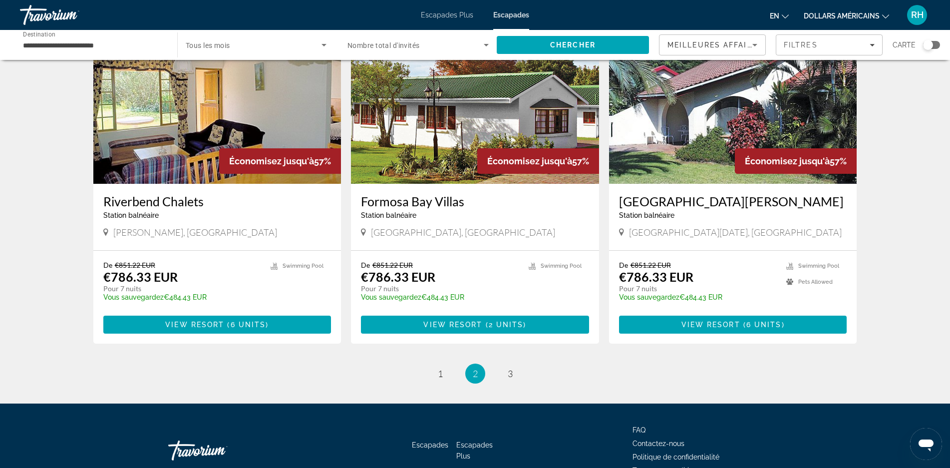
scroll to position [1110, 0]
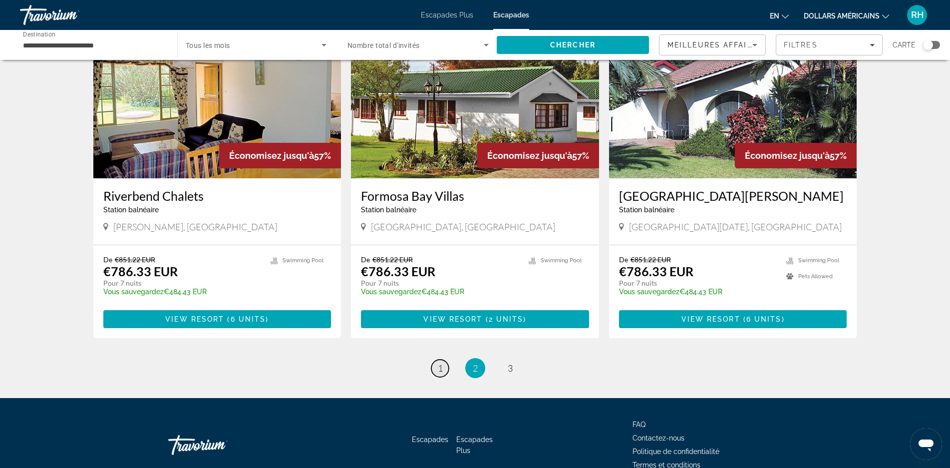
click at [438, 362] on span "1" at bounding box center [440, 367] width 5 height 11
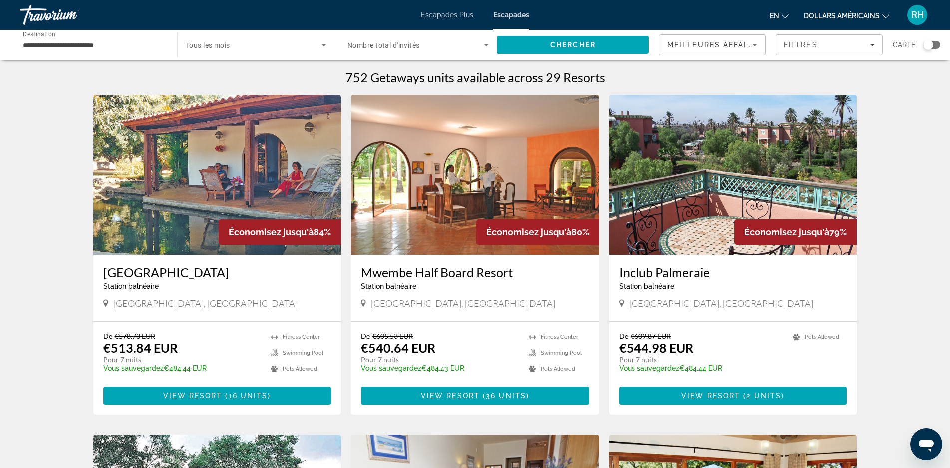
click at [204, 202] on img "Contenu principal" at bounding box center [217, 175] width 248 height 160
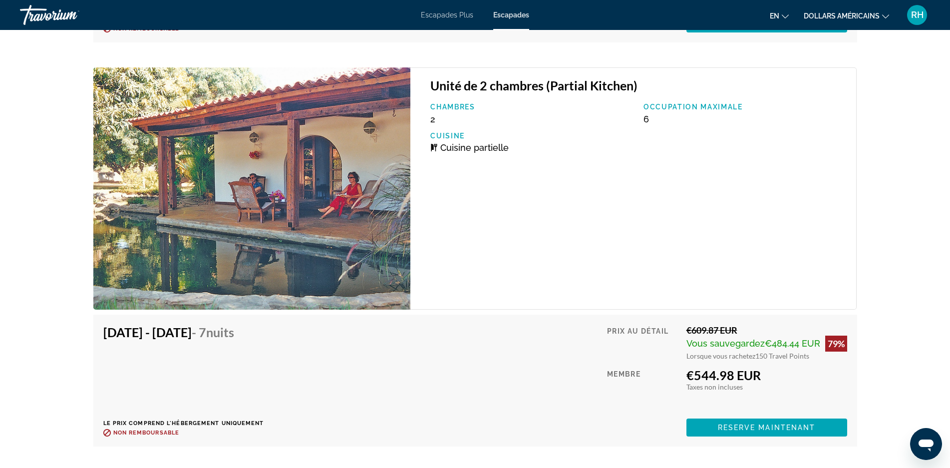
scroll to position [2034, 0]
